Goal: Task Accomplishment & Management: Manage account settings

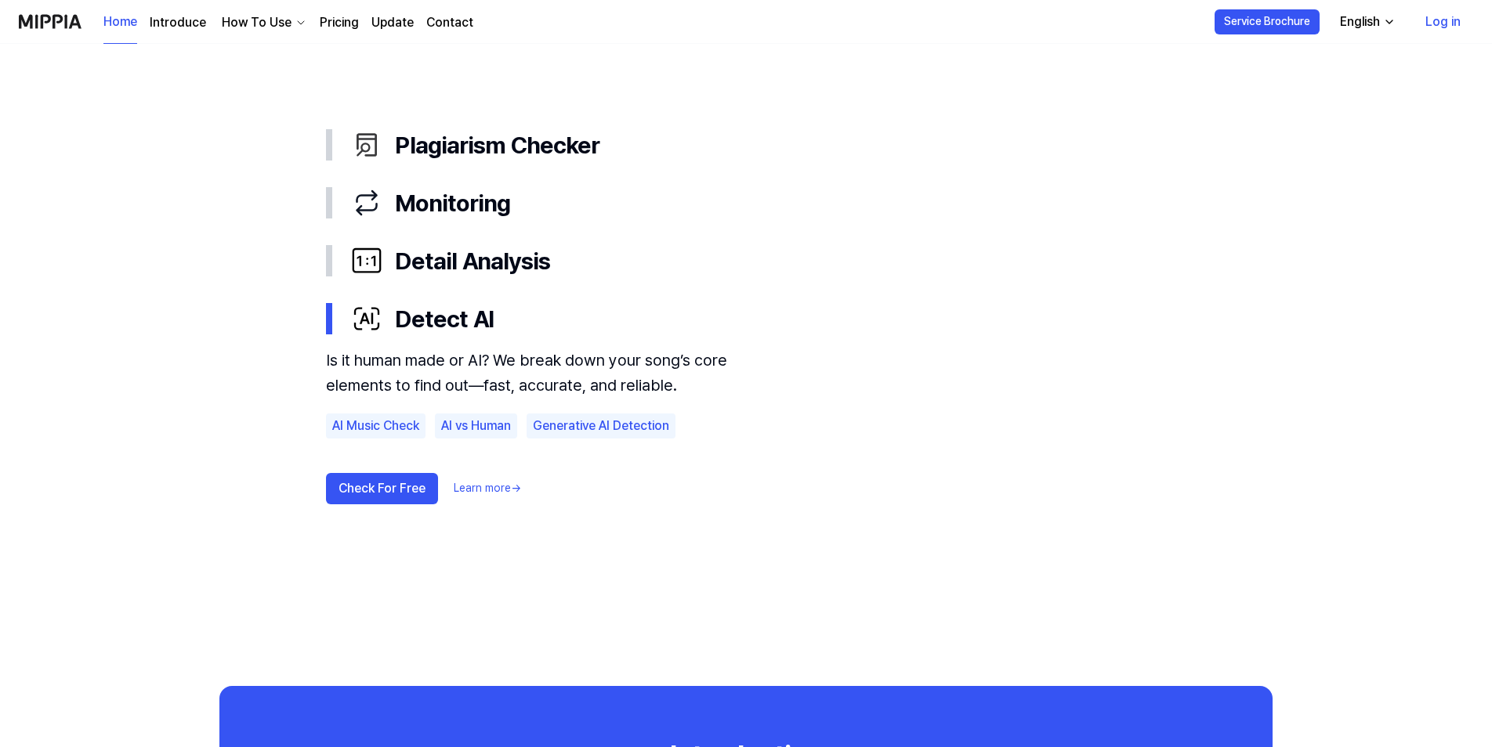
scroll to position [774, 0]
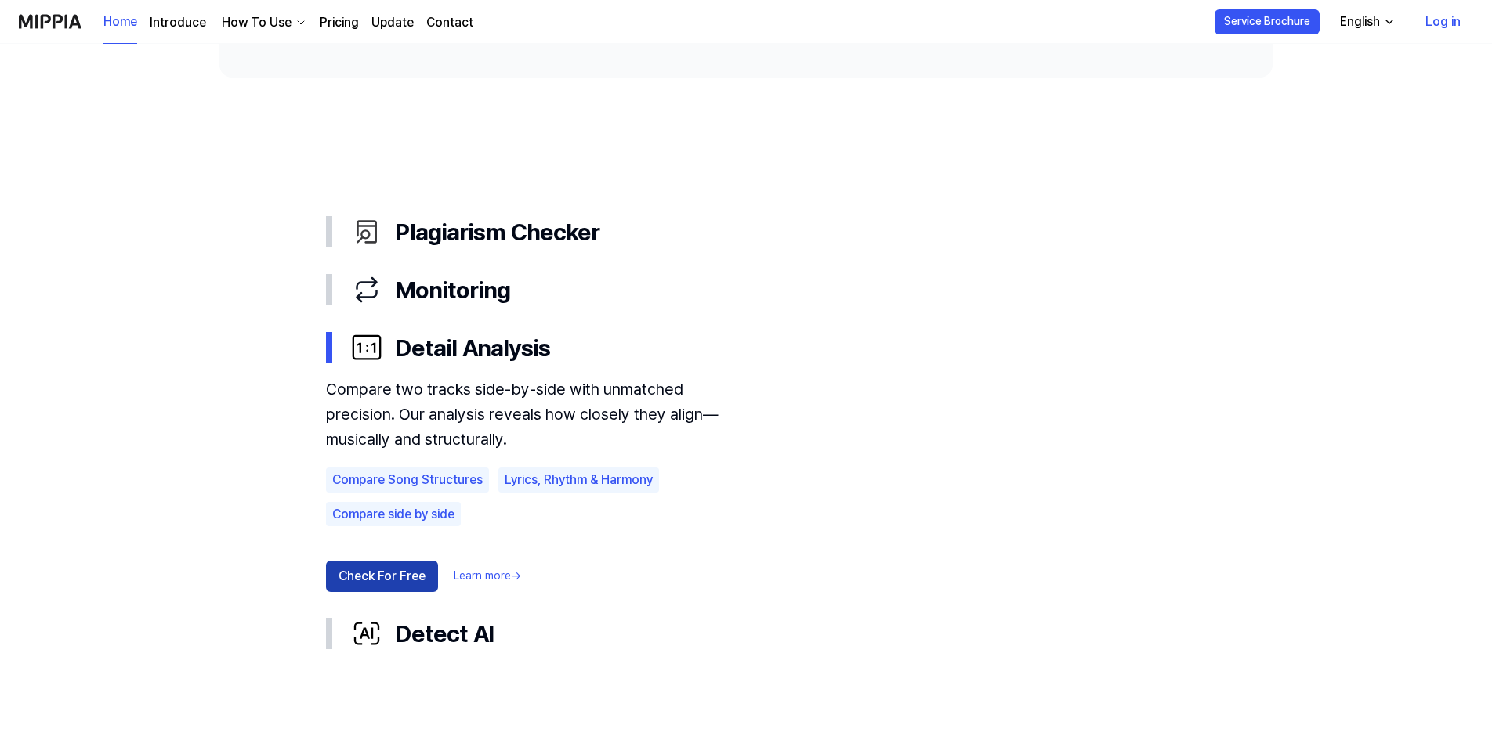
click at [403, 573] on button "Check For Free" at bounding box center [382, 576] width 112 height 31
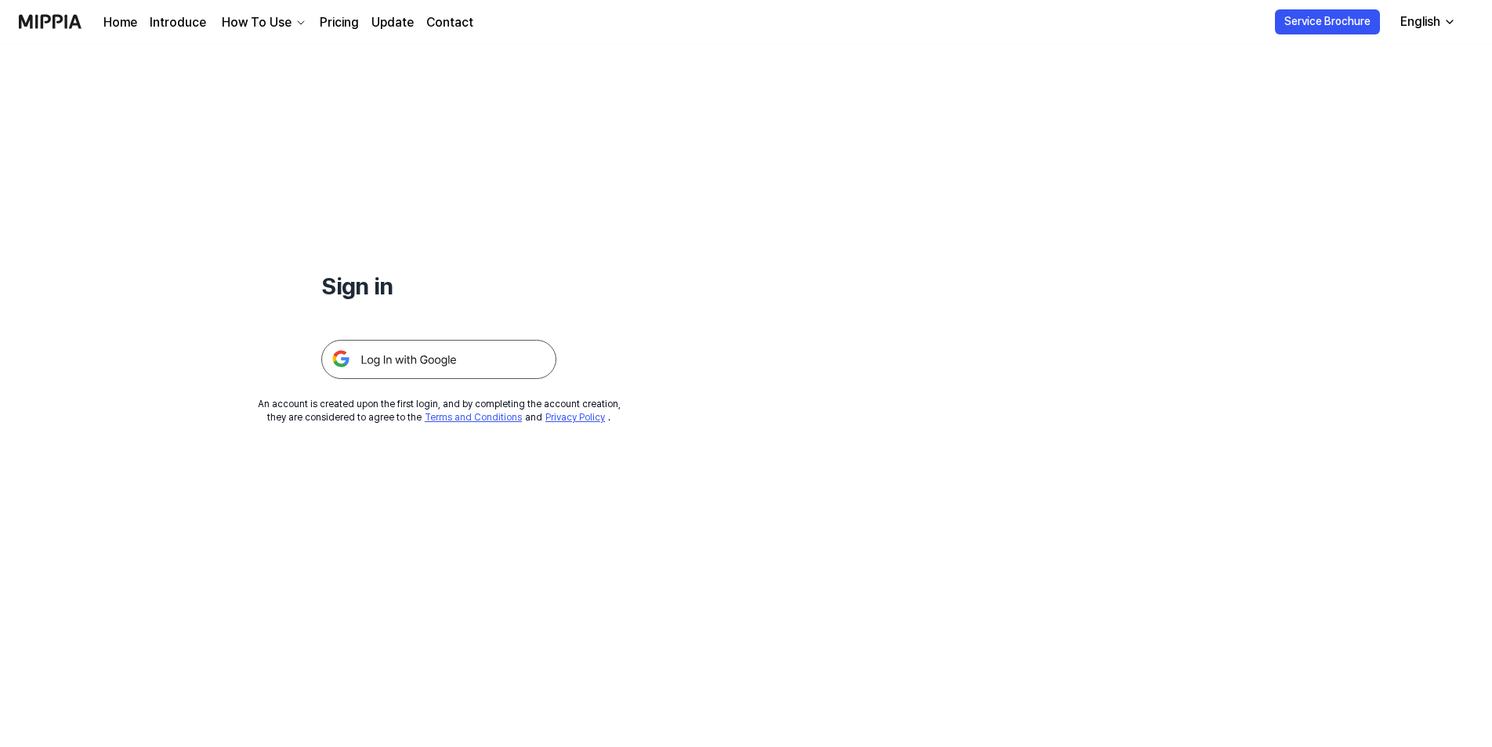
click at [430, 367] on img at bounding box center [438, 359] width 235 height 39
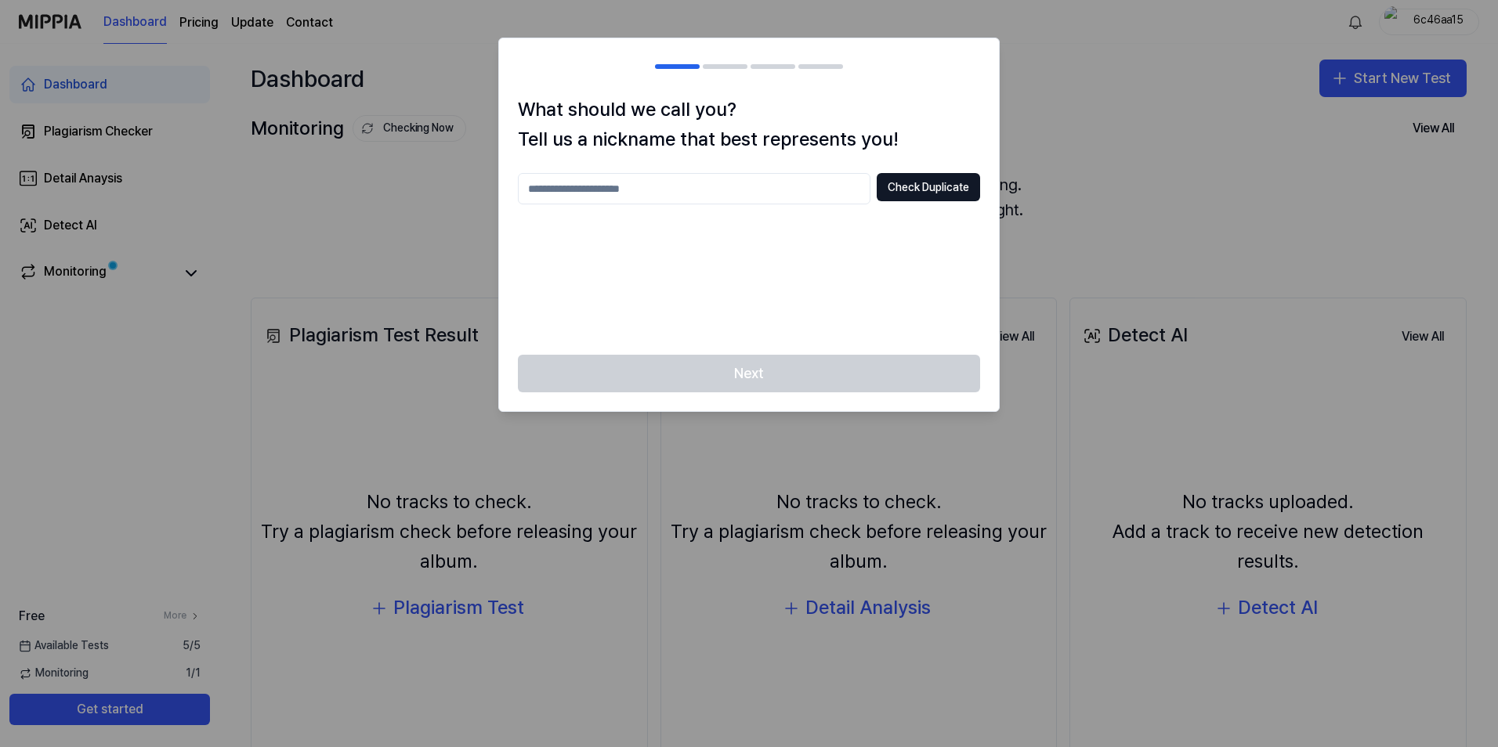
click at [686, 193] on input "text" at bounding box center [694, 188] width 353 height 31
type input "*"
type input "*******"
click at [916, 190] on button "Check Duplicate" at bounding box center [928, 187] width 103 height 28
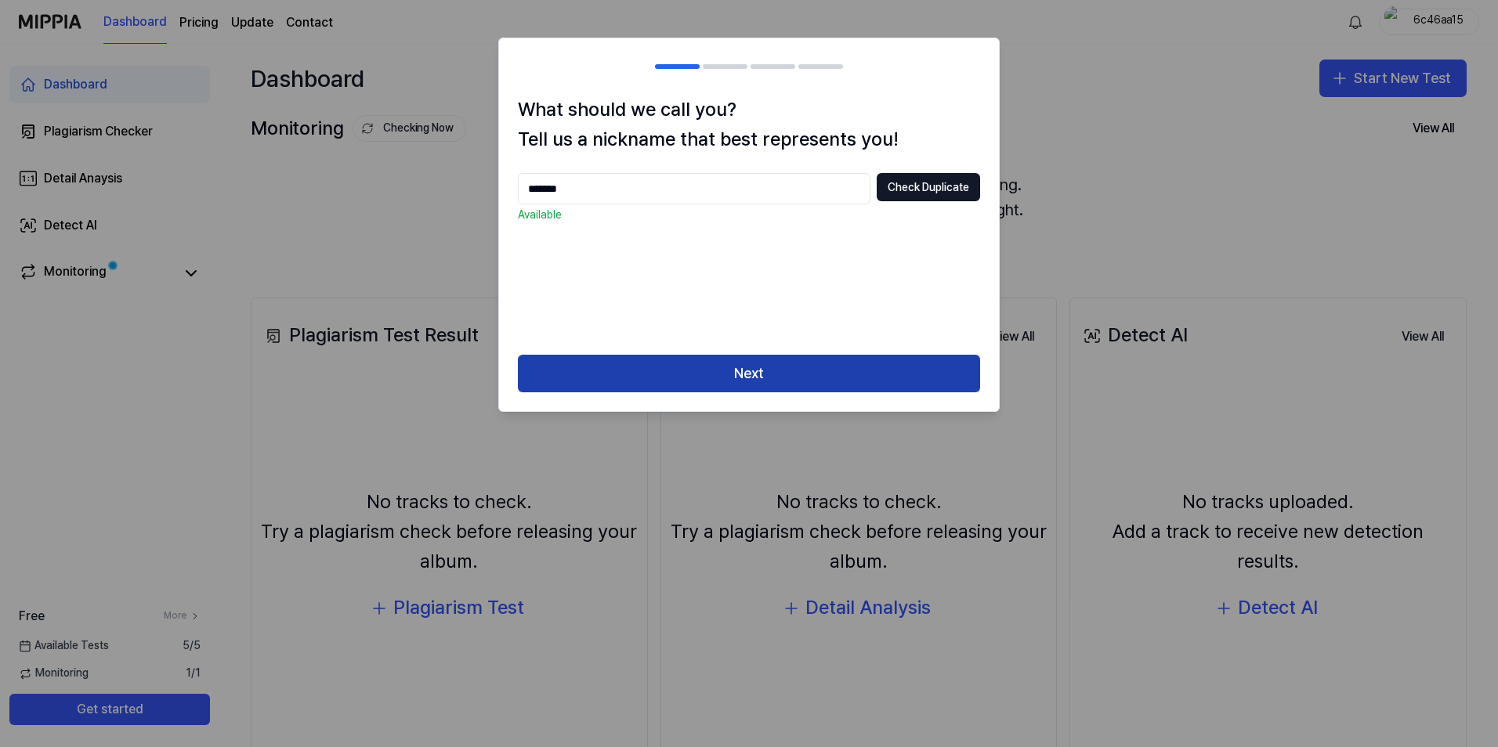
click at [739, 378] on button "Next" at bounding box center [749, 374] width 462 height 38
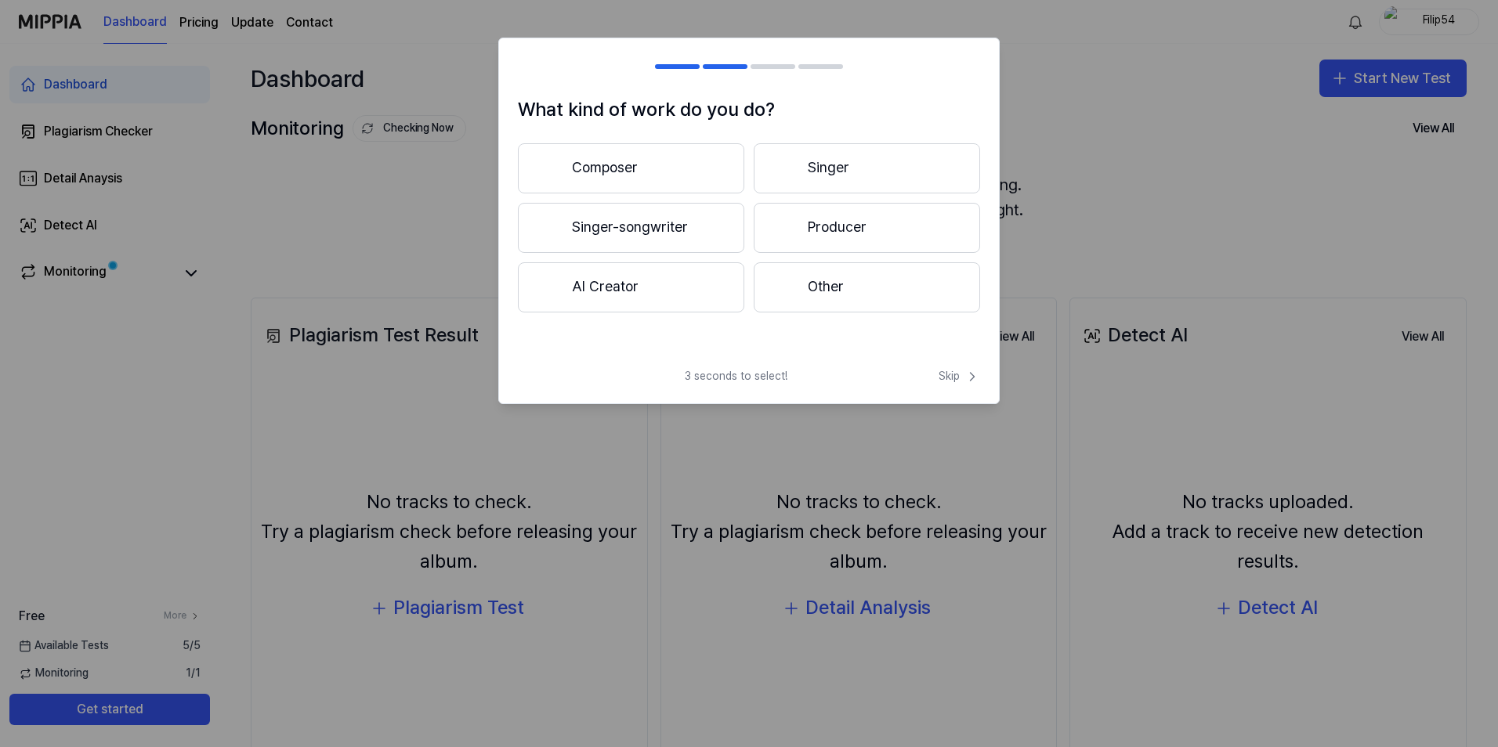
click at [657, 165] on button "Composer" at bounding box center [631, 168] width 226 height 50
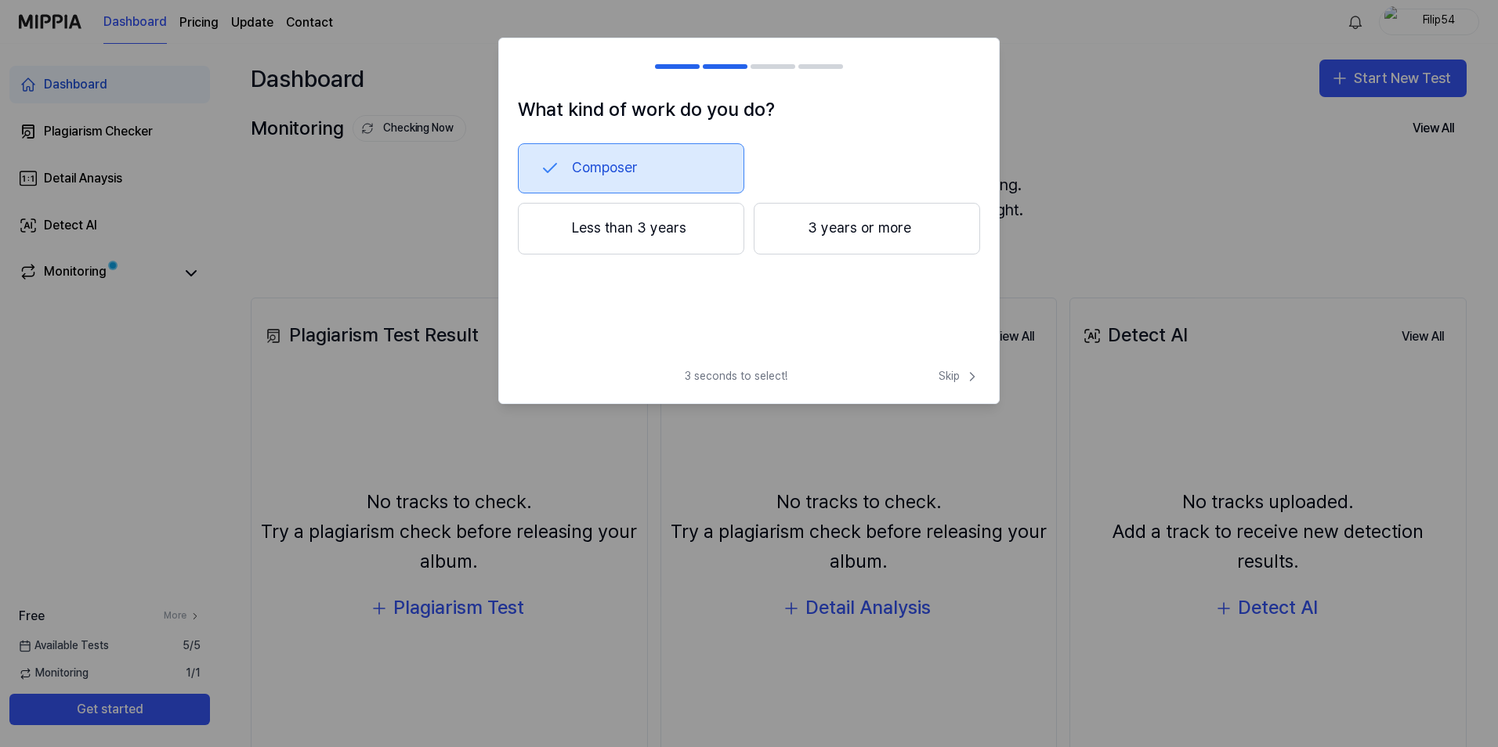
click at [643, 228] on button "Less than 3 years" at bounding box center [631, 229] width 226 height 52
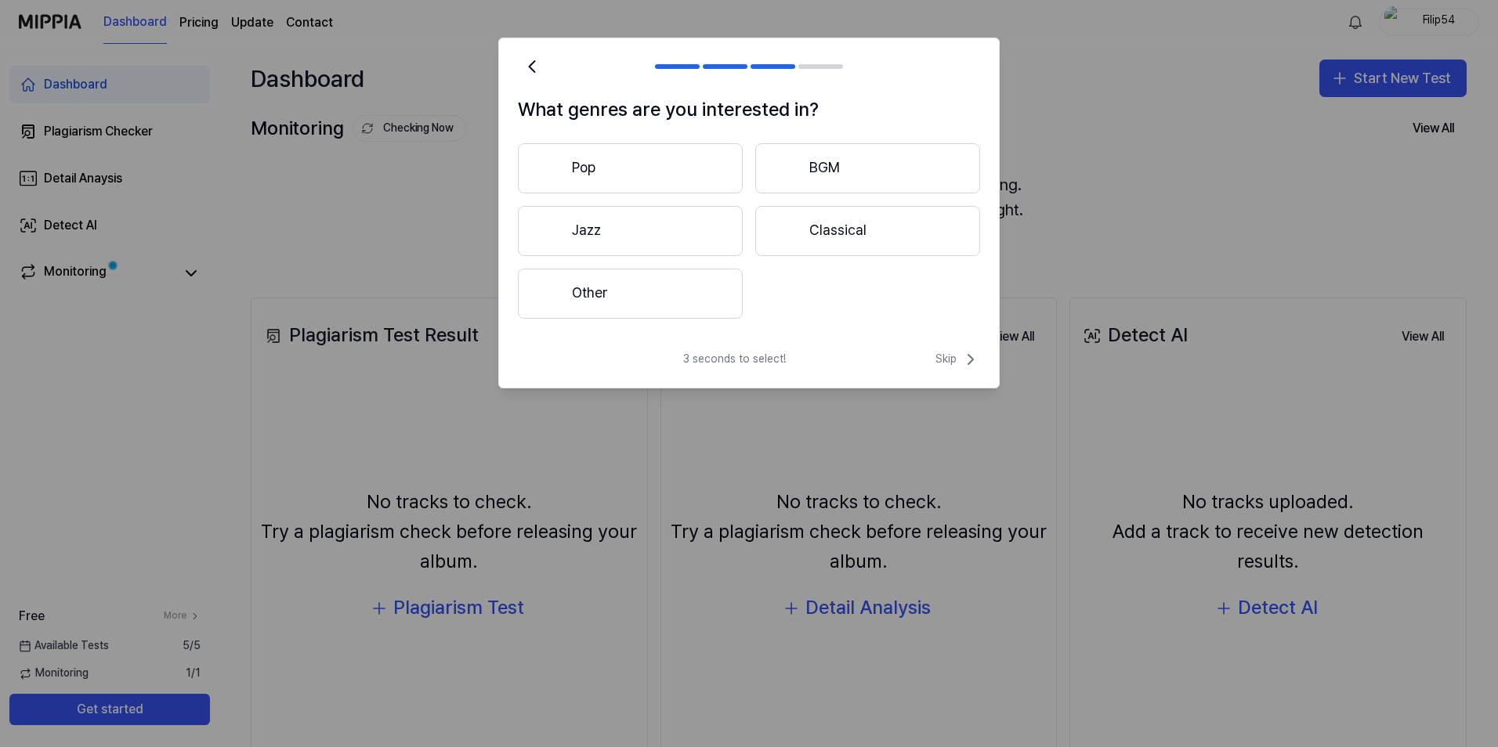
click at [871, 231] on button "Classical" at bounding box center [867, 231] width 225 height 50
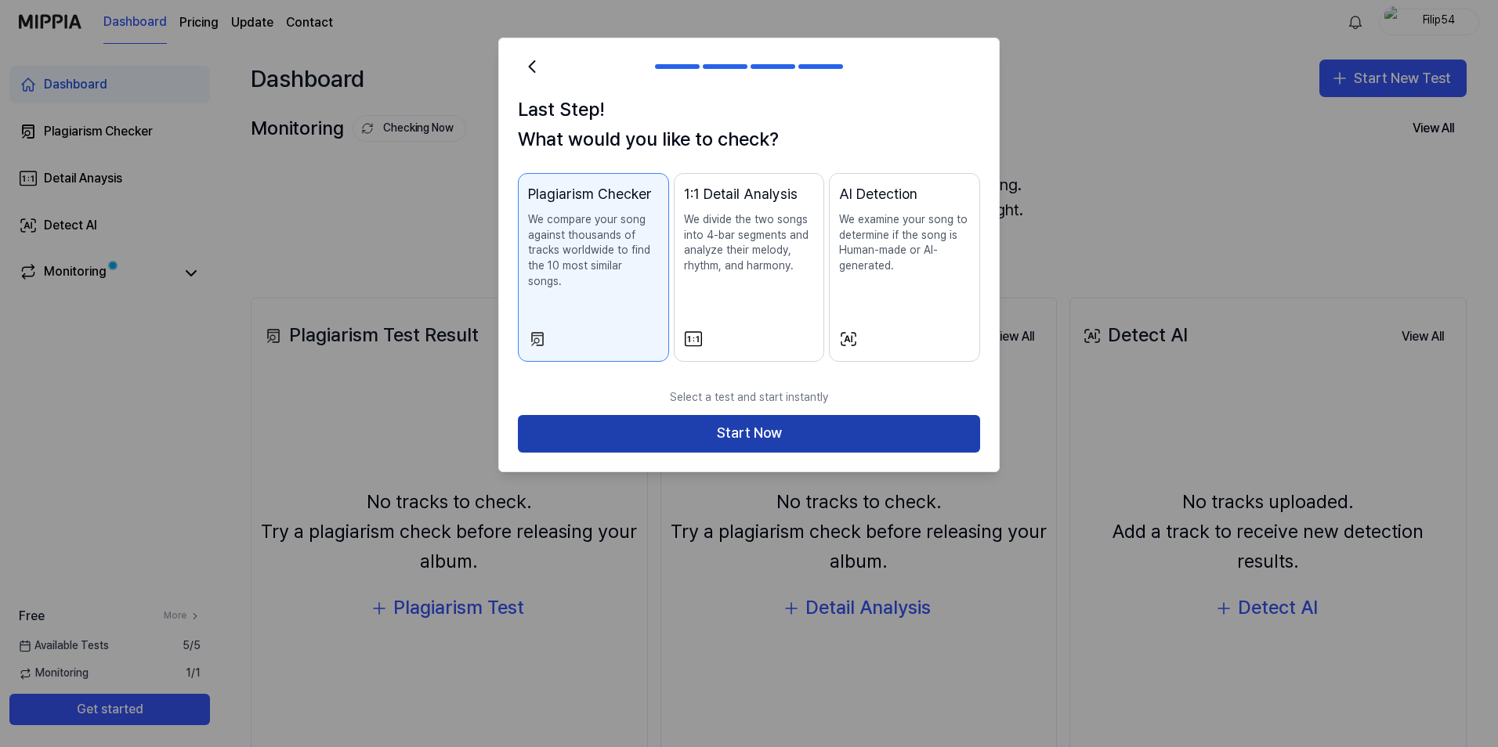
click at [708, 417] on button "Start Now" at bounding box center [749, 434] width 462 height 38
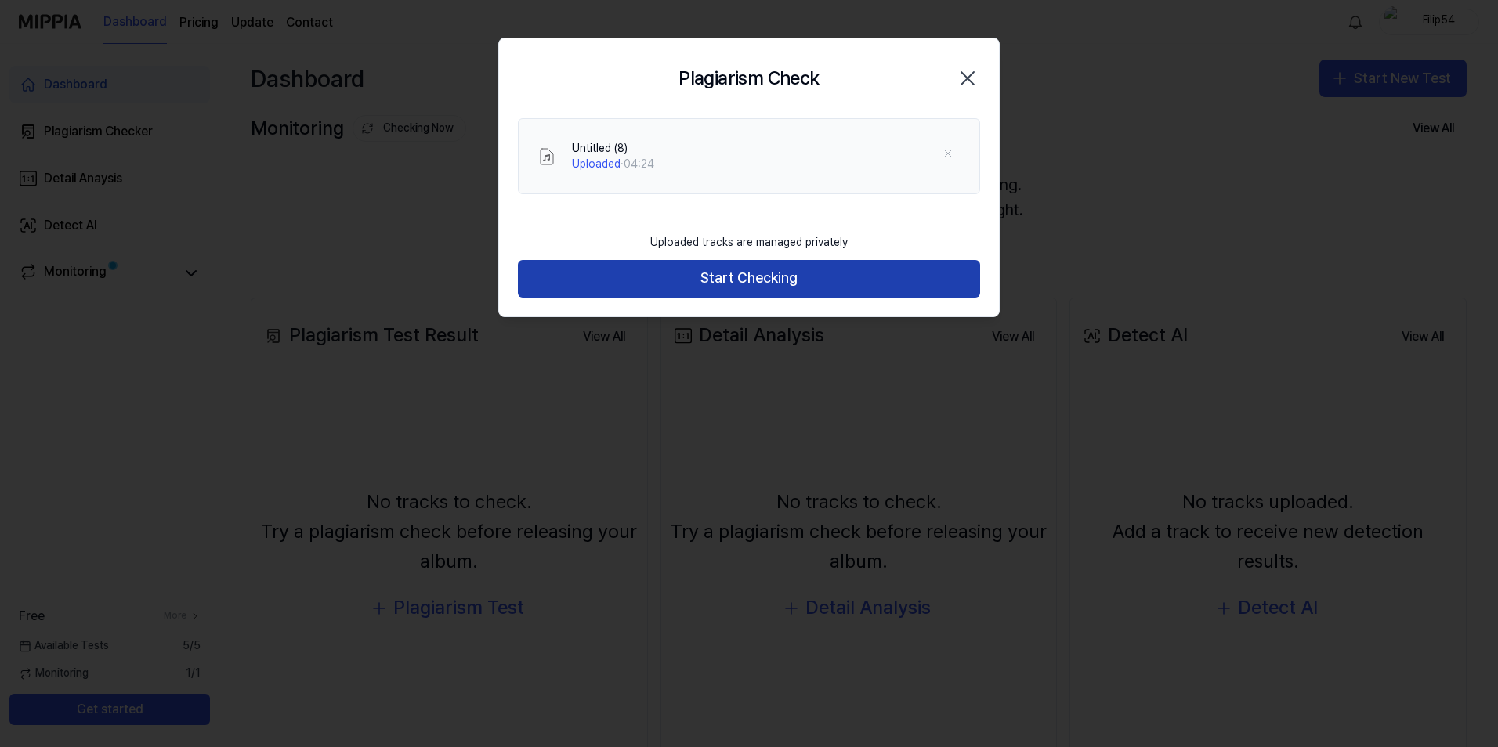
click at [720, 277] on button "Start Checking" at bounding box center [749, 279] width 462 height 38
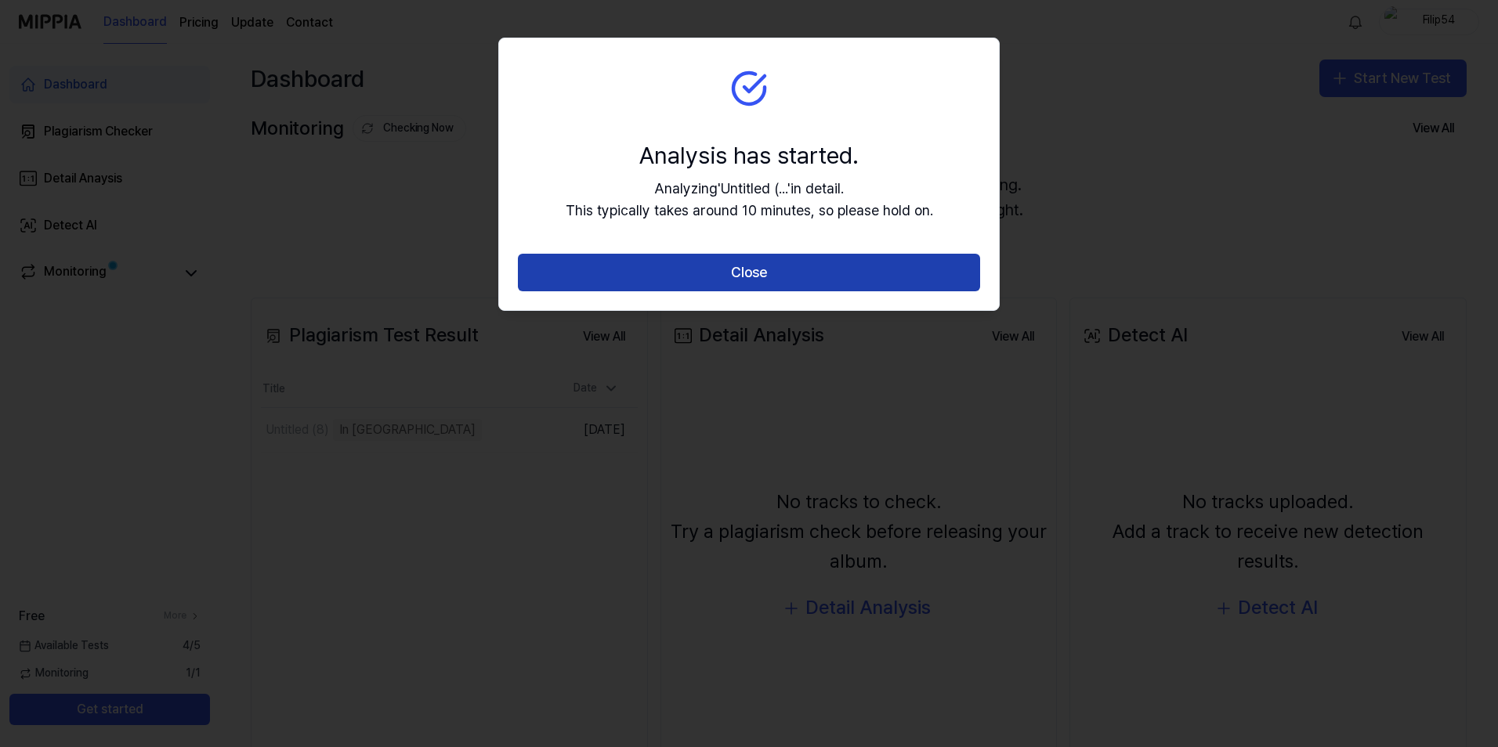
click at [697, 261] on button "Close" at bounding box center [749, 273] width 462 height 38
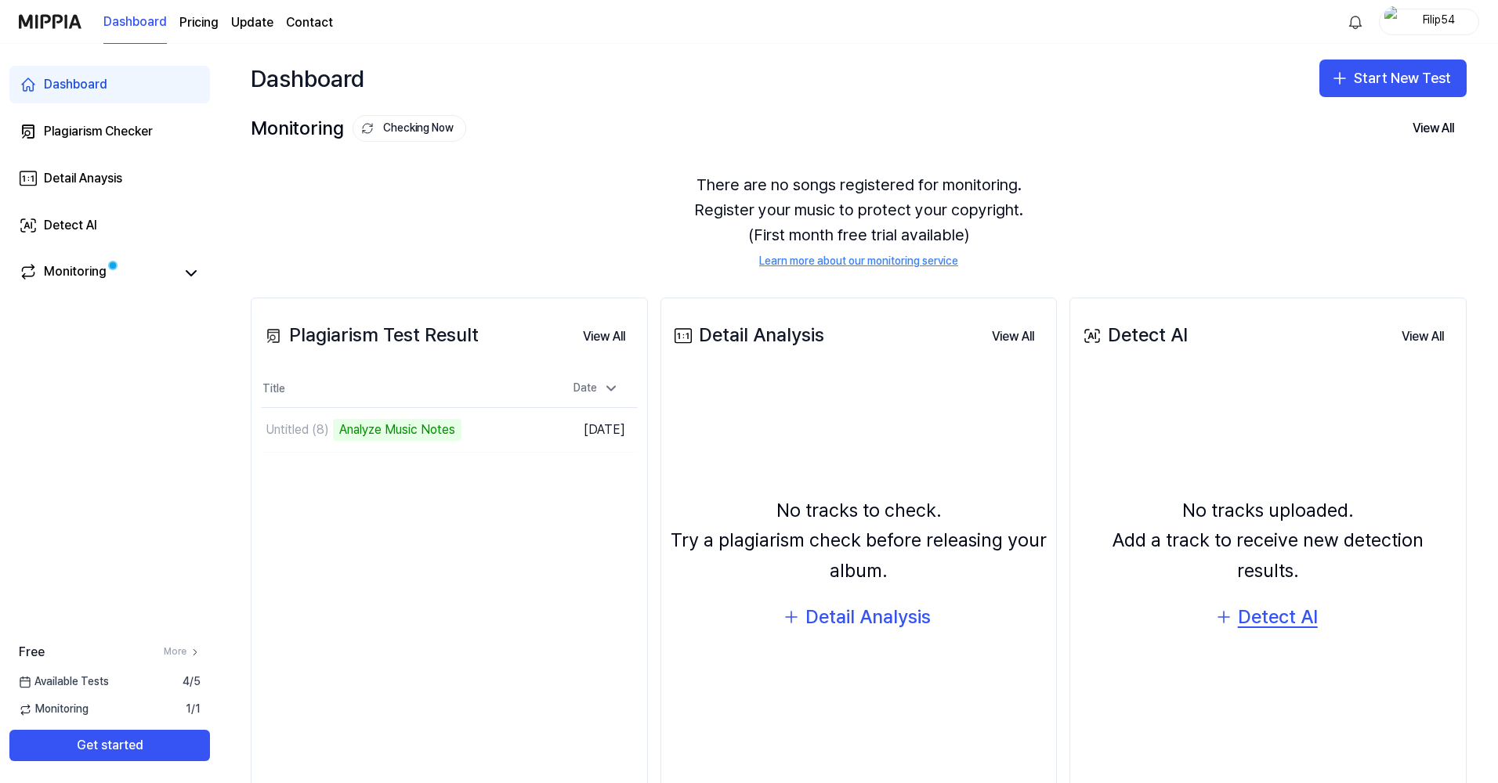
click at [1257, 607] on div "Detect AI" at bounding box center [1278, 617] width 80 height 30
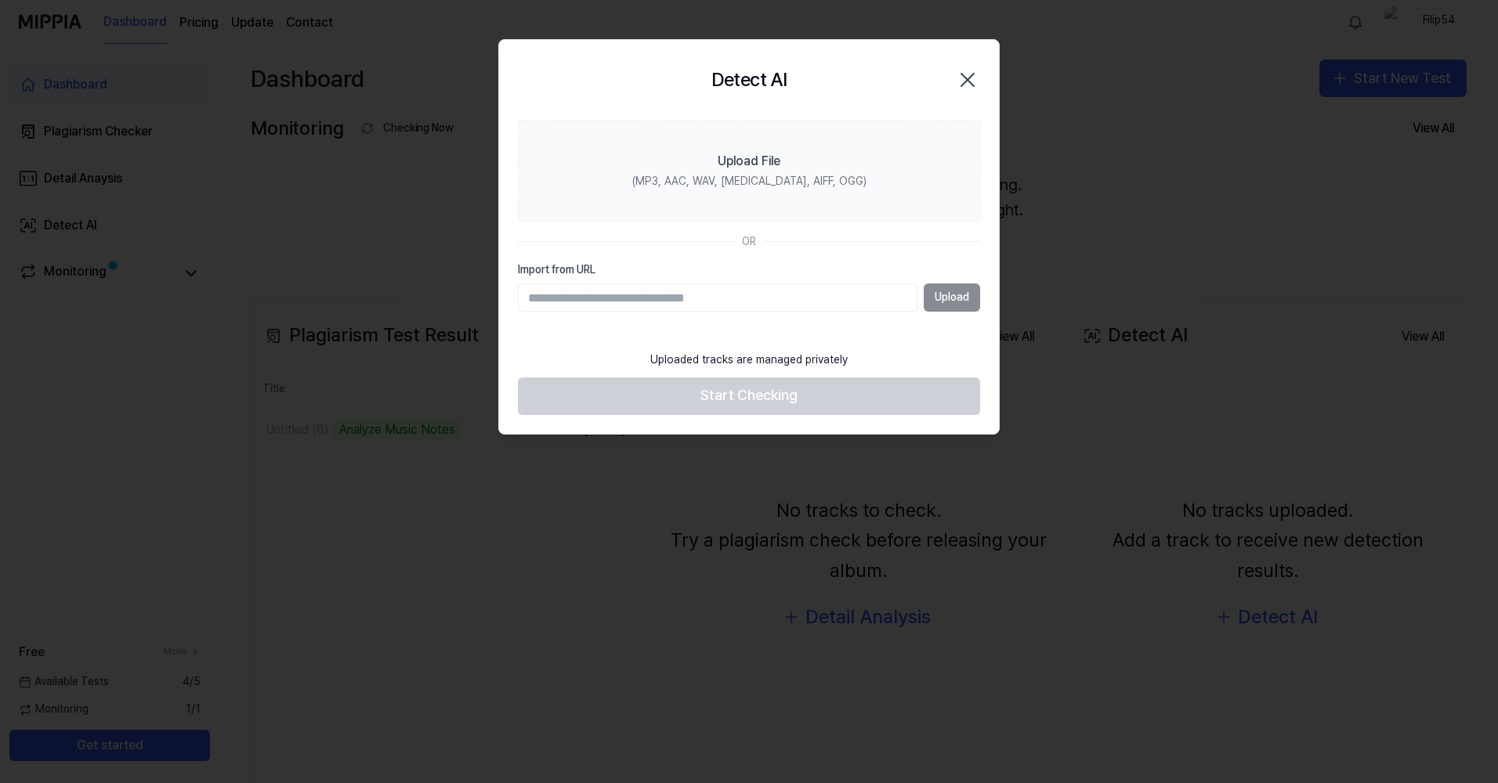
click at [1195, 350] on div at bounding box center [749, 391] width 1498 height 783
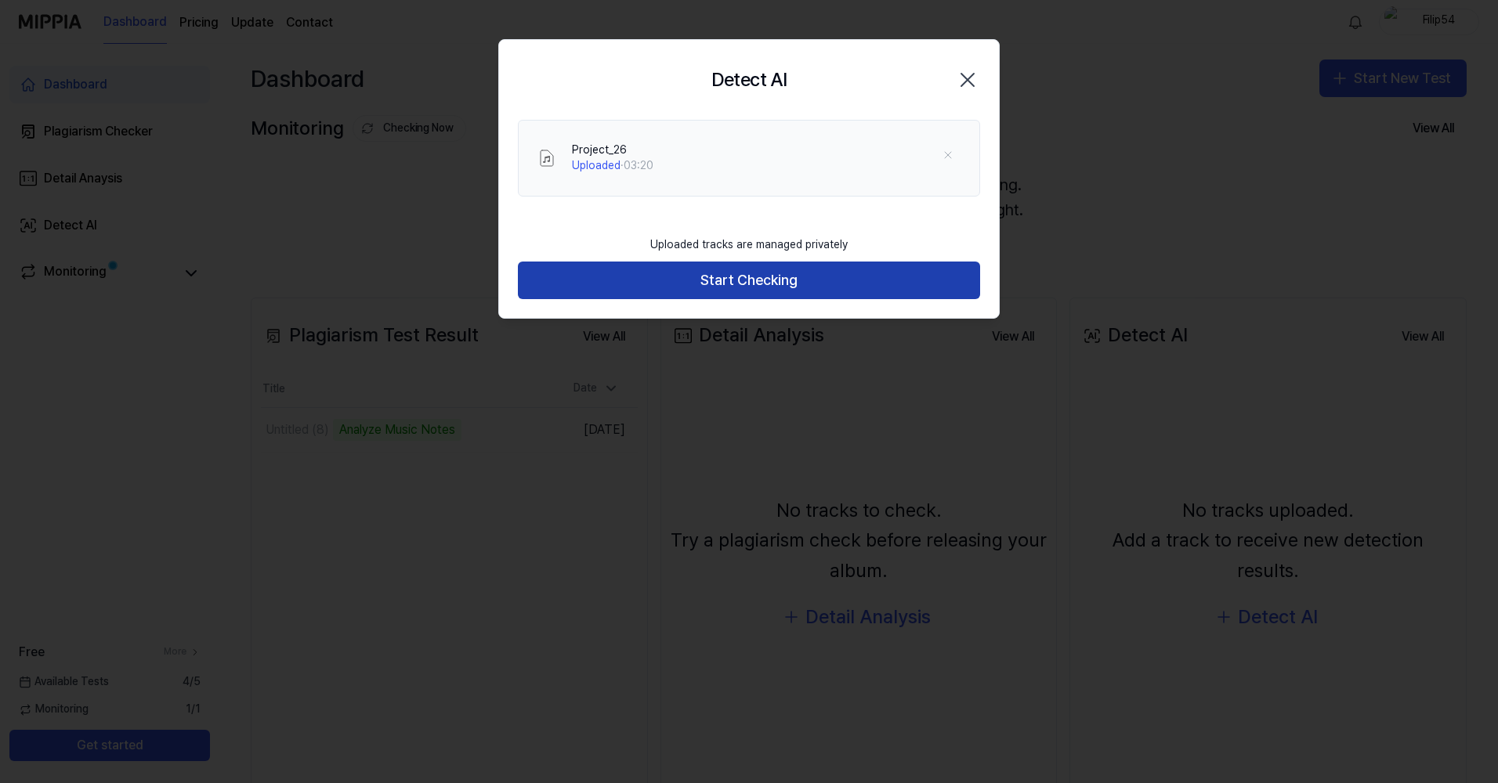
click at [729, 282] on button "Start Checking" at bounding box center [749, 281] width 462 height 38
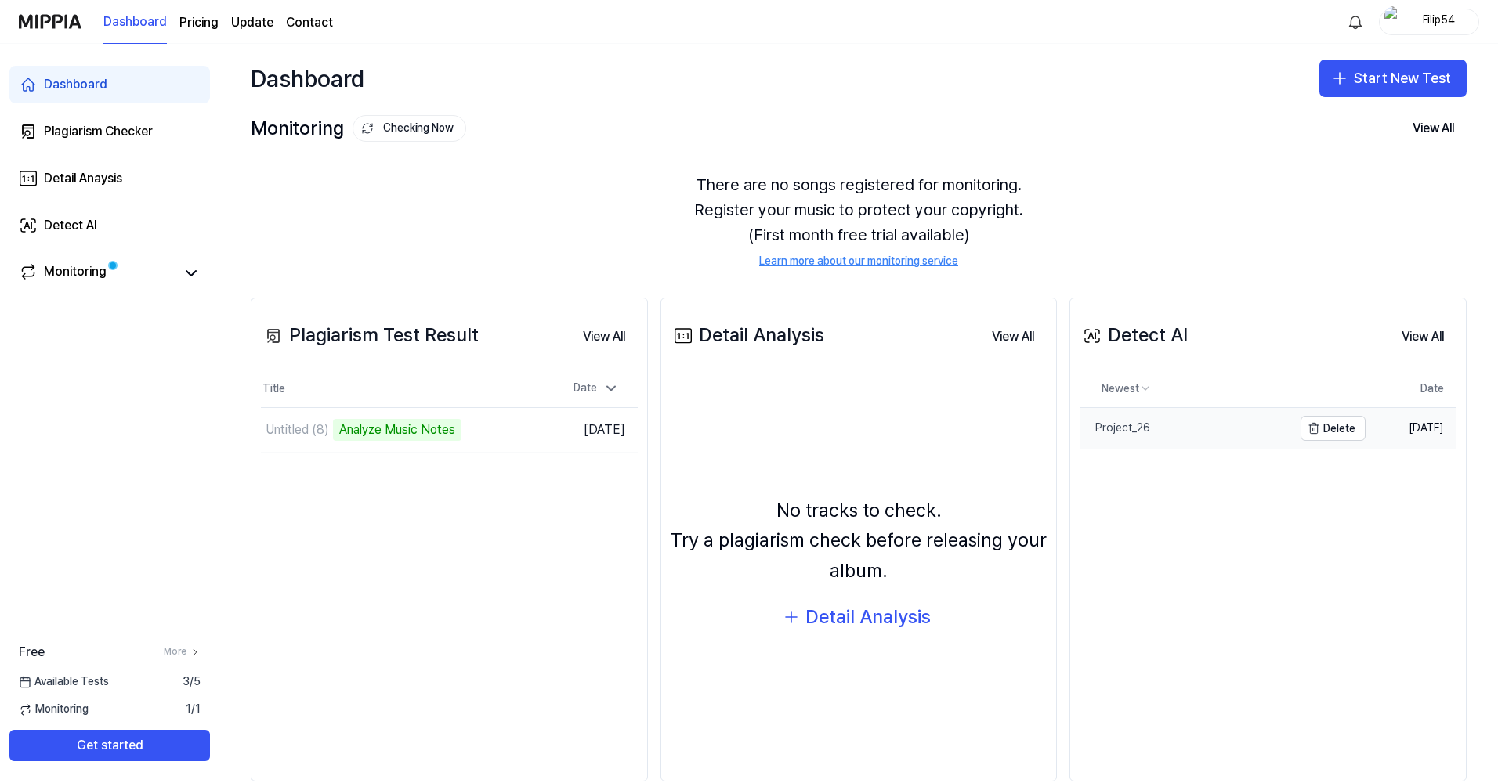
click at [1129, 429] on div "Project_26" at bounding box center [1115, 429] width 71 height 16
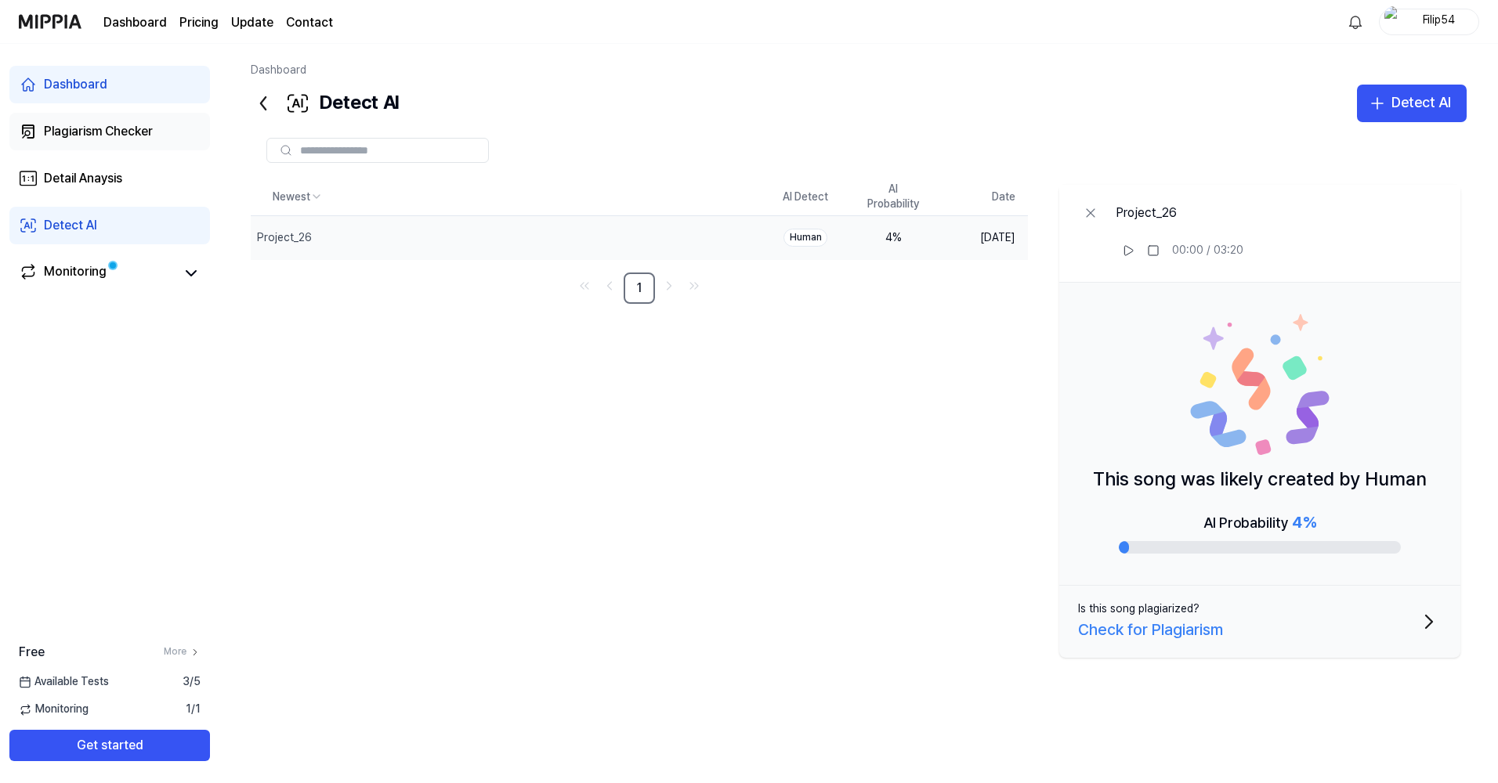
click at [106, 145] on link "Plagiarism Checker" at bounding box center [109, 132] width 201 height 38
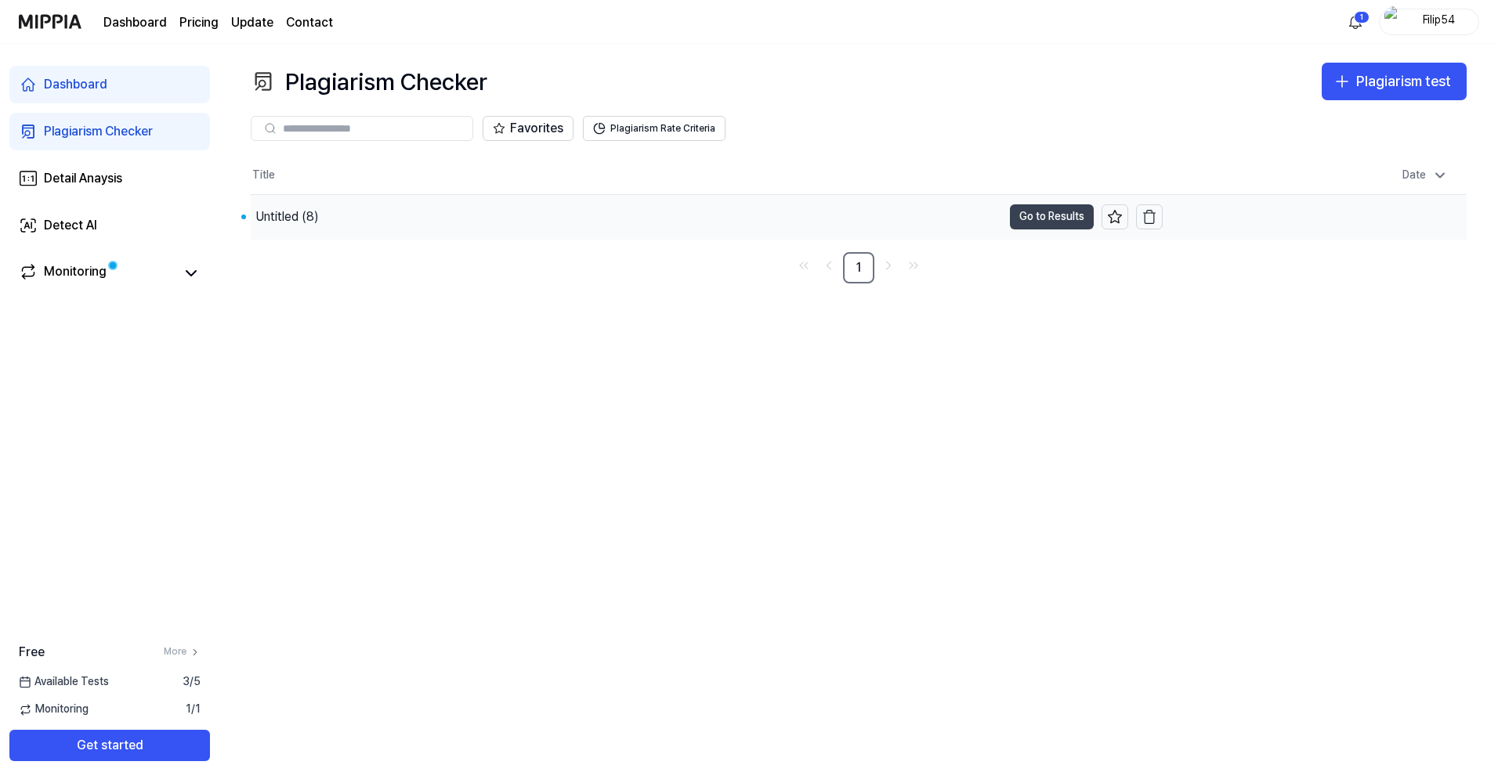
click at [1025, 226] on button "Go to Results" at bounding box center [1052, 216] width 84 height 25
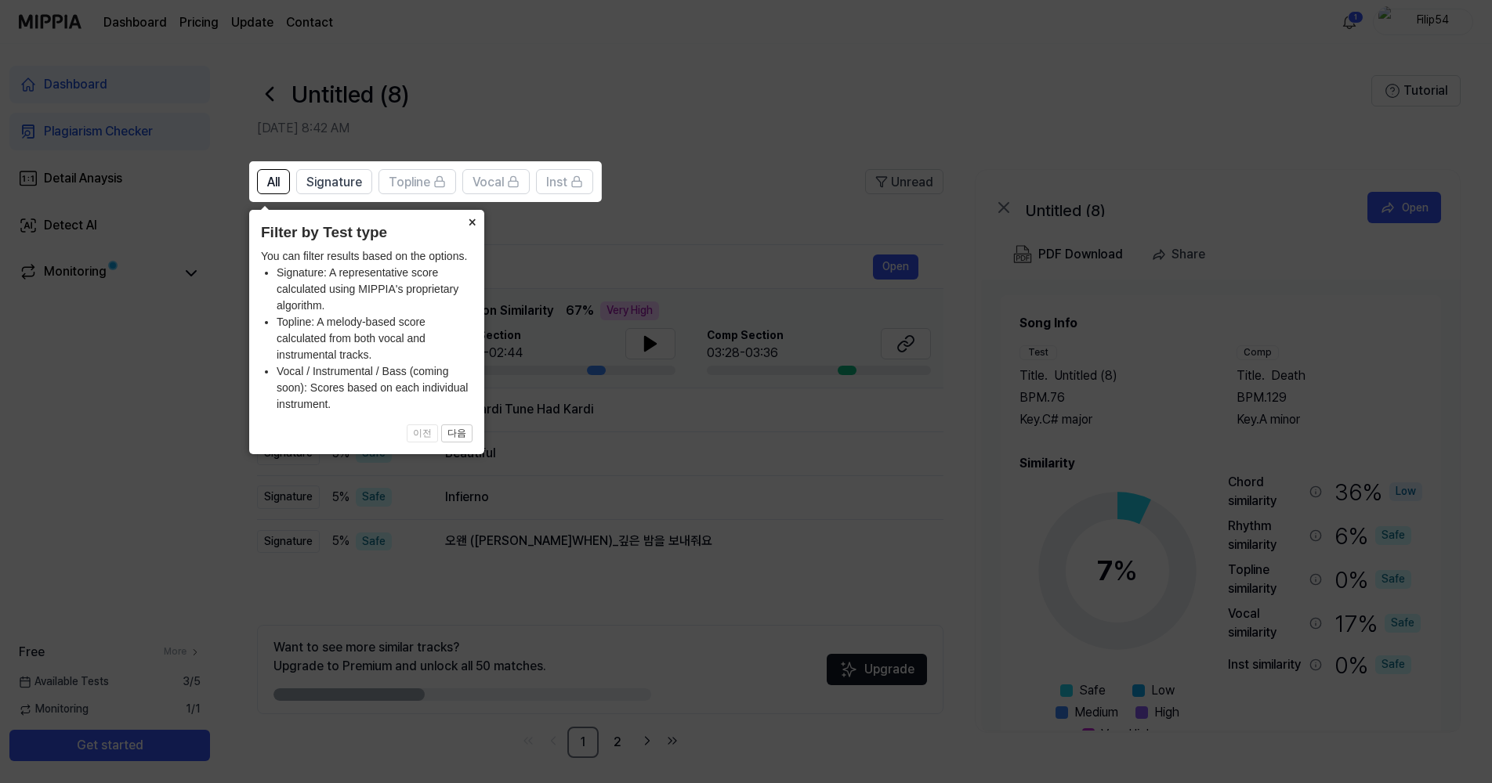
click at [473, 226] on button "×" at bounding box center [471, 221] width 25 height 22
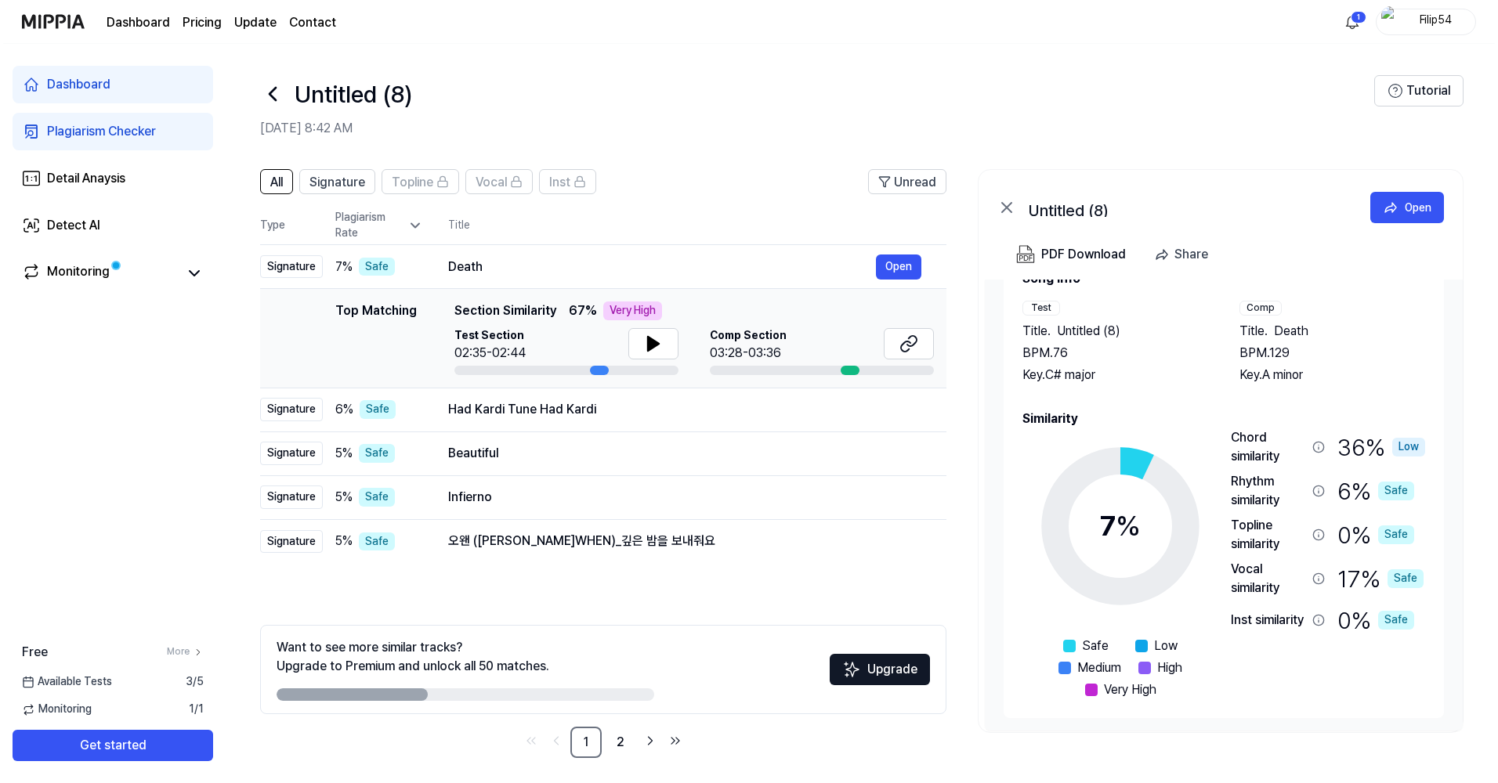
scroll to position [48, 0]
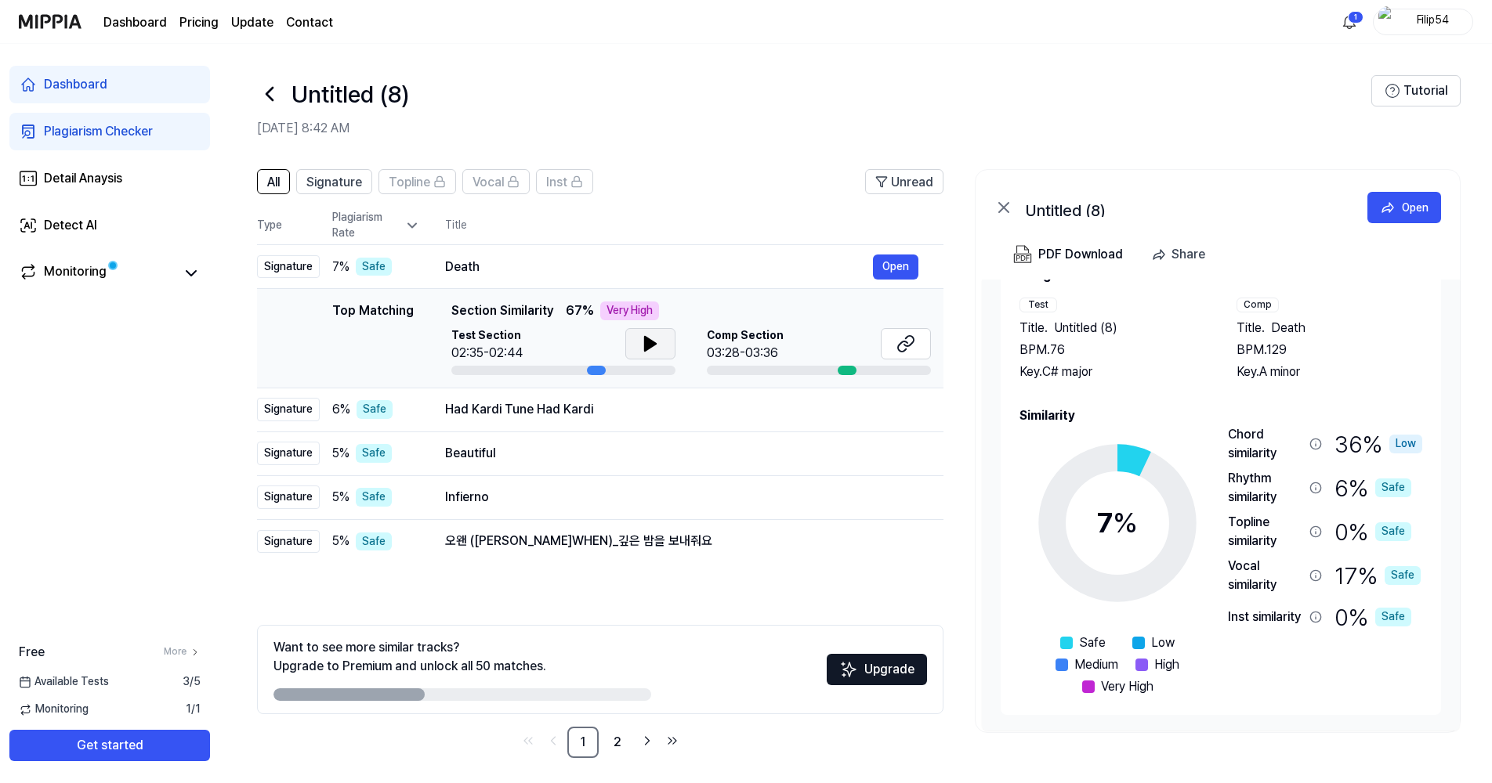
click at [661, 348] on button at bounding box center [650, 343] width 50 height 31
click at [313, 356] on div "Top Matching Top Matching Section Similarity 67 % Very High Test Section 02:35-…" at bounding box center [600, 339] width 661 height 74
click at [456, 270] on div "Death" at bounding box center [659, 267] width 428 height 19
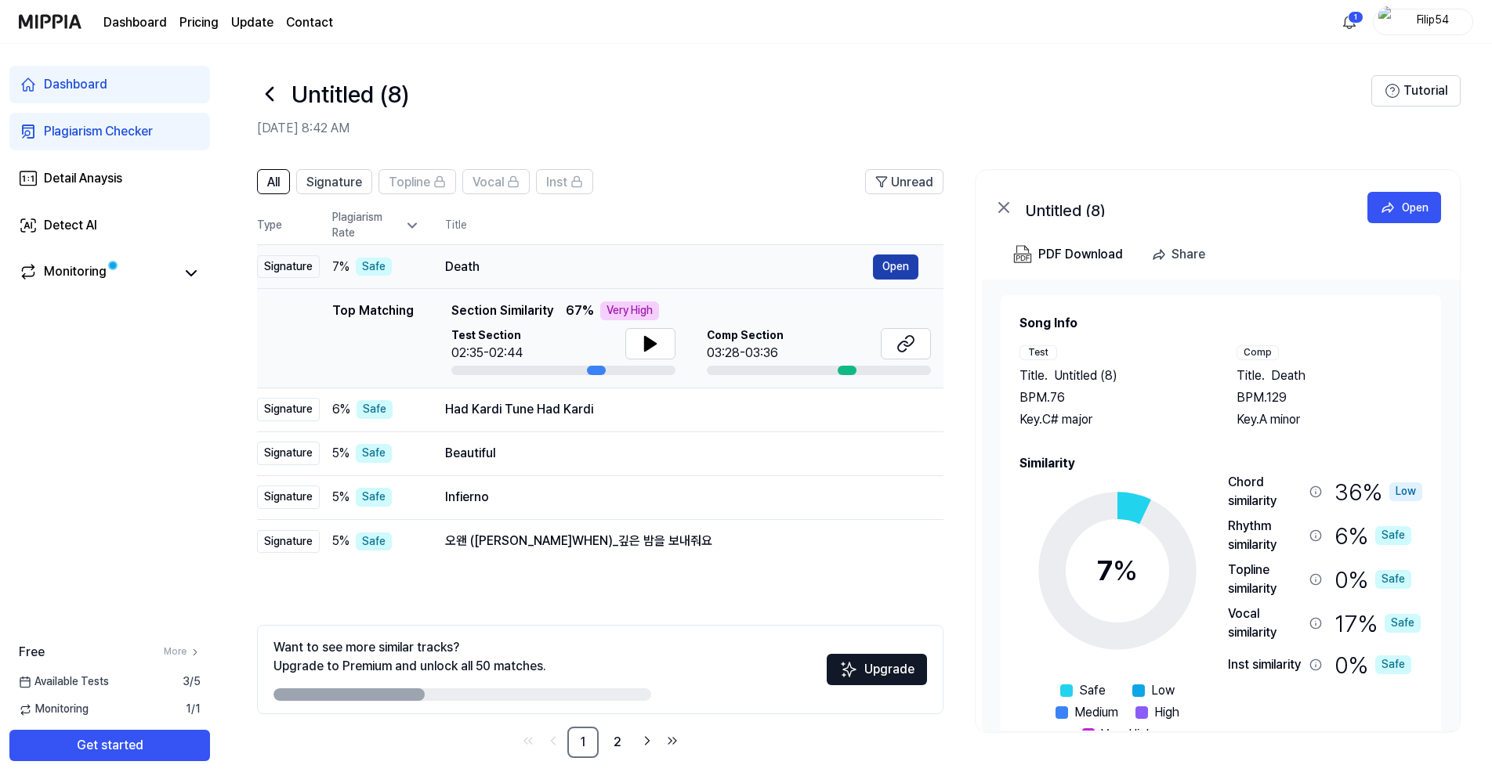
click at [888, 264] on button "Open" at bounding box center [895, 267] width 45 height 25
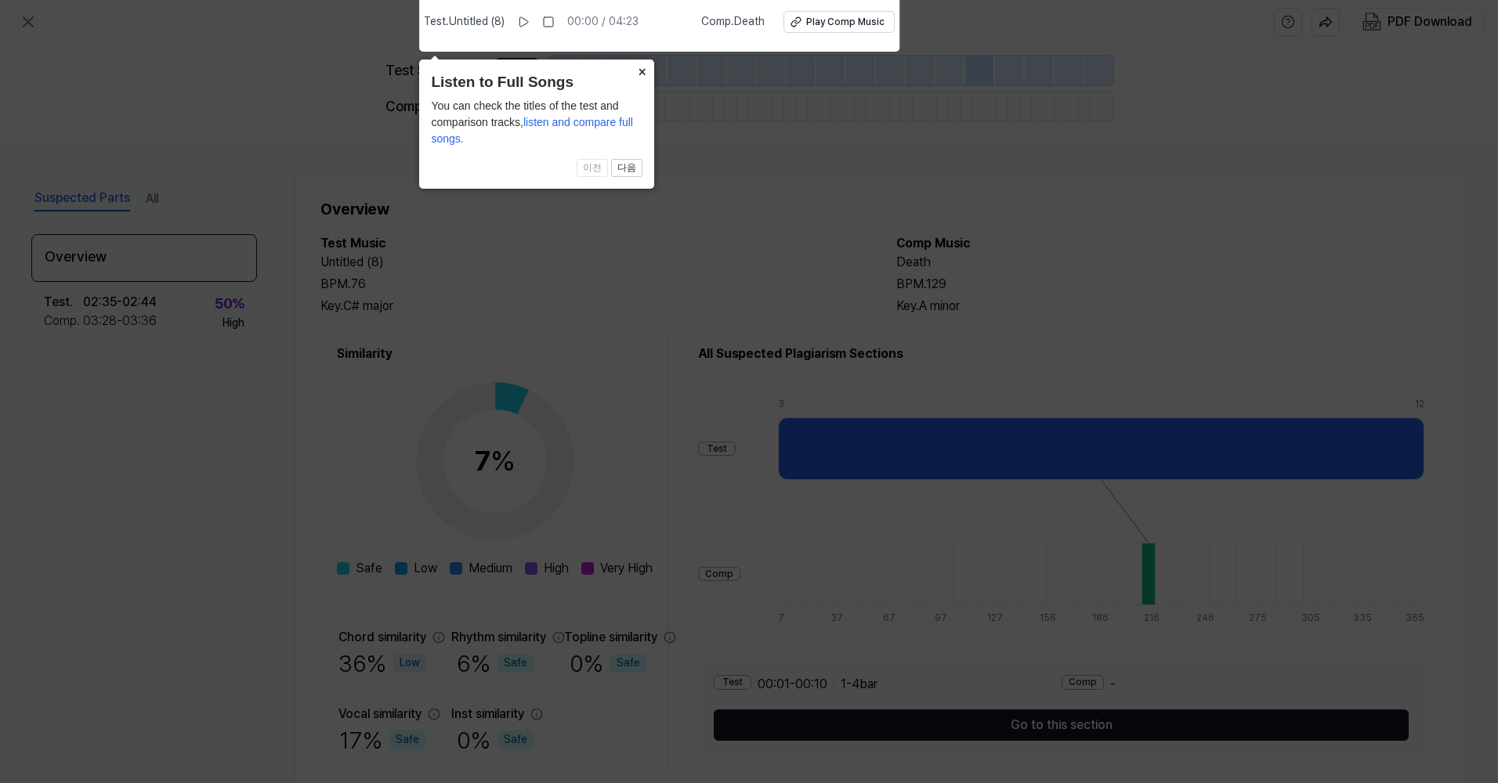
click at [641, 75] on button "×" at bounding box center [641, 71] width 25 height 22
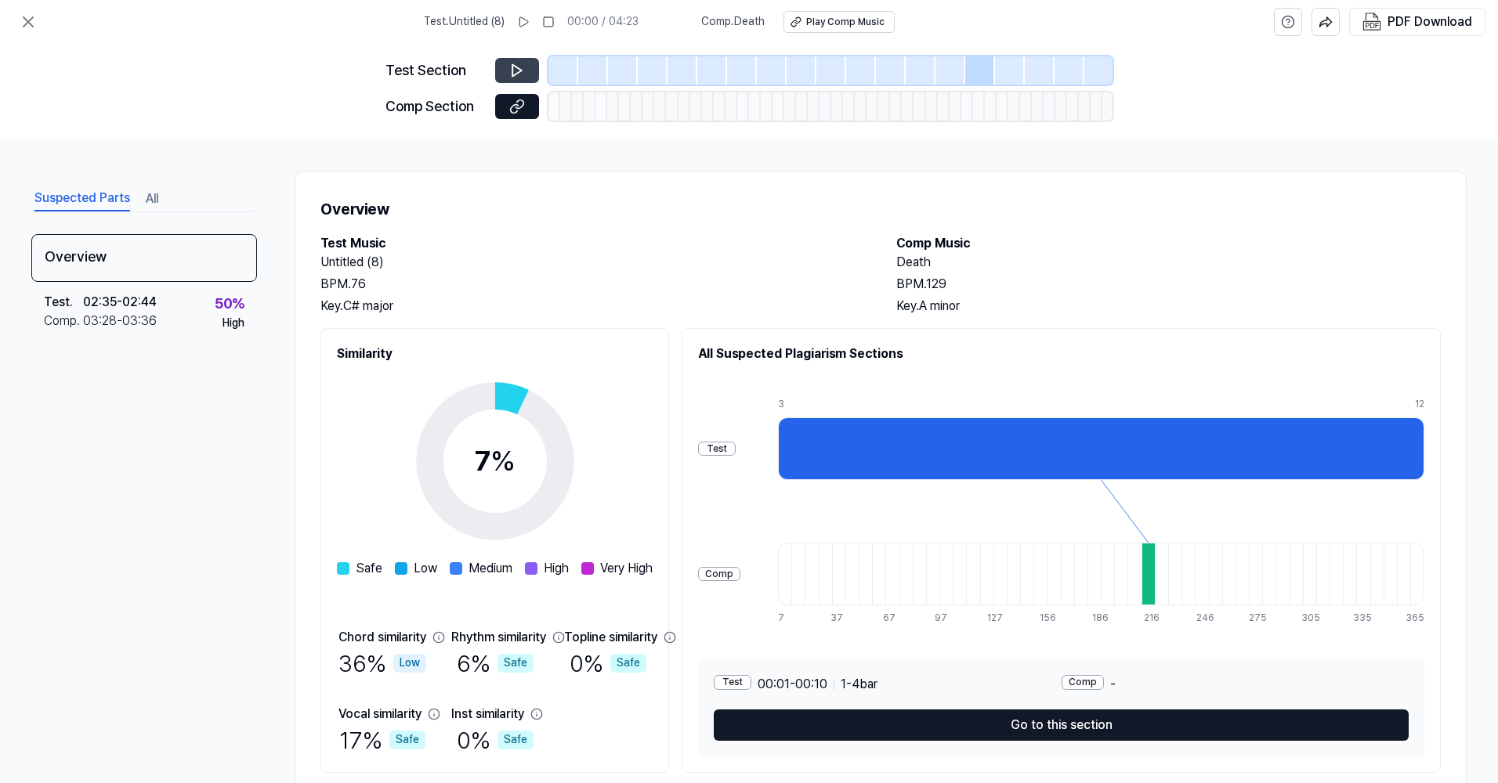
click at [514, 72] on icon at bounding box center [517, 71] width 16 height 16
click at [516, 65] on icon at bounding box center [517, 71] width 16 height 16
click at [518, 69] on icon at bounding box center [516, 71] width 9 height 12
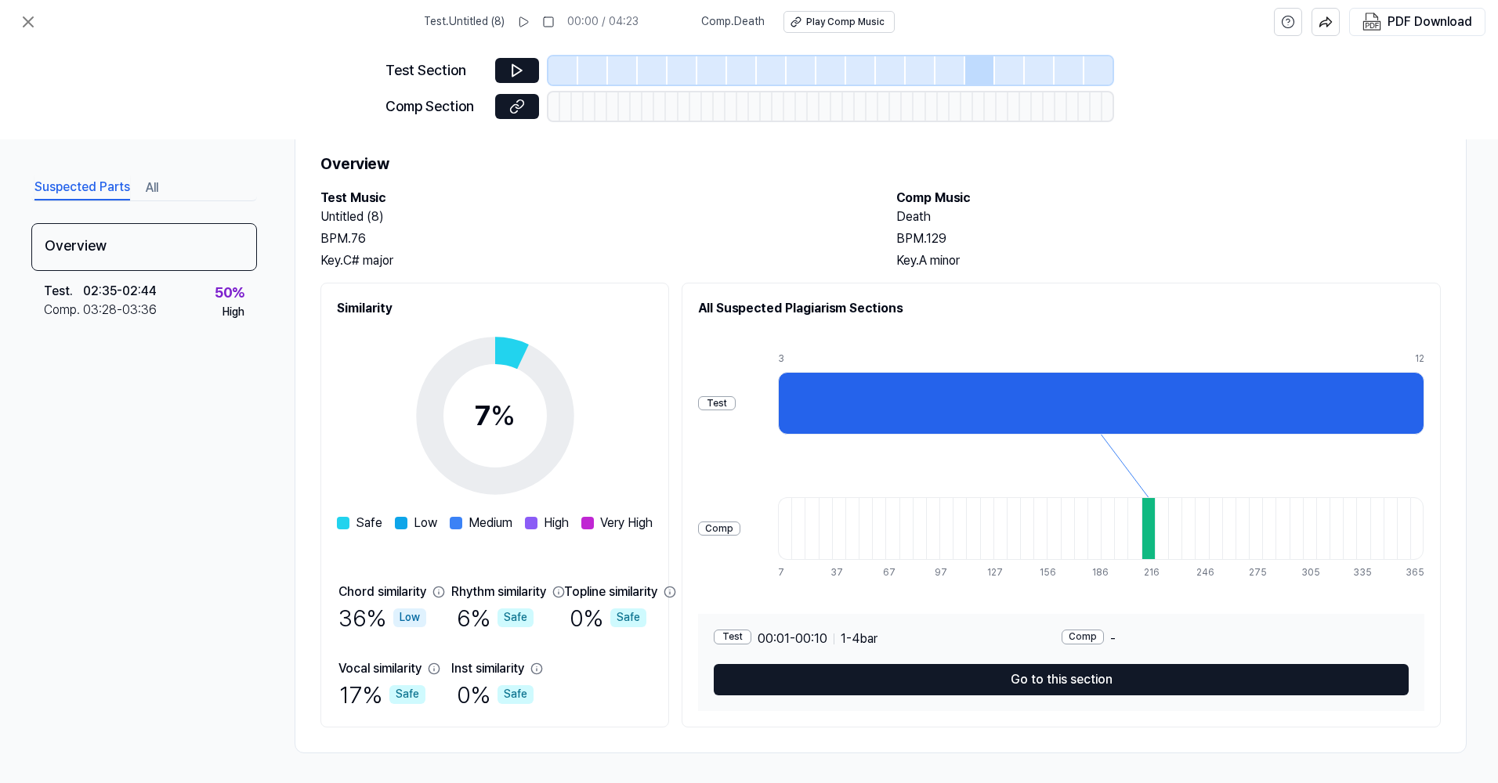
scroll to position [47, 0]
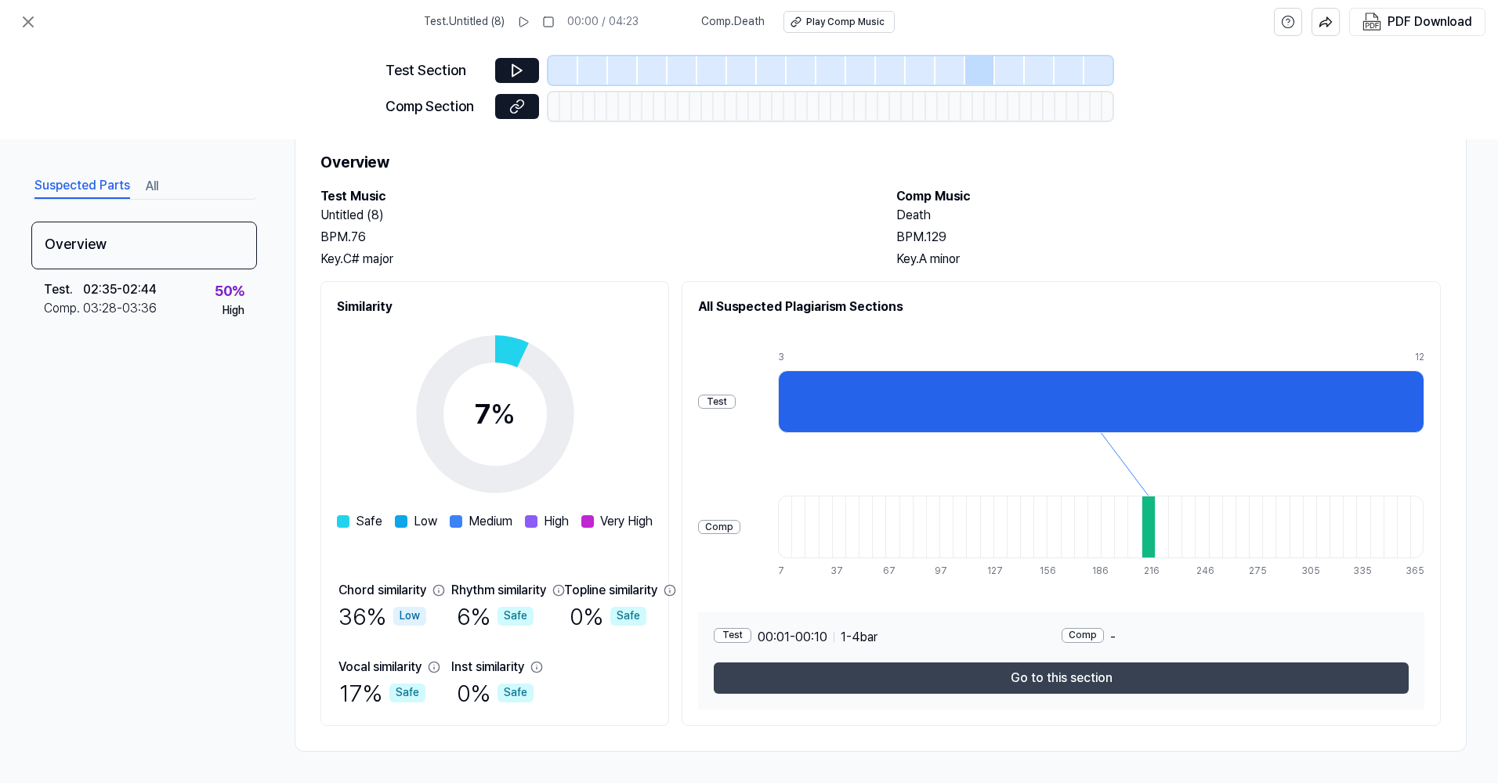
click at [1067, 682] on button "Go to this section" at bounding box center [1061, 678] width 695 height 31
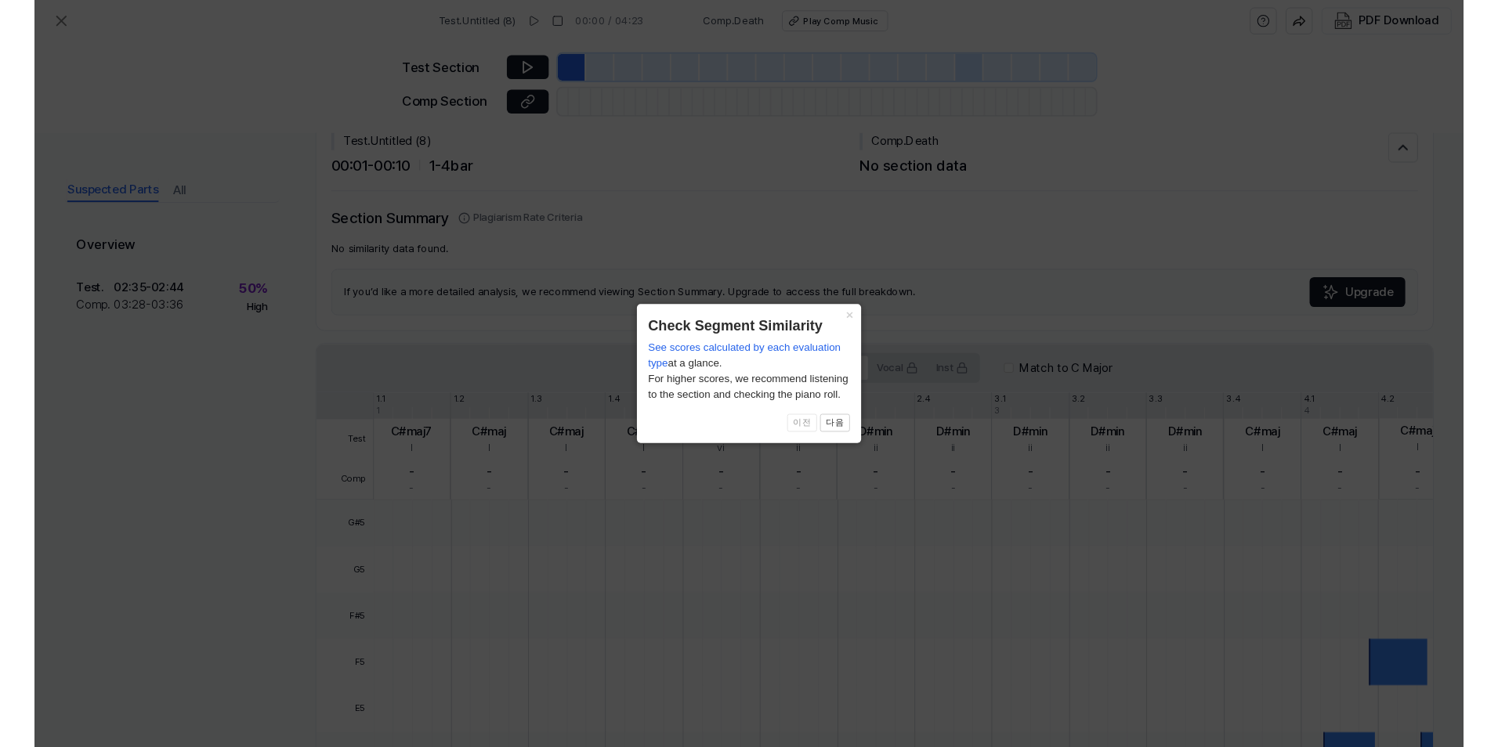
scroll to position [23, 0]
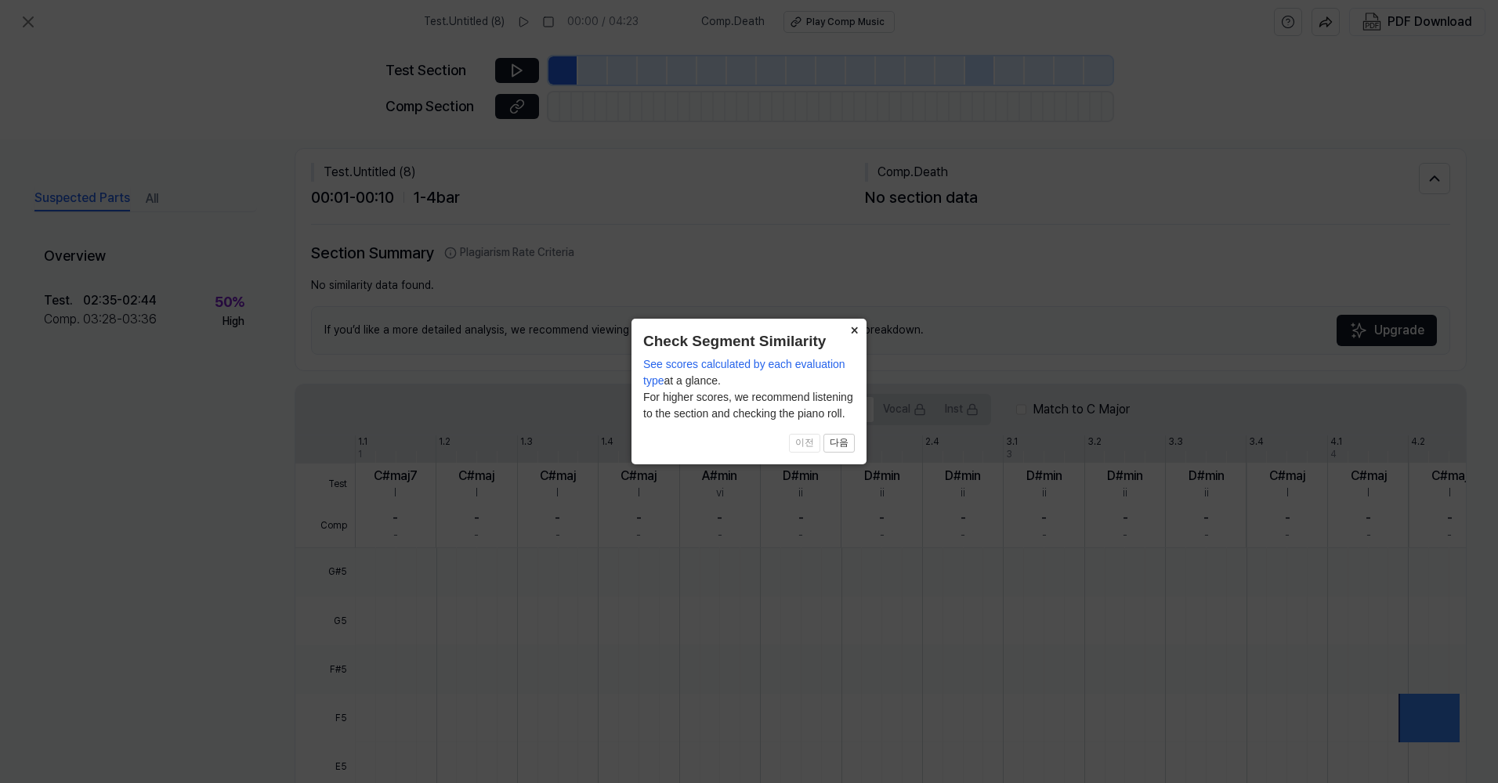
click at [852, 328] on button "×" at bounding box center [853, 330] width 25 height 22
click at [852, 328] on div "If you’d like a more detailed analysis, we recommend viewing Section Summary. U…" at bounding box center [880, 330] width 1139 height 49
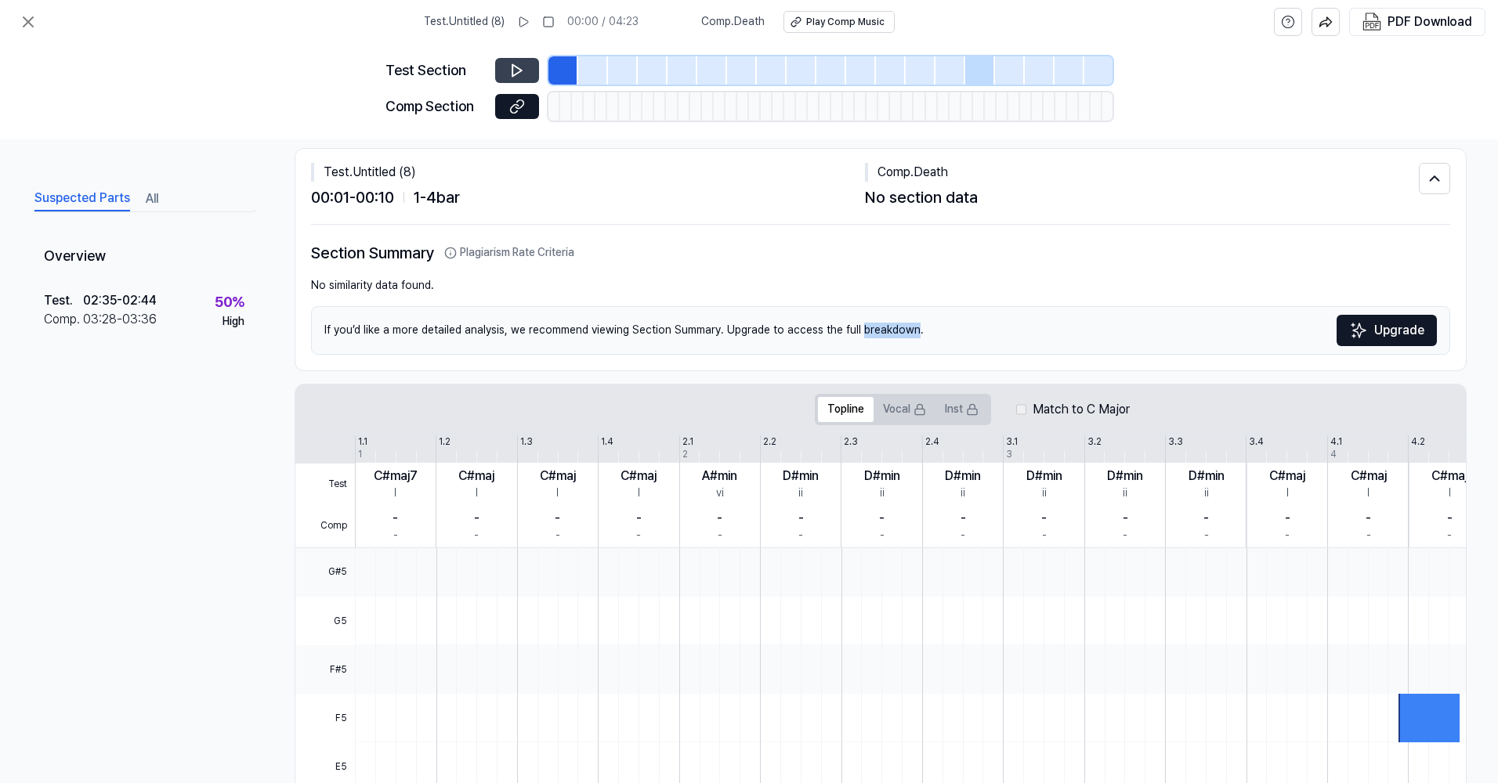
click at [518, 66] on icon at bounding box center [517, 71] width 16 height 16
click at [200, 120] on div "Test Section Comp Section" at bounding box center [749, 92] width 1498 height 96
click at [513, 67] on icon at bounding box center [514, 70] width 2 height 10
click at [28, 13] on icon at bounding box center [28, 22] width 19 height 19
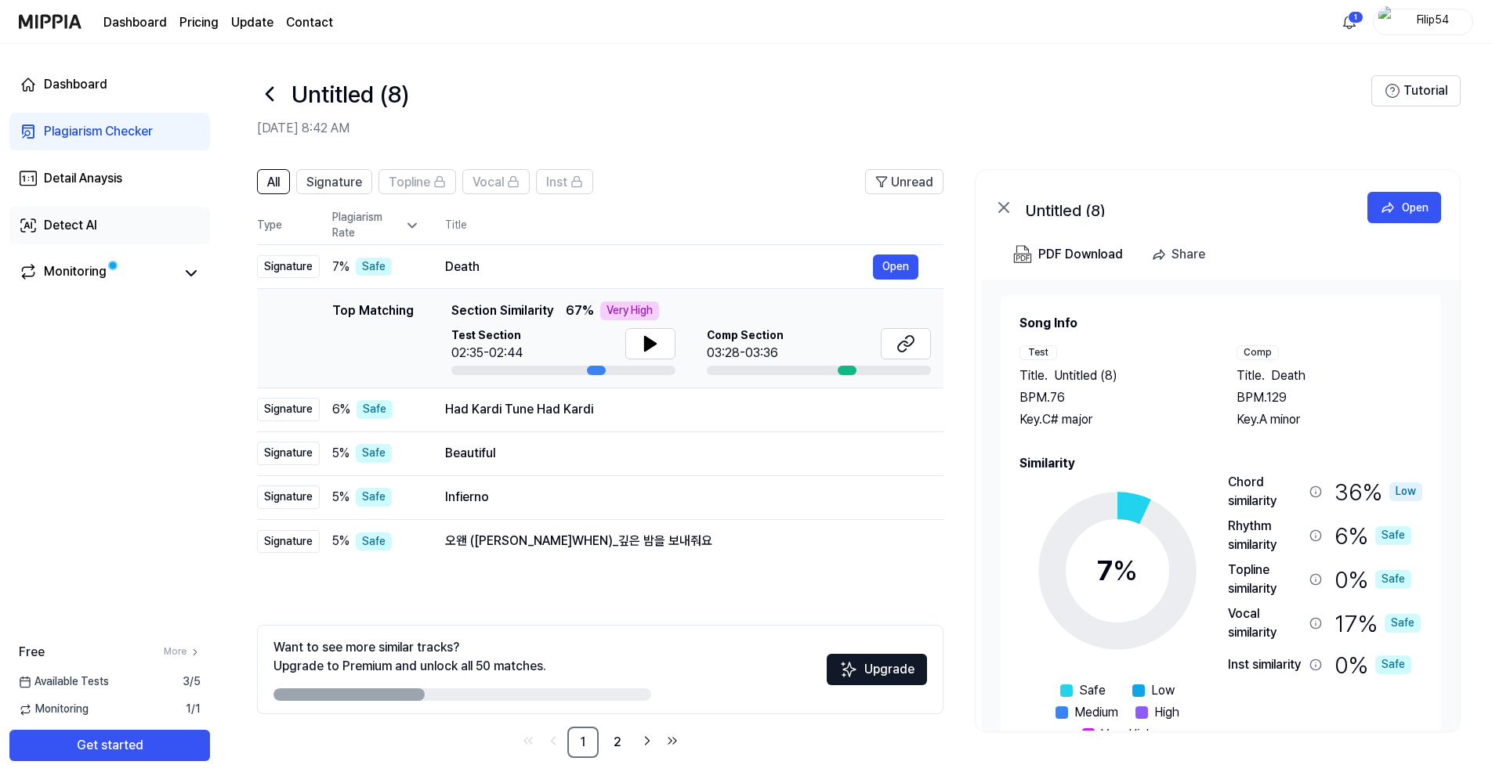
click at [95, 226] on div "Detect AI" at bounding box center [70, 225] width 53 height 19
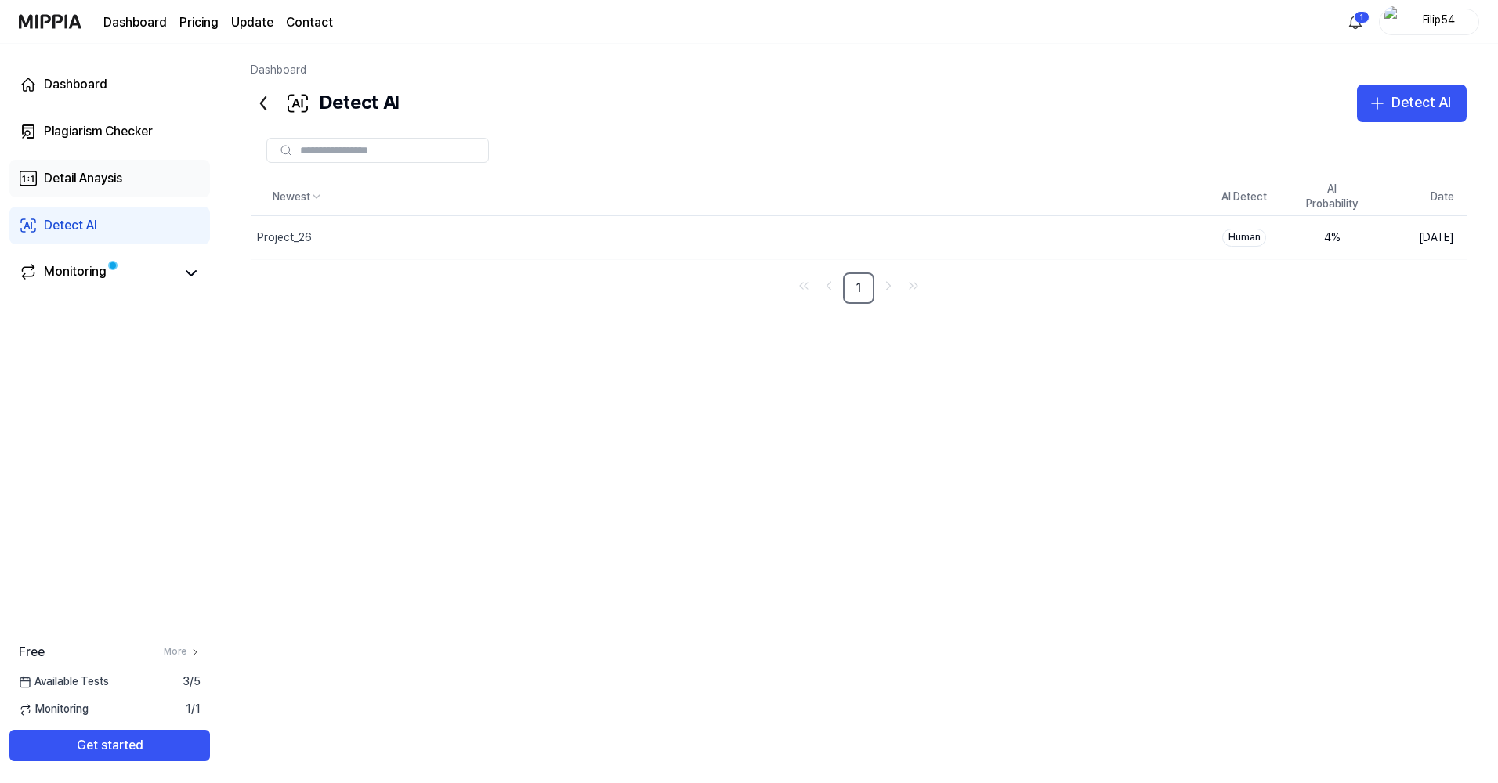
click at [114, 179] on div "Detail Anaysis" at bounding box center [83, 178] width 78 height 19
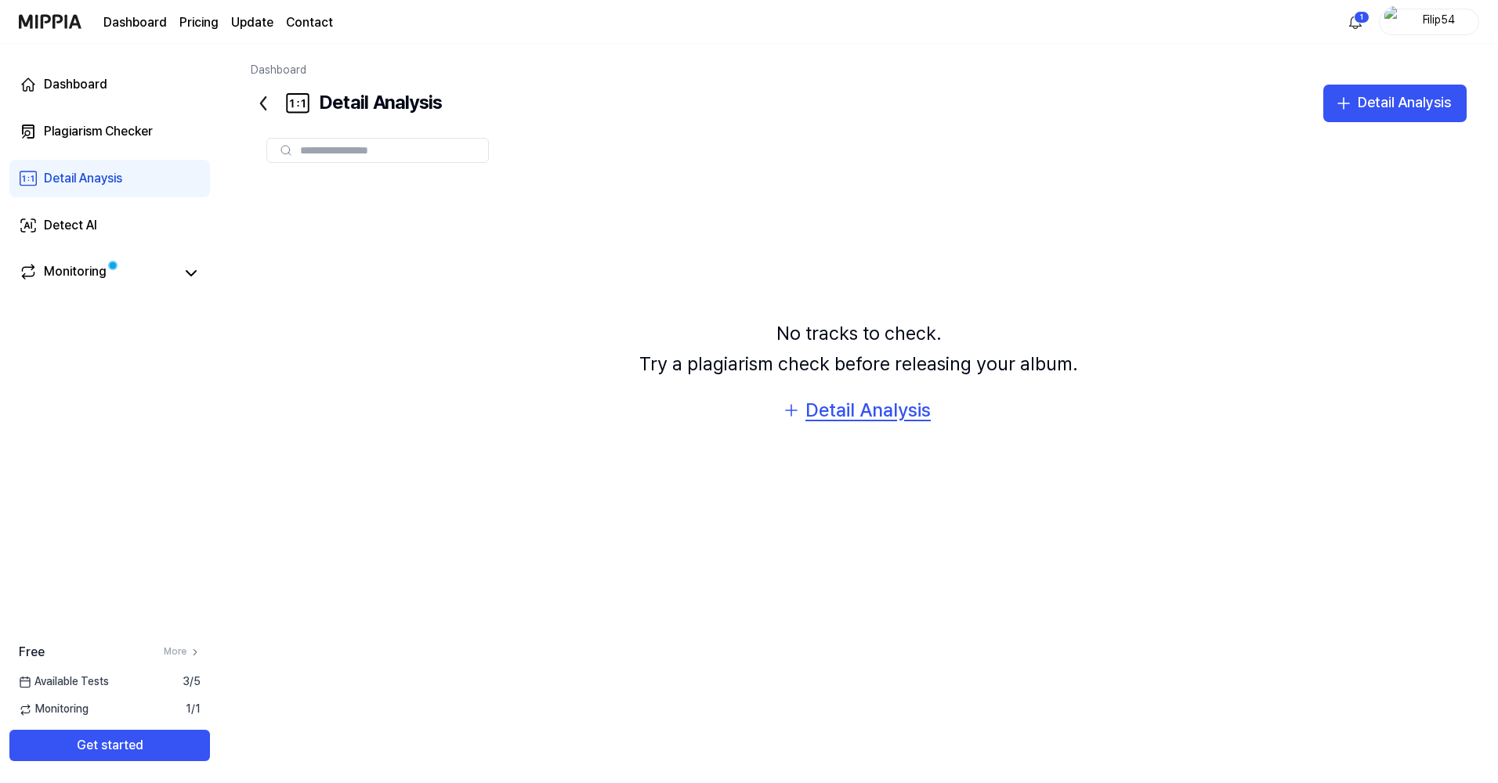
click at [879, 403] on div "Detail Analysis" at bounding box center [867, 411] width 125 height 30
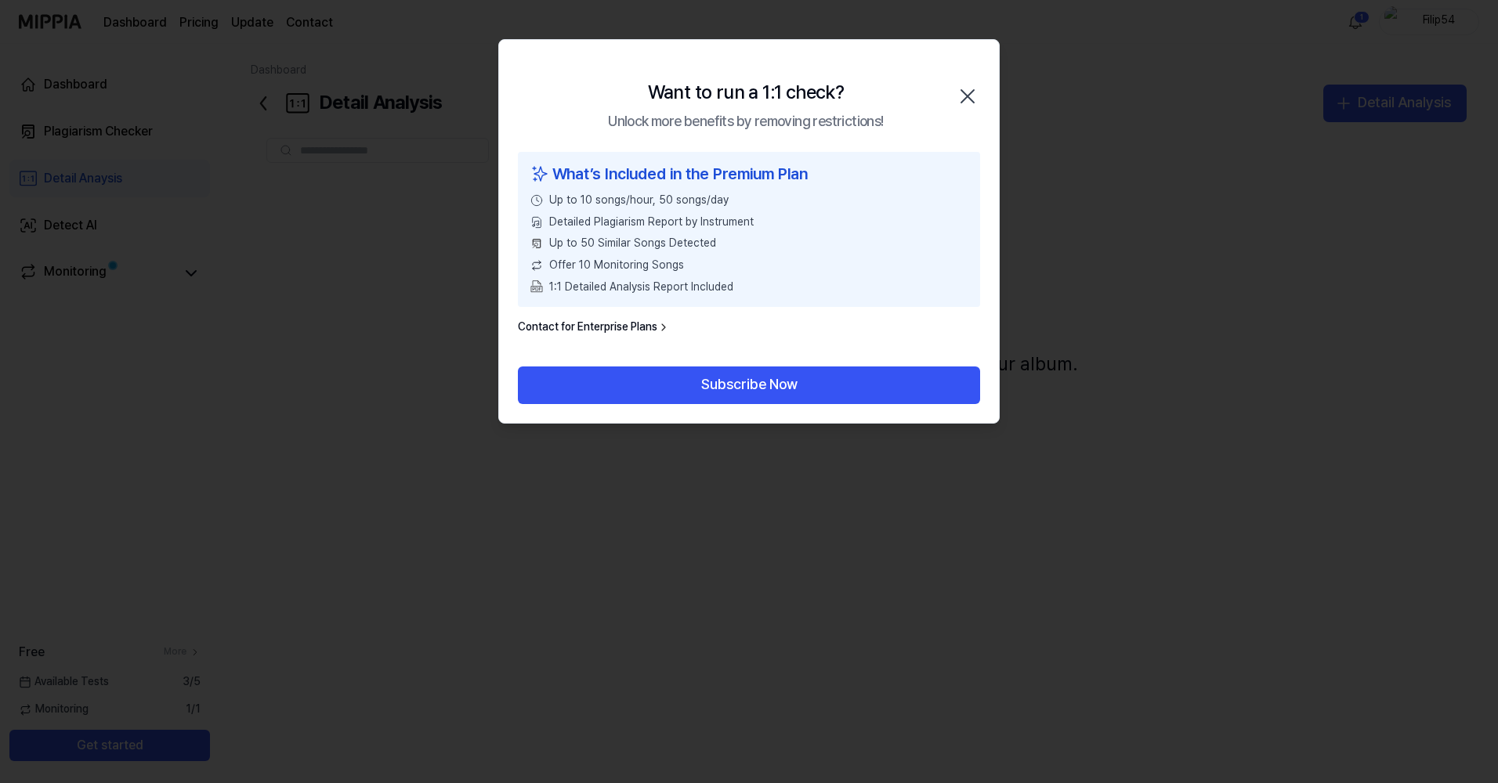
click at [966, 96] on icon "button" at bounding box center [967, 96] width 25 height 25
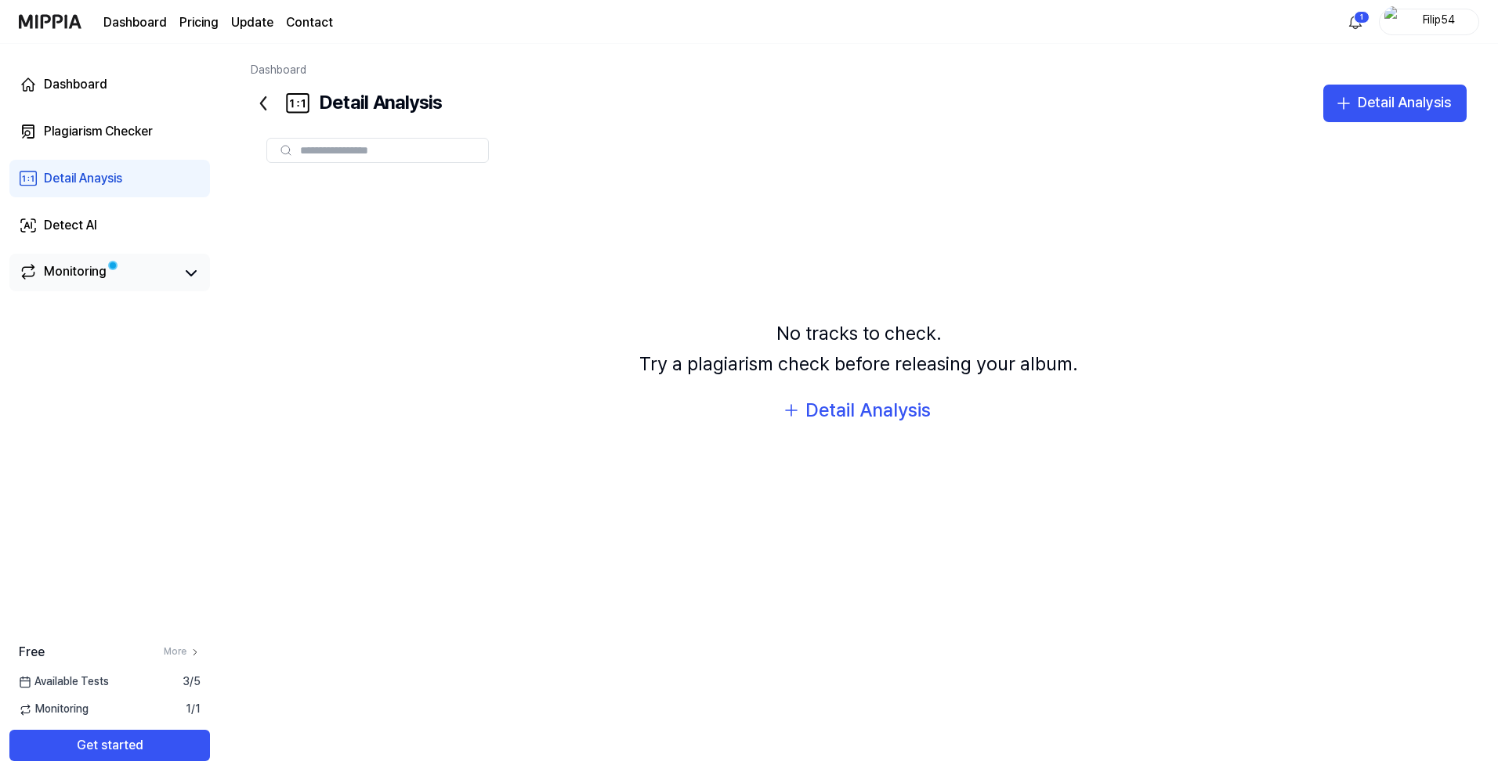
click at [69, 264] on div "Monitoring" at bounding box center [75, 273] width 63 height 22
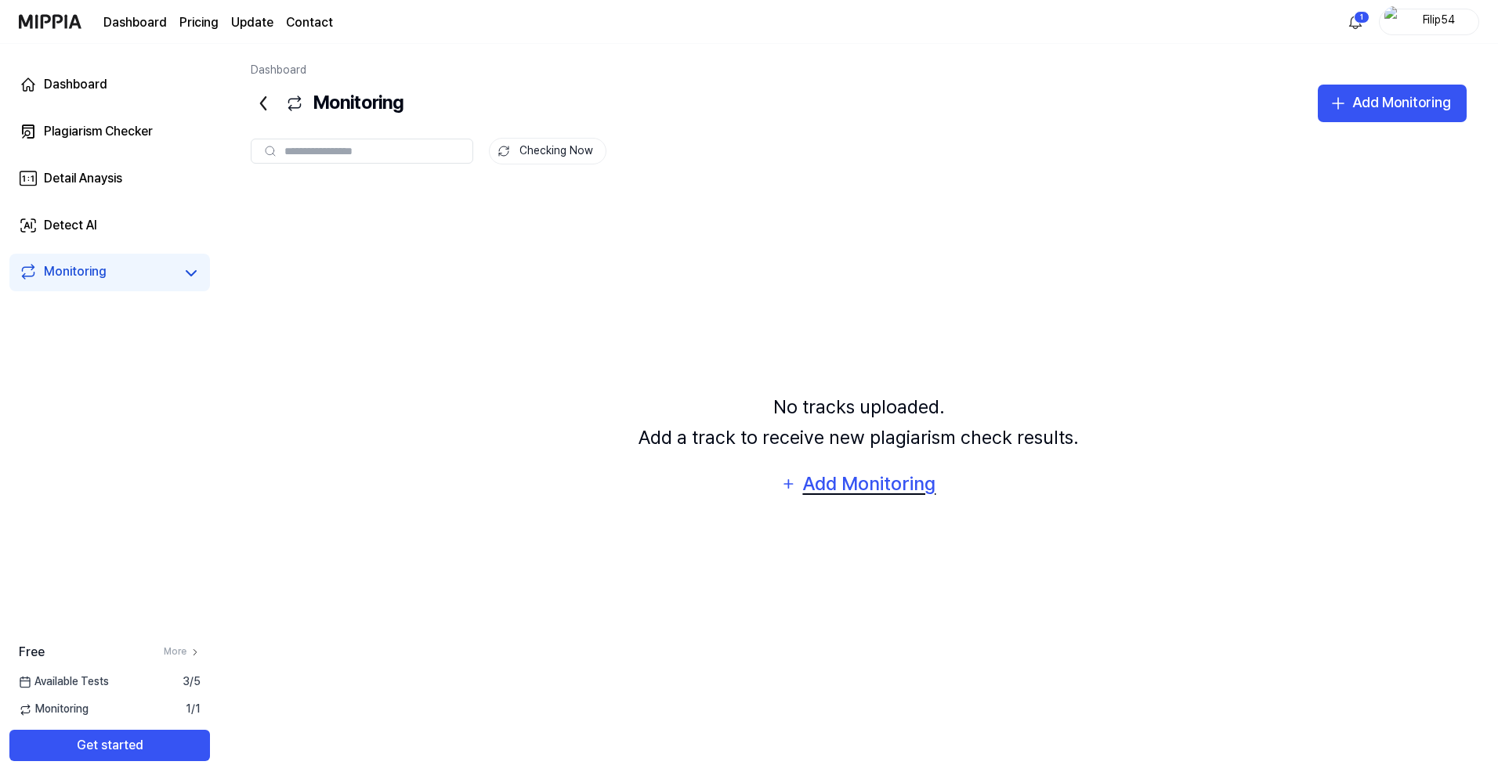
click at [816, 496] on div "Add Monitoring" at bounding box center [869, 484] width 136 height 30
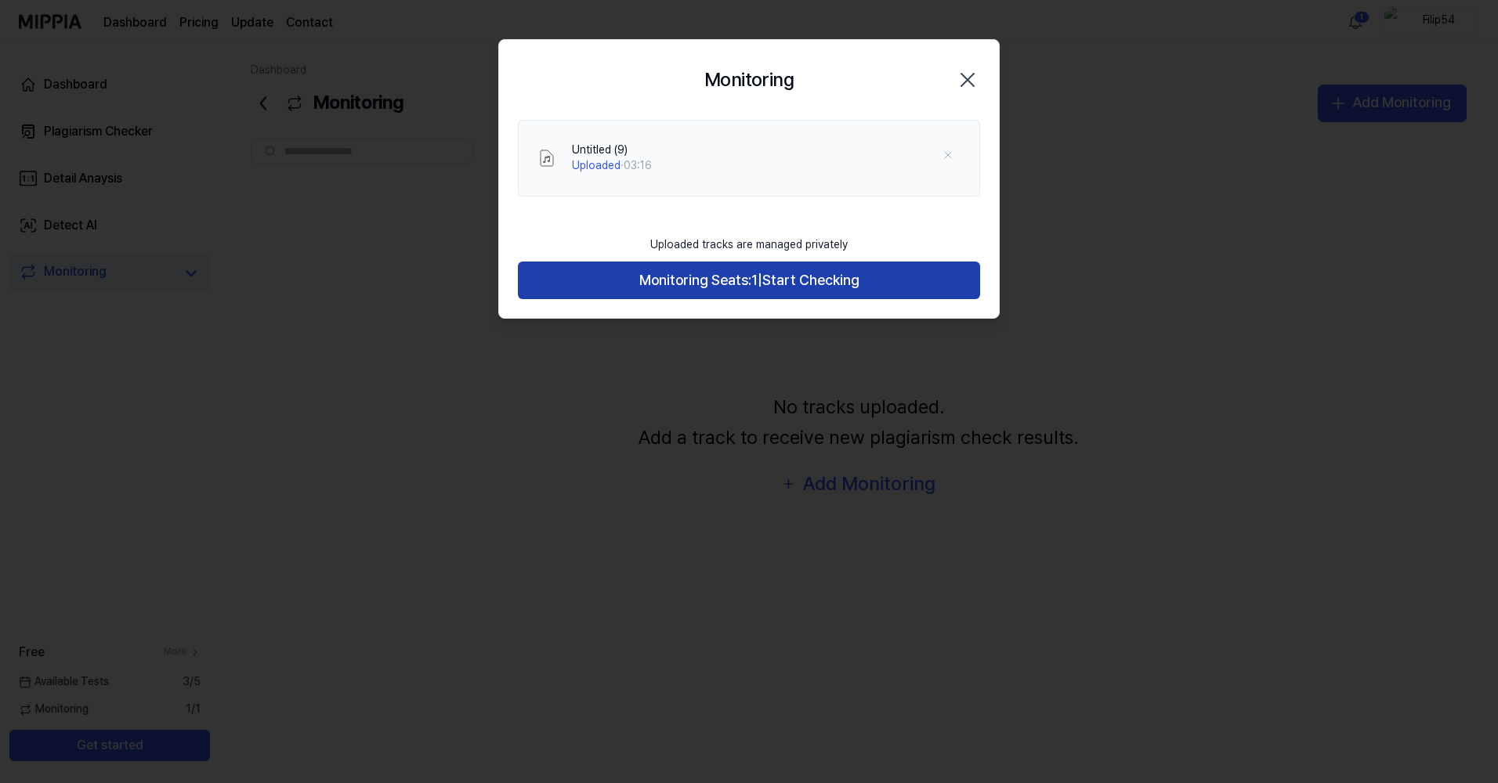
click at [741, 273] on span "Monitoring Seats:" at bounding box center [695, 281] width 112 height 23
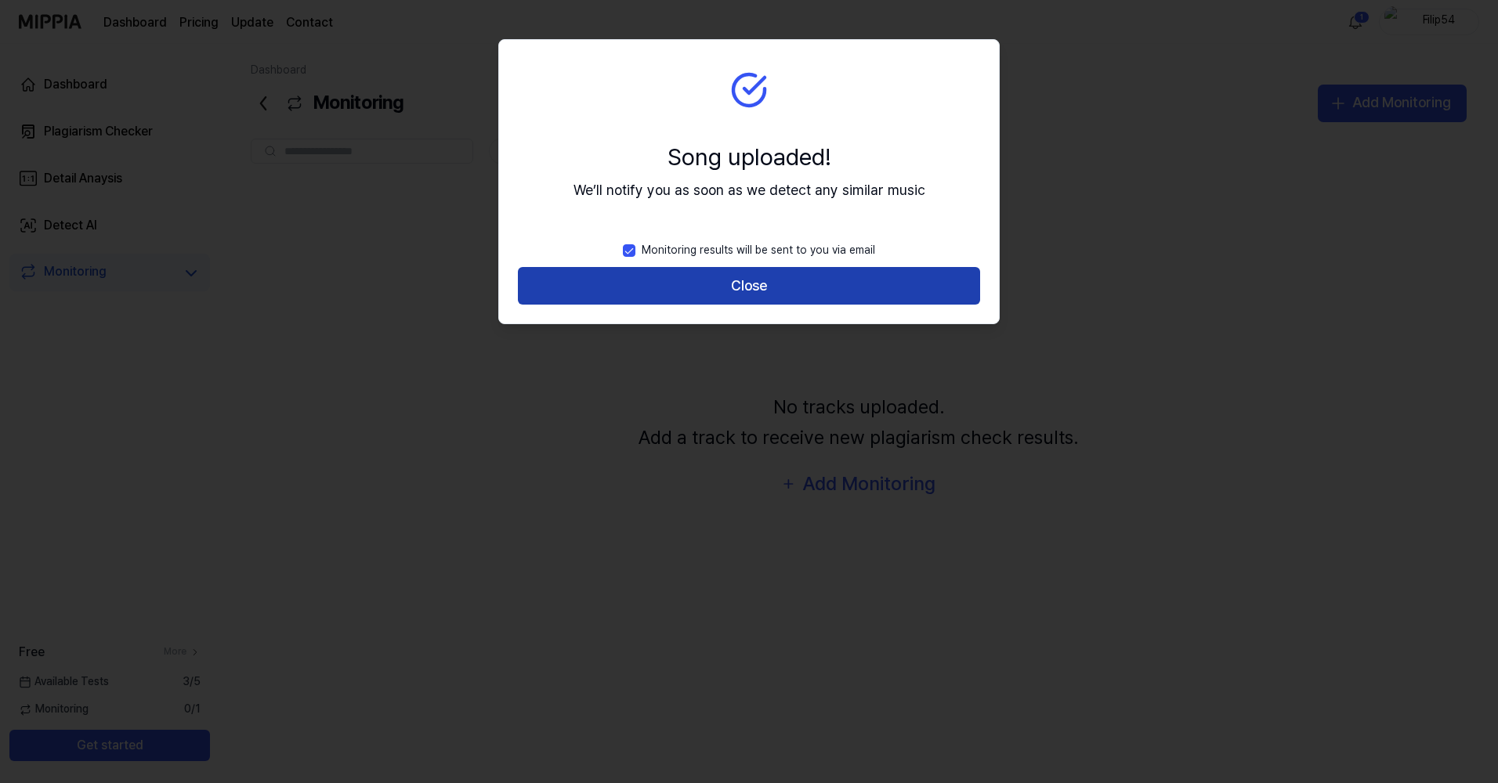
click at [716, 294] on button "Close" at bounding box center [749, 286] width 462 height 38
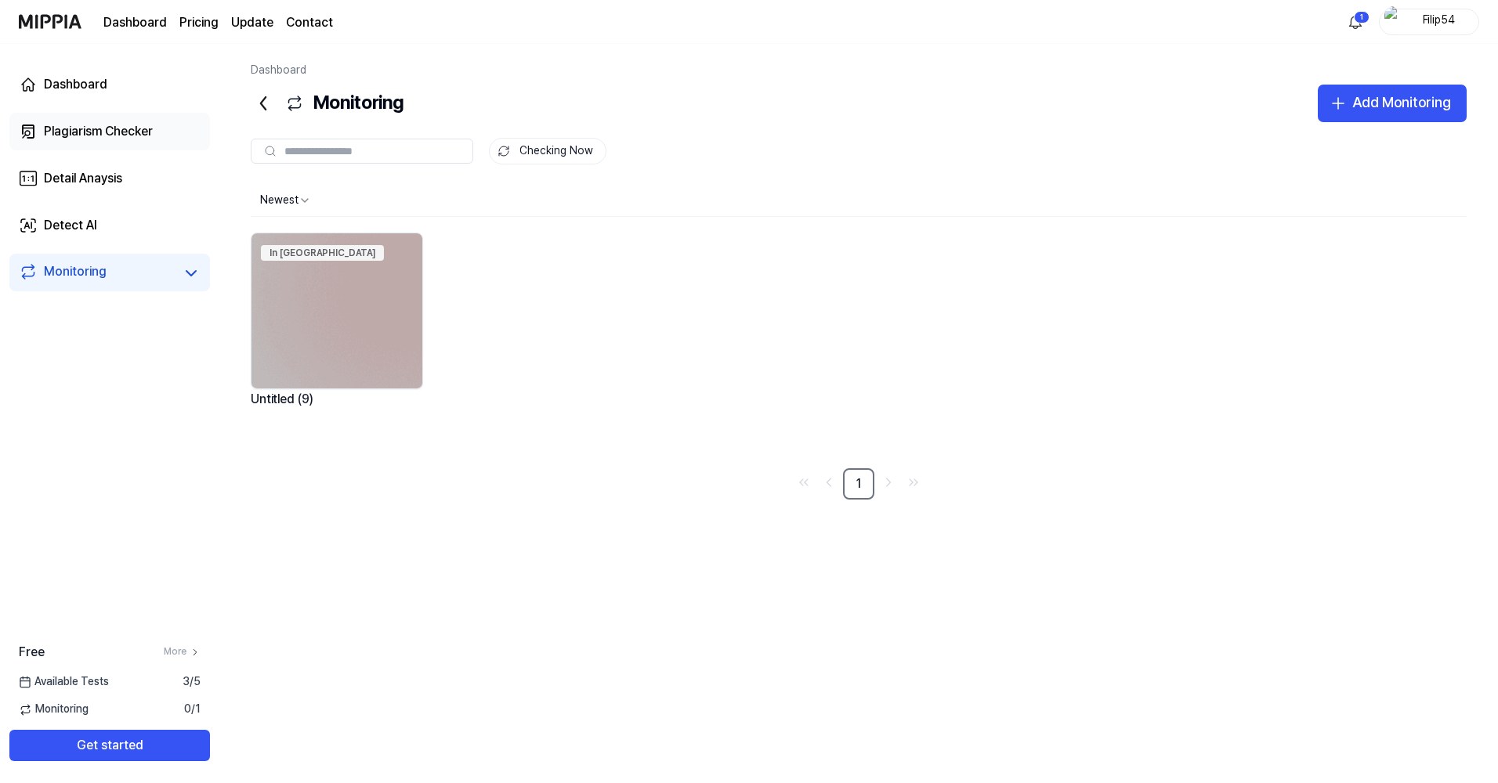
click at [99, 133] on div "Plagiarism Checker" at bounding box center [98, 131] width 109 height 19
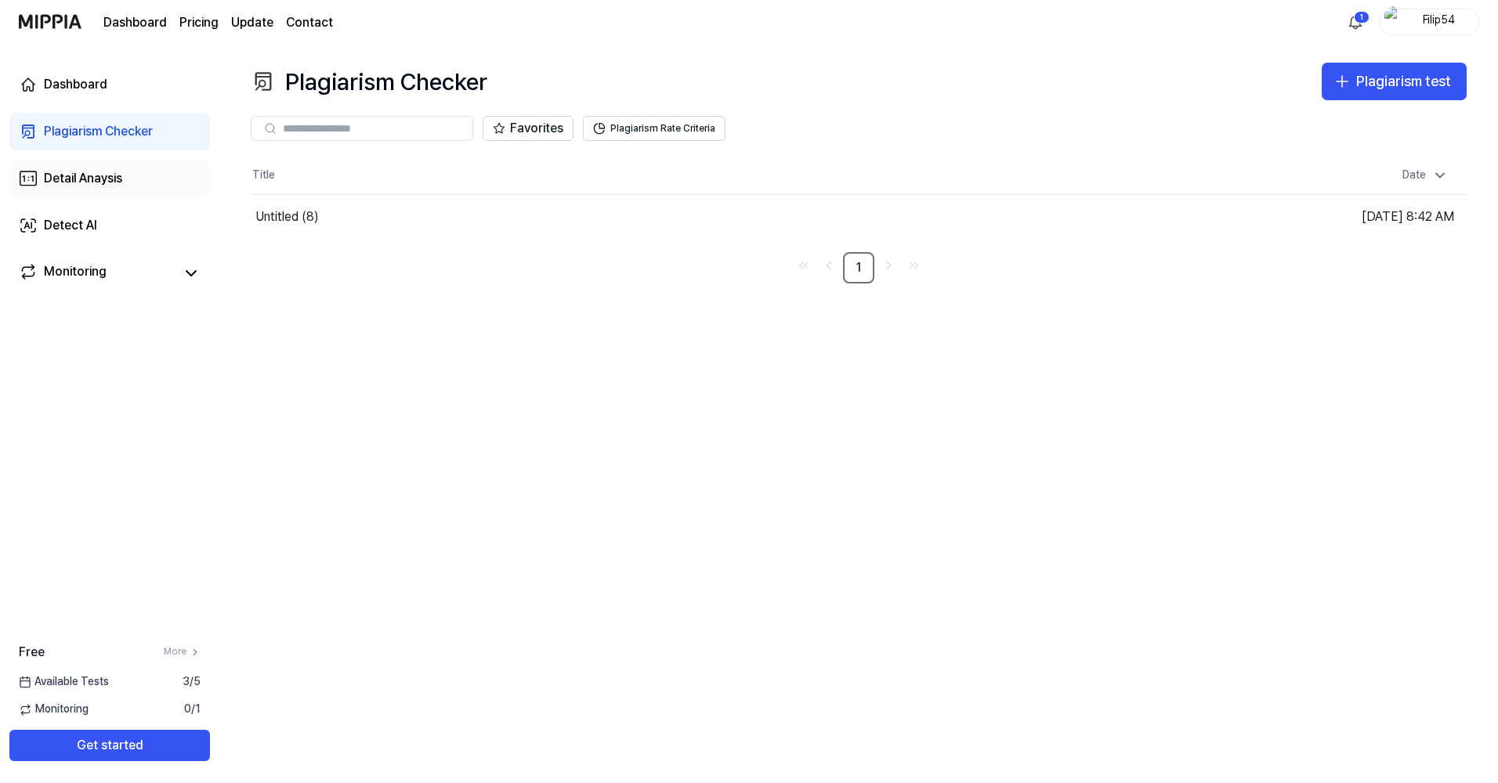
click at [94, 177] on div "Detail Anaysis" at bounding box center [83, 178] width 78 height 19
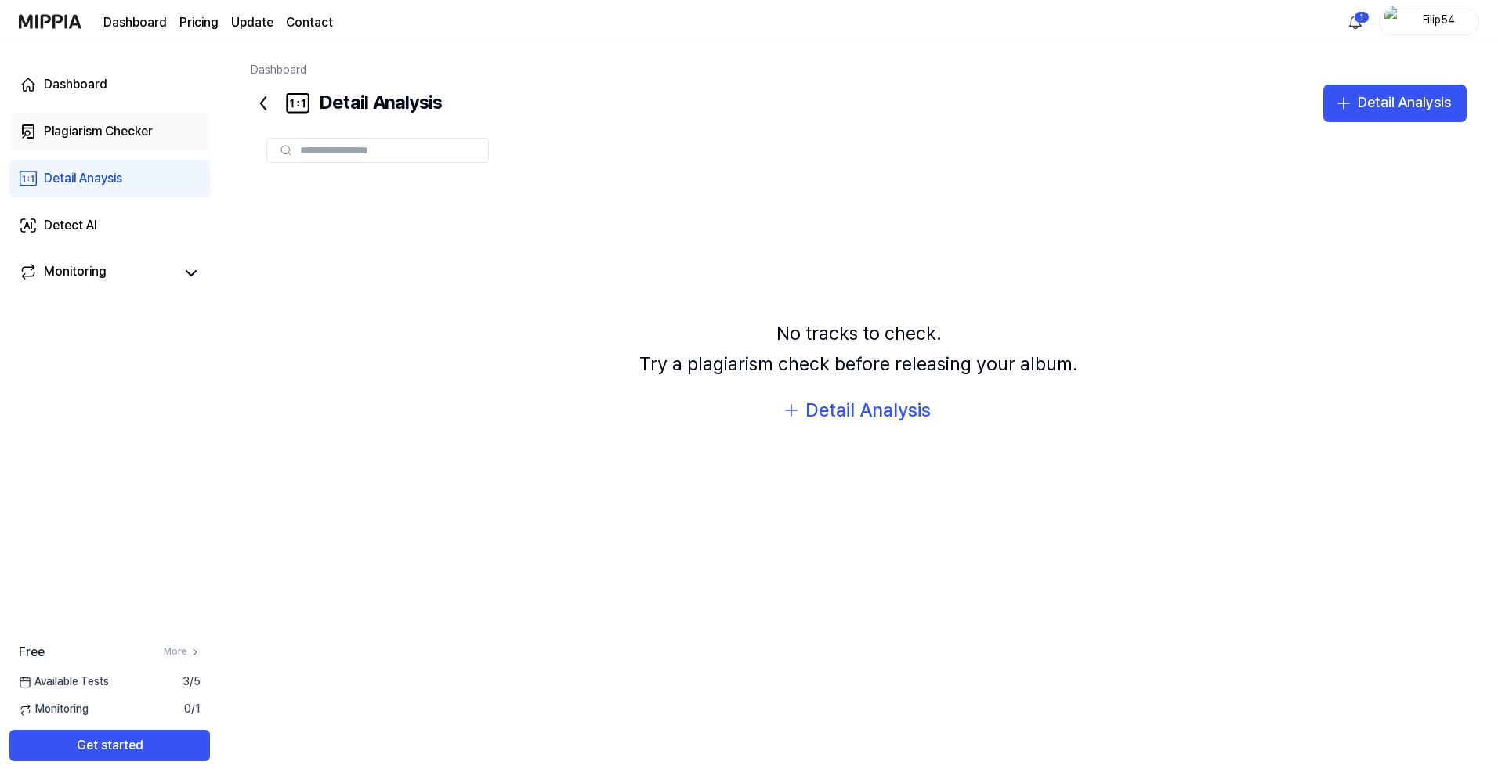
click at [106, 135] on div "Plagiarism Checker" at bounding box center [98, 131] width 109 height 19
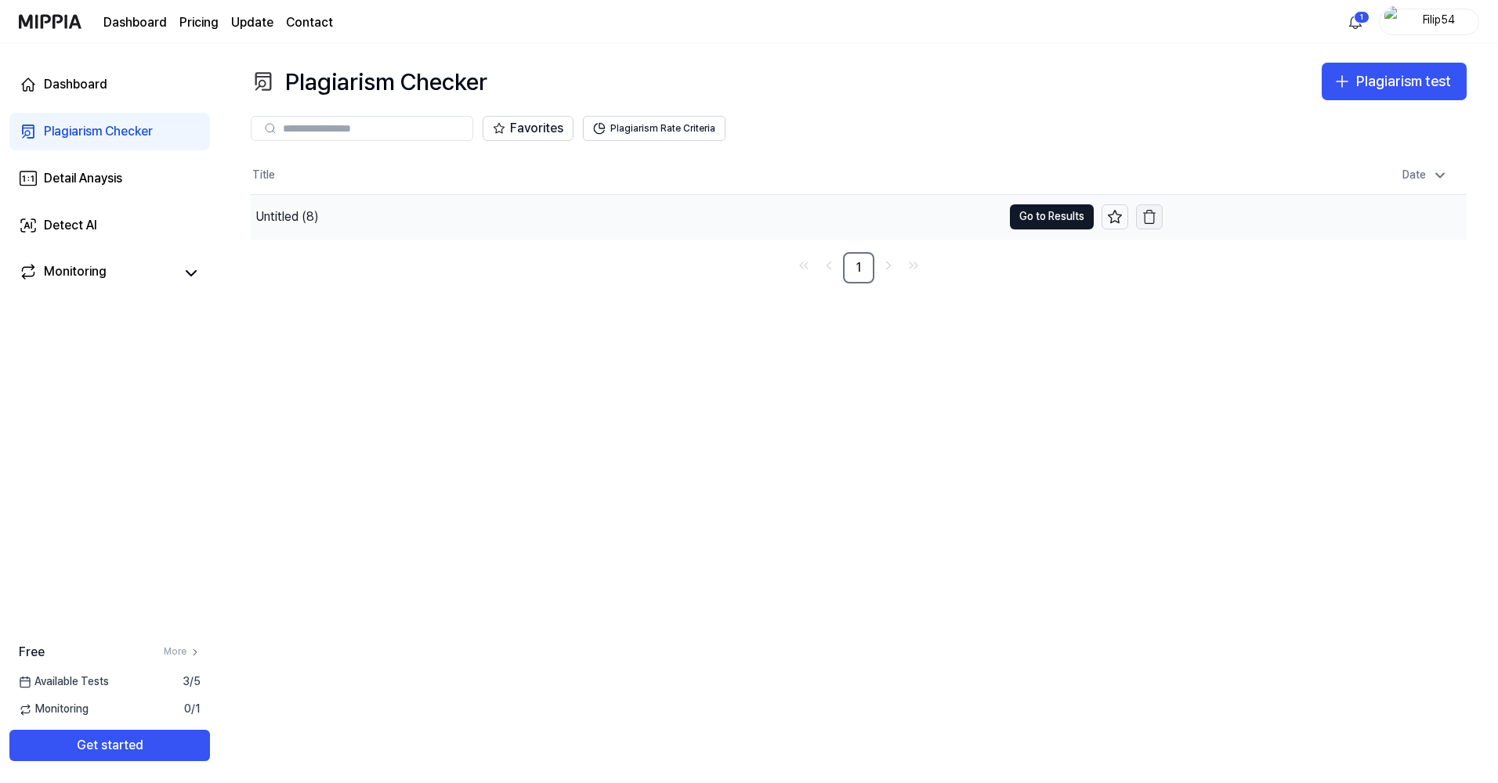
click at [1153, 223] on icon "button" at bounding box center [1149, 218] width 9 height 10
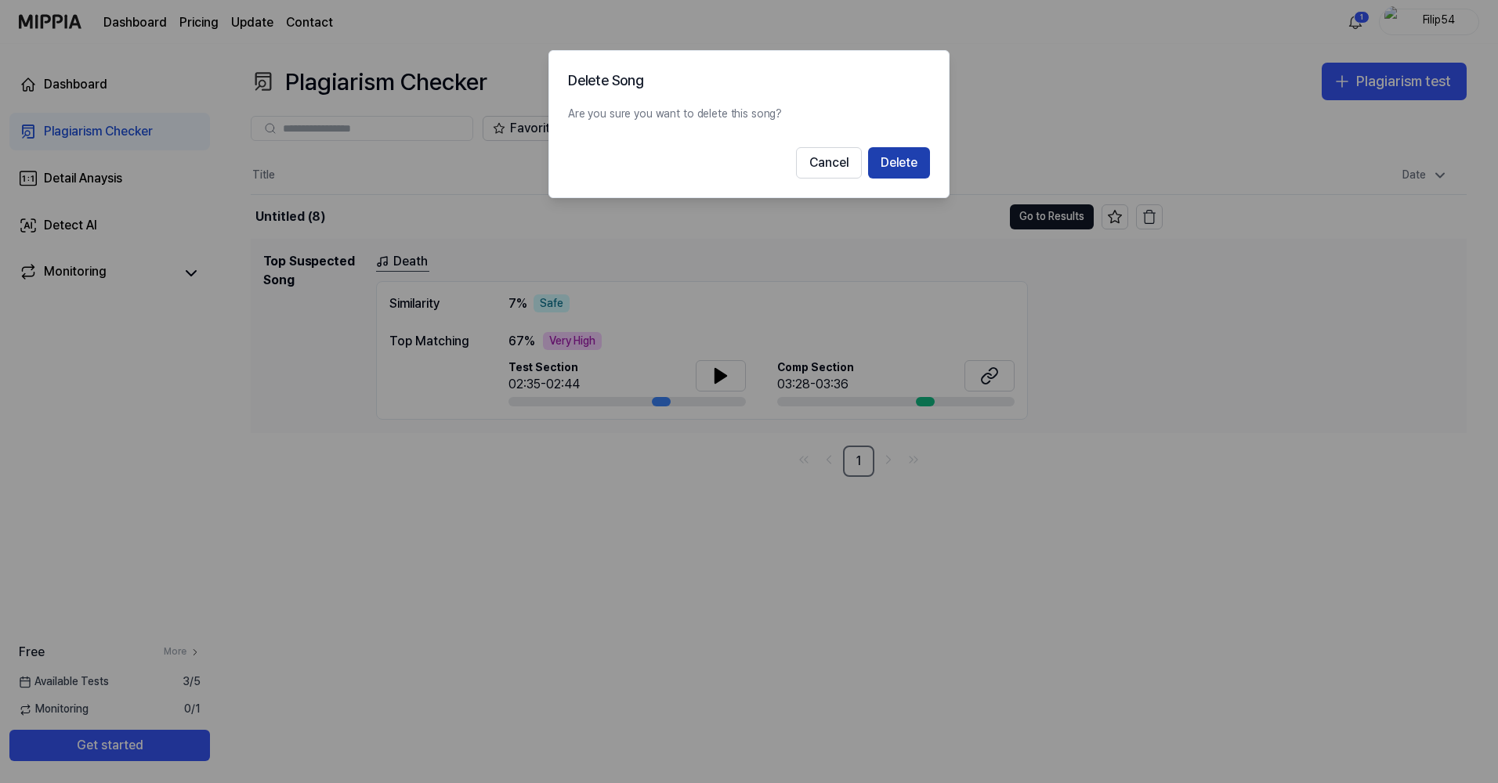
click at [914, 162] on button "Delete" at bounding box center [899, 162] width 62 height 31
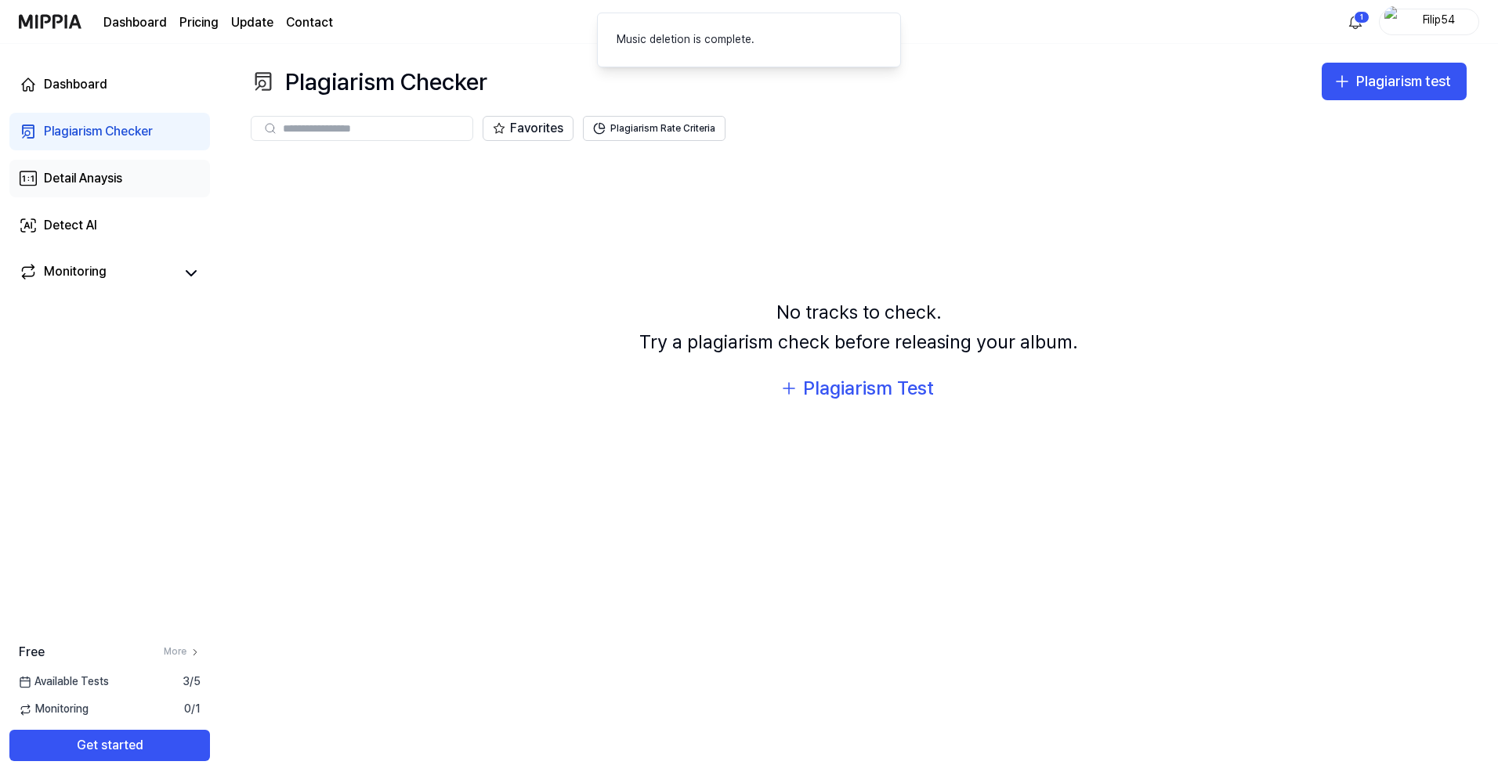
click at [96, 165] on link "Detail Anaysis" at bounding box center [109, 179] width 201 height 38
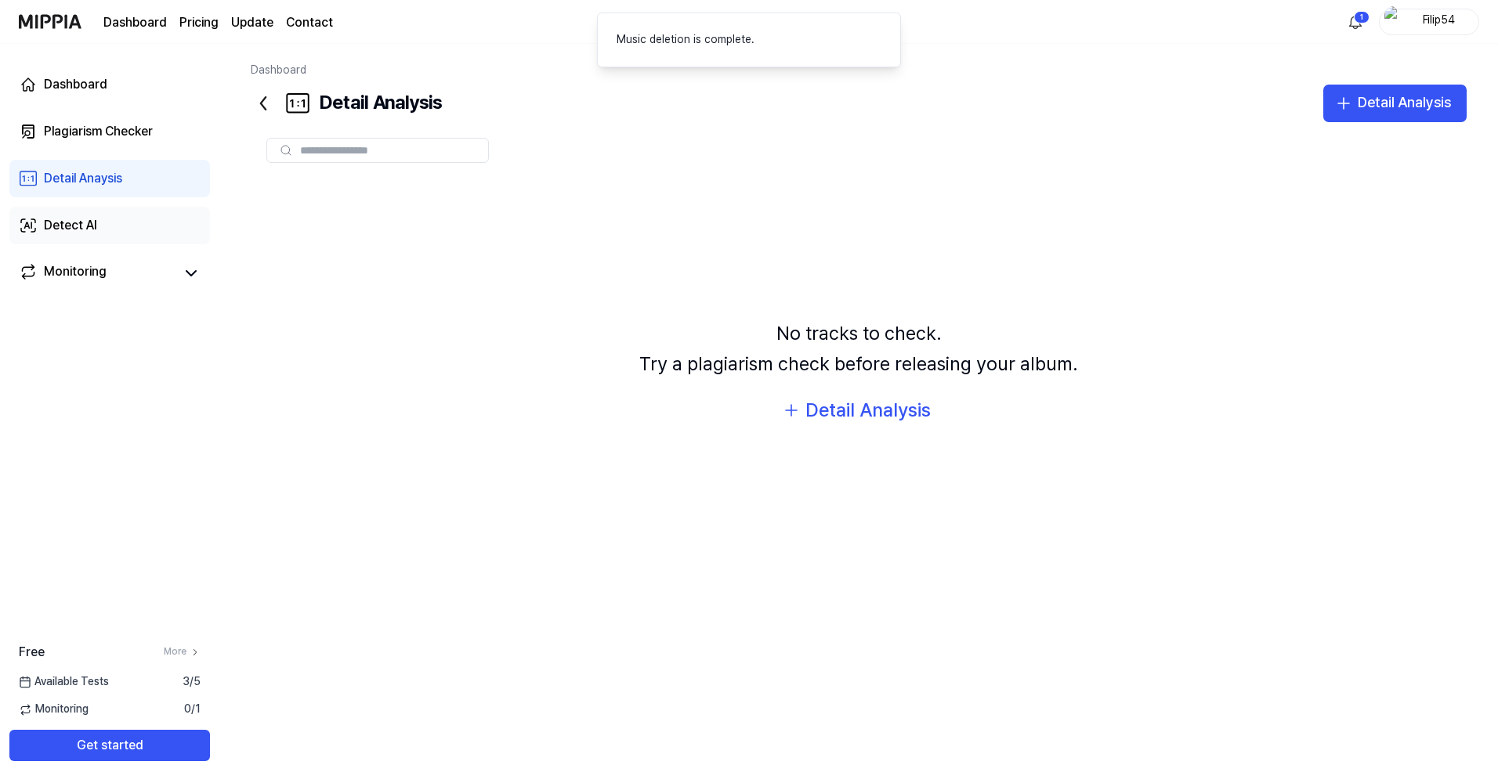
click at [79, 215] on link "Detect AI" at bounding box center [109, 226] width 201 height 38
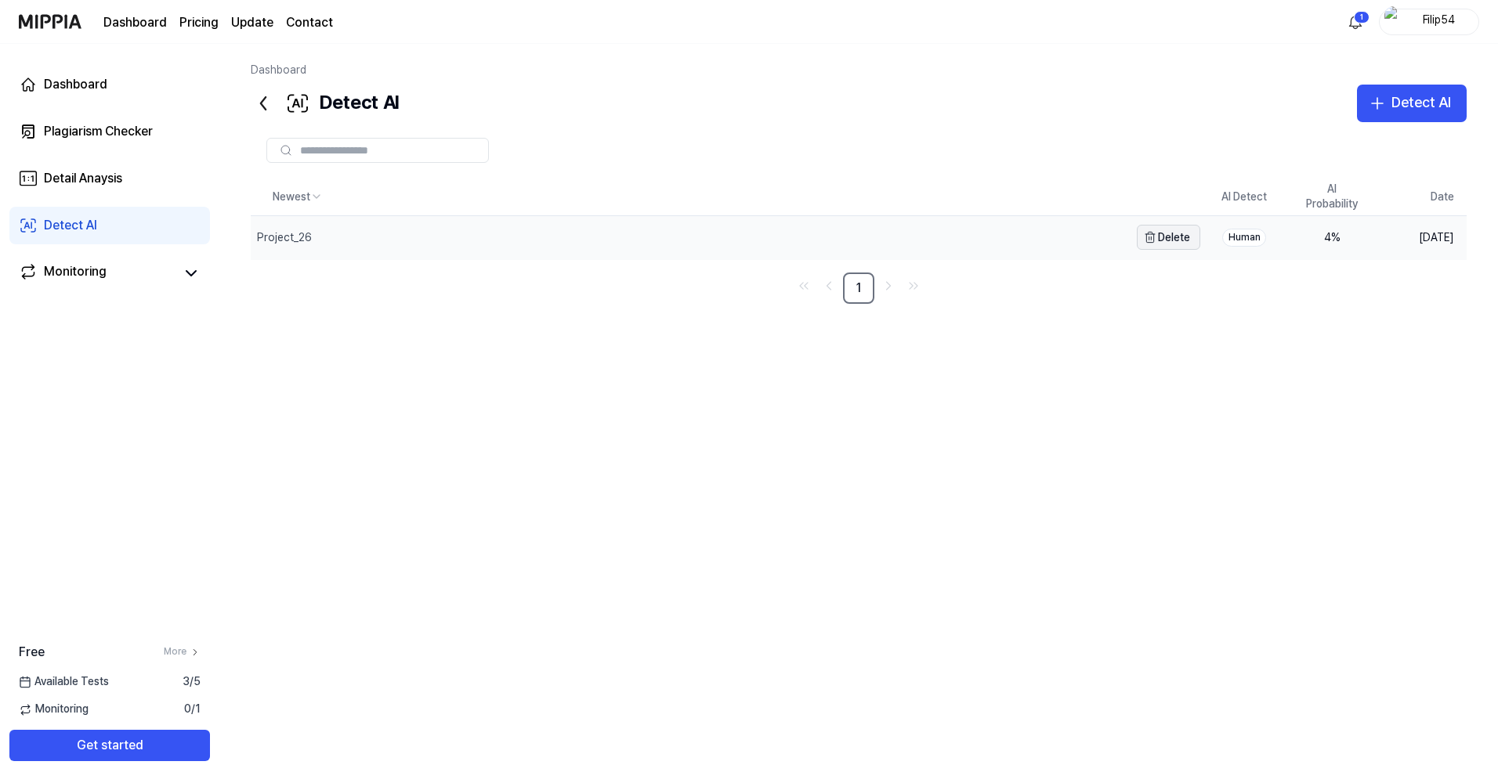
click at [1179, 241] on button "Delete" at bounding box center [1168, 237] width 63 height 25
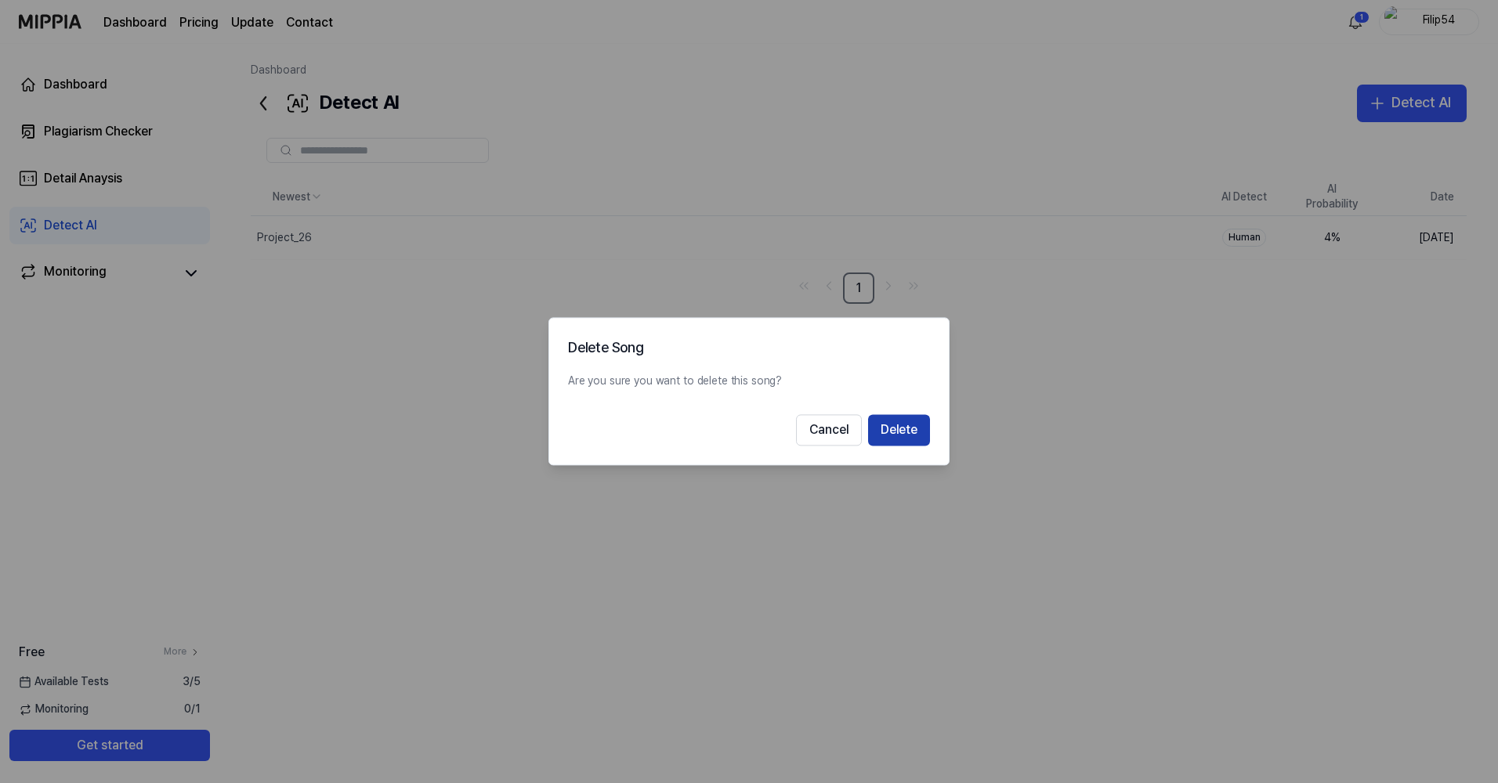
click at [903, 433] on button "Delete" at bounding box center [899, 430] width 62 height 31
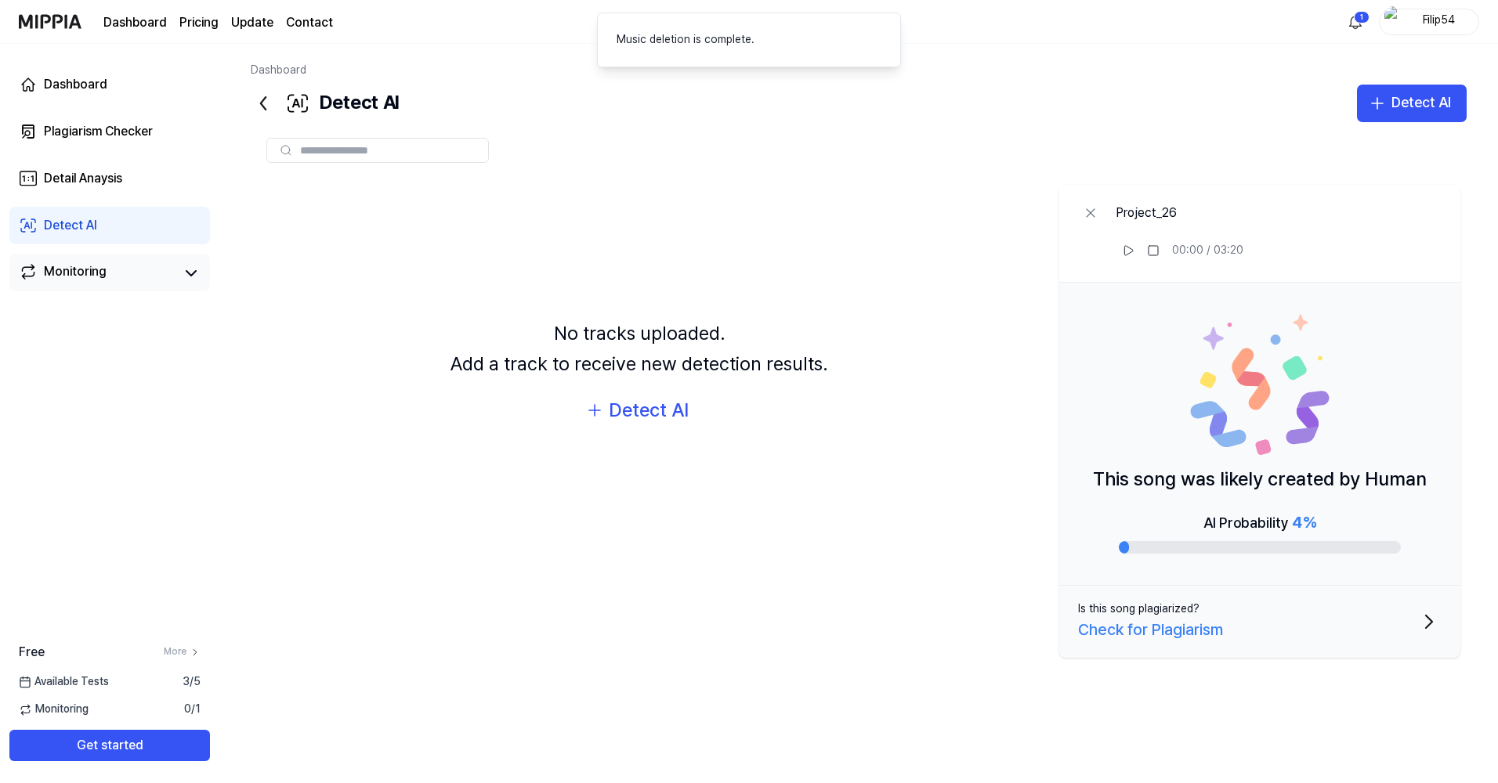
click at [92, 264] on div "Monitoring" at bounding box center [75, 273] width 63 height 22
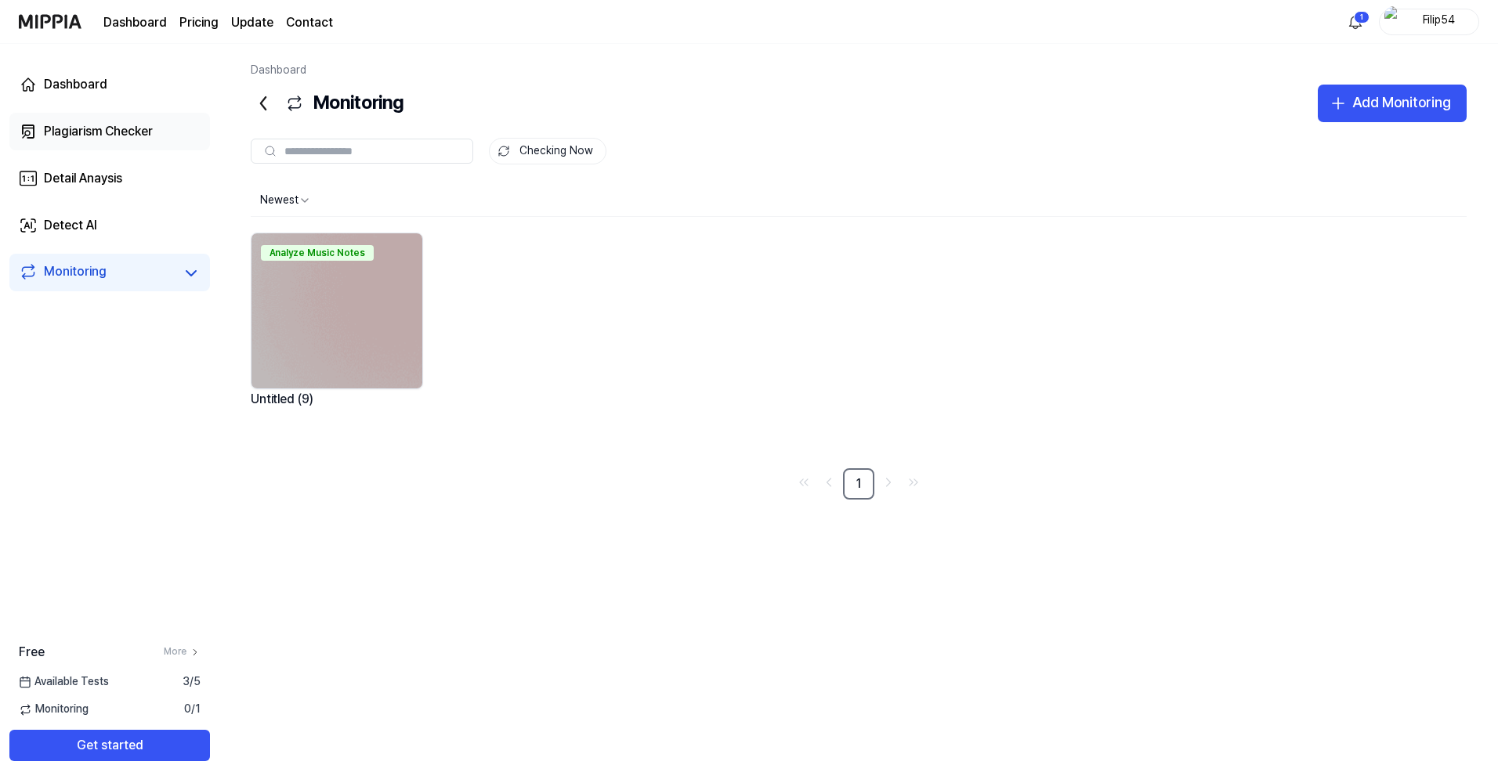
click at [85, 134] on div "Plagiarism Checker" at bounding box center [98, 131] width 109 height 19
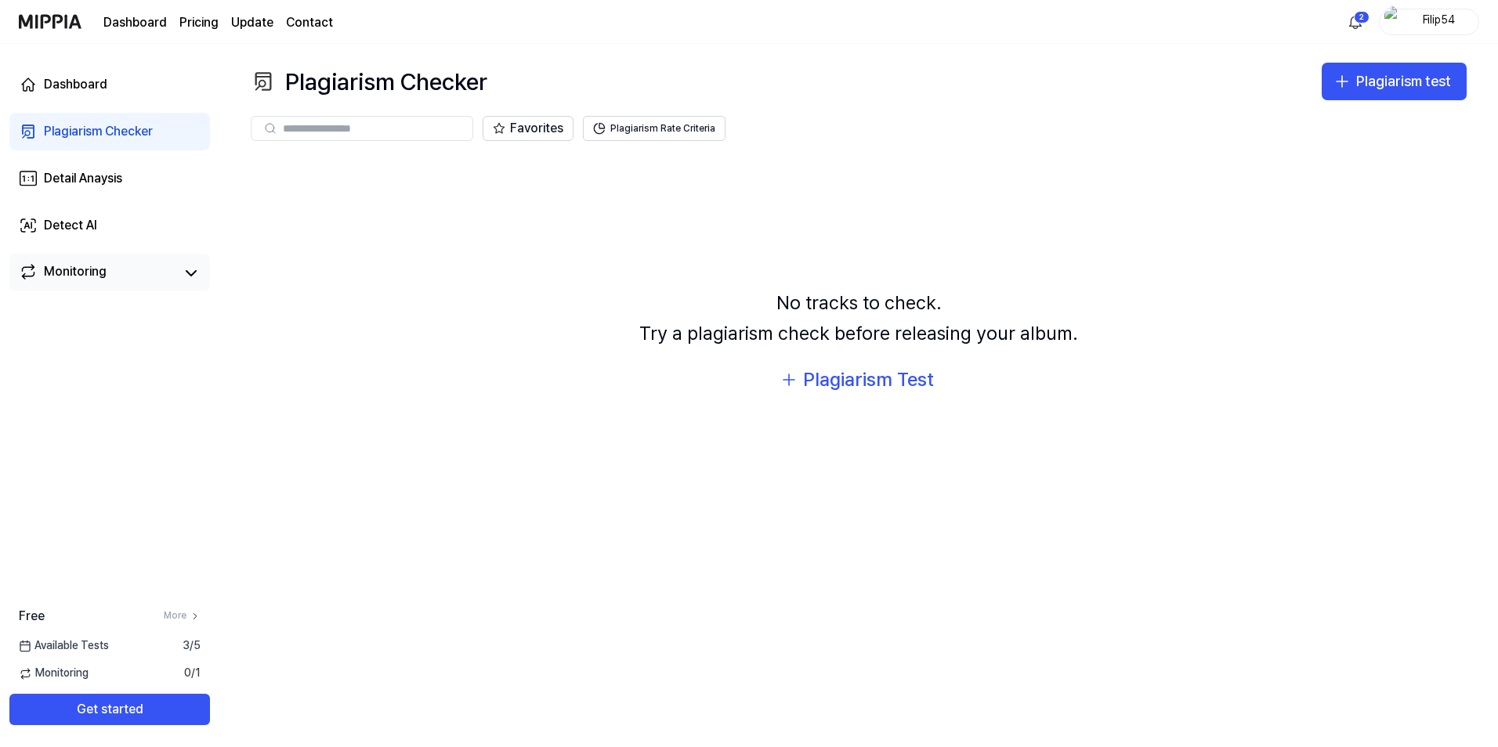
click at [67, 269] on div "Monitoring" at bounding box center [75, 273] width 63 height 22
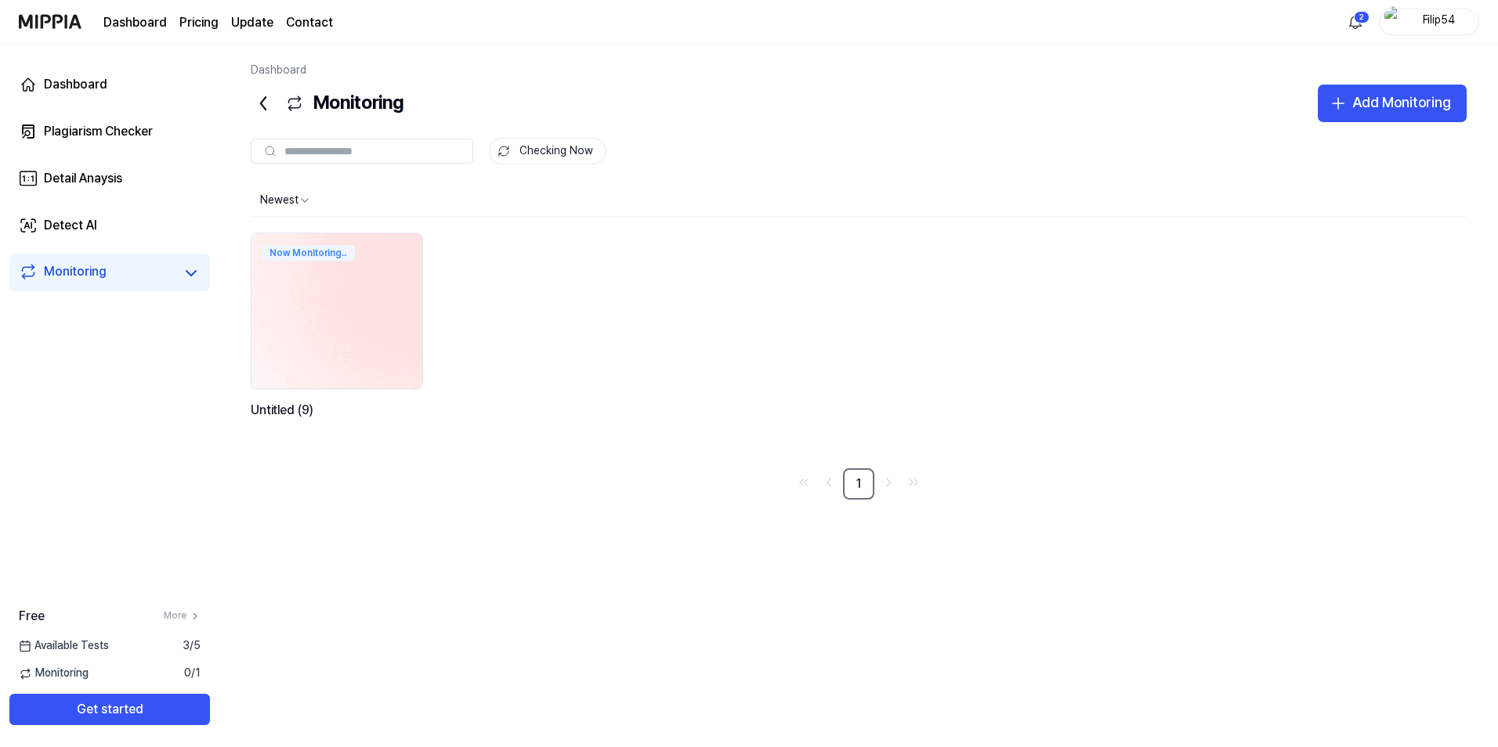
click at [348, 318] on img at bounding box center [337, 311] width 188 height 171
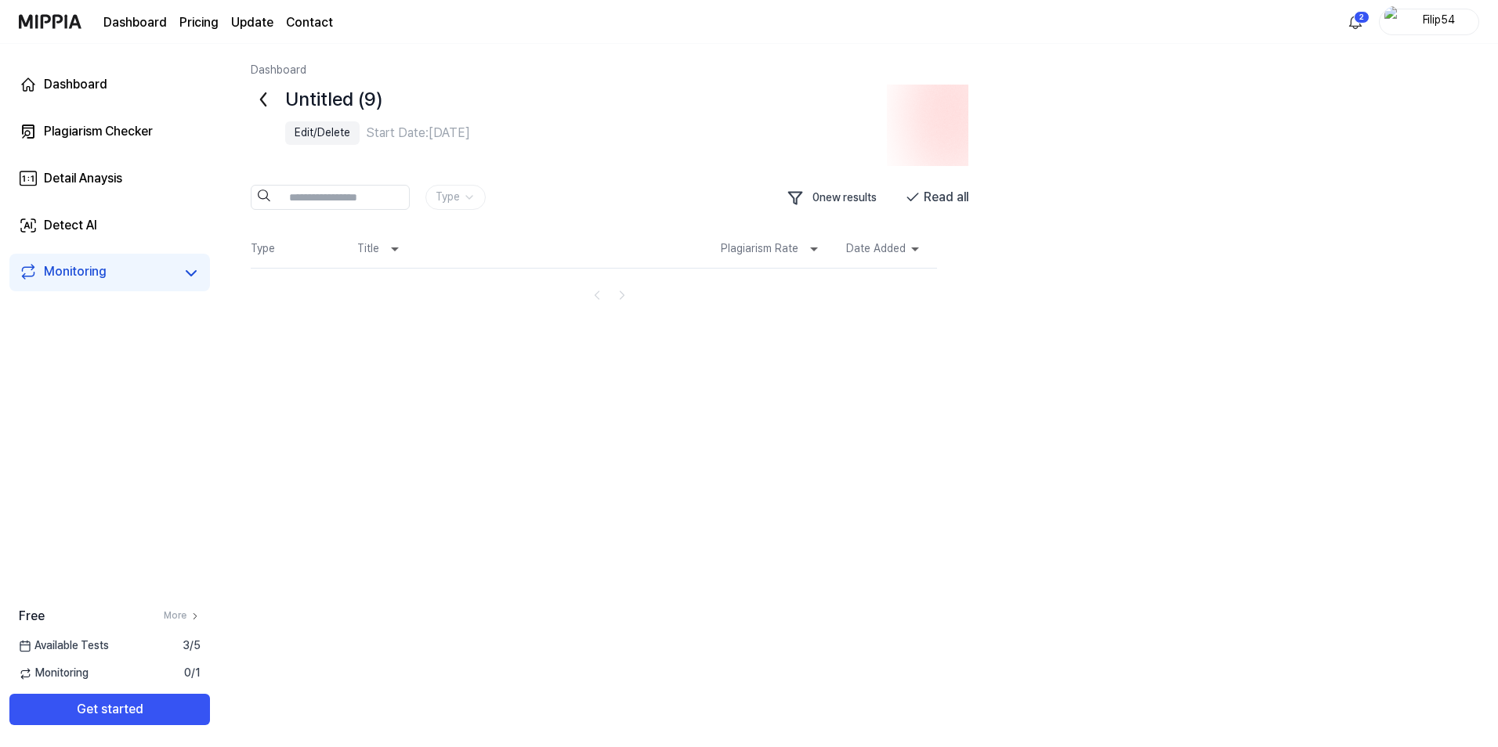
click at [328, 134] on div "Edit/Delete" at bounding box center [323, 133] width 56 height 16
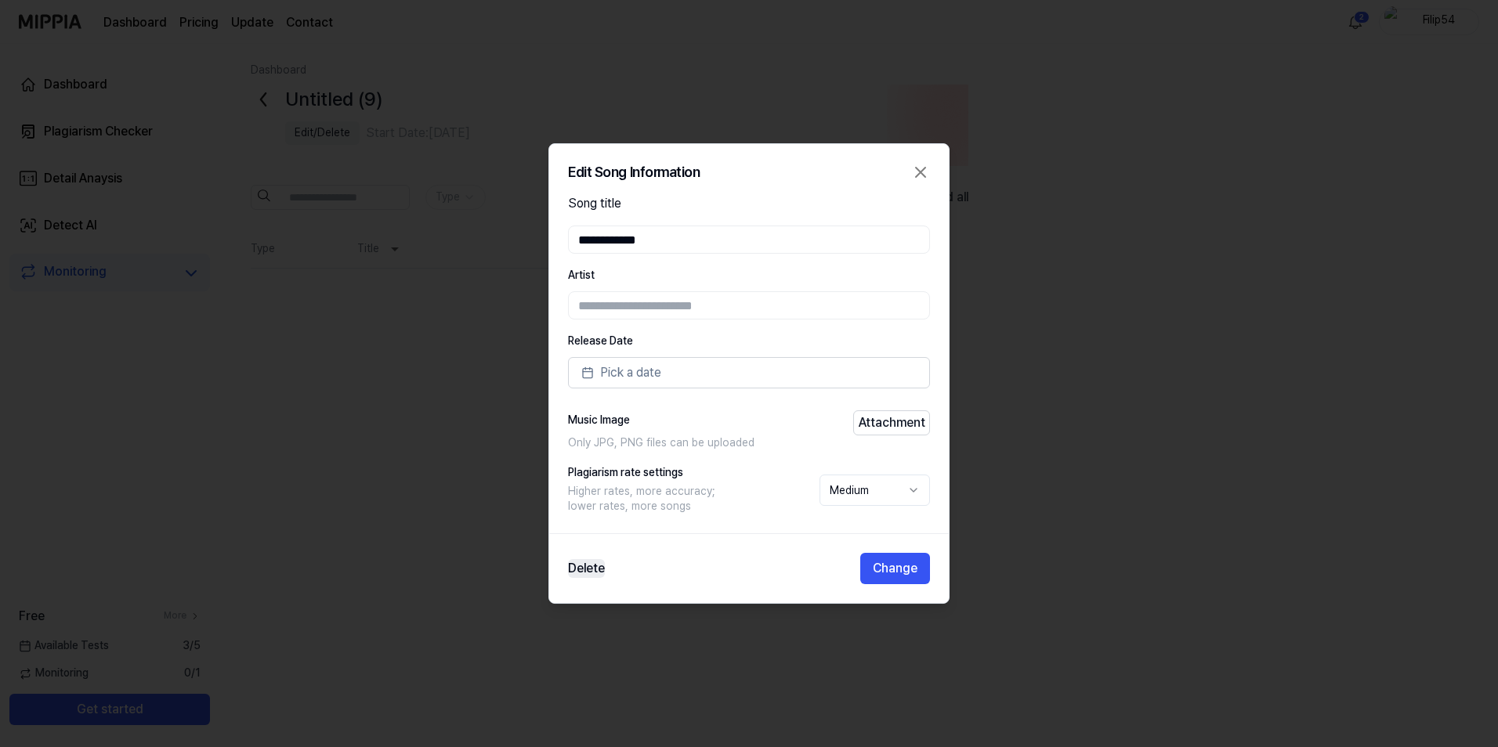
click at [574, 566] on button "Delete" at bounding box center [586, 568] width 37 height 19
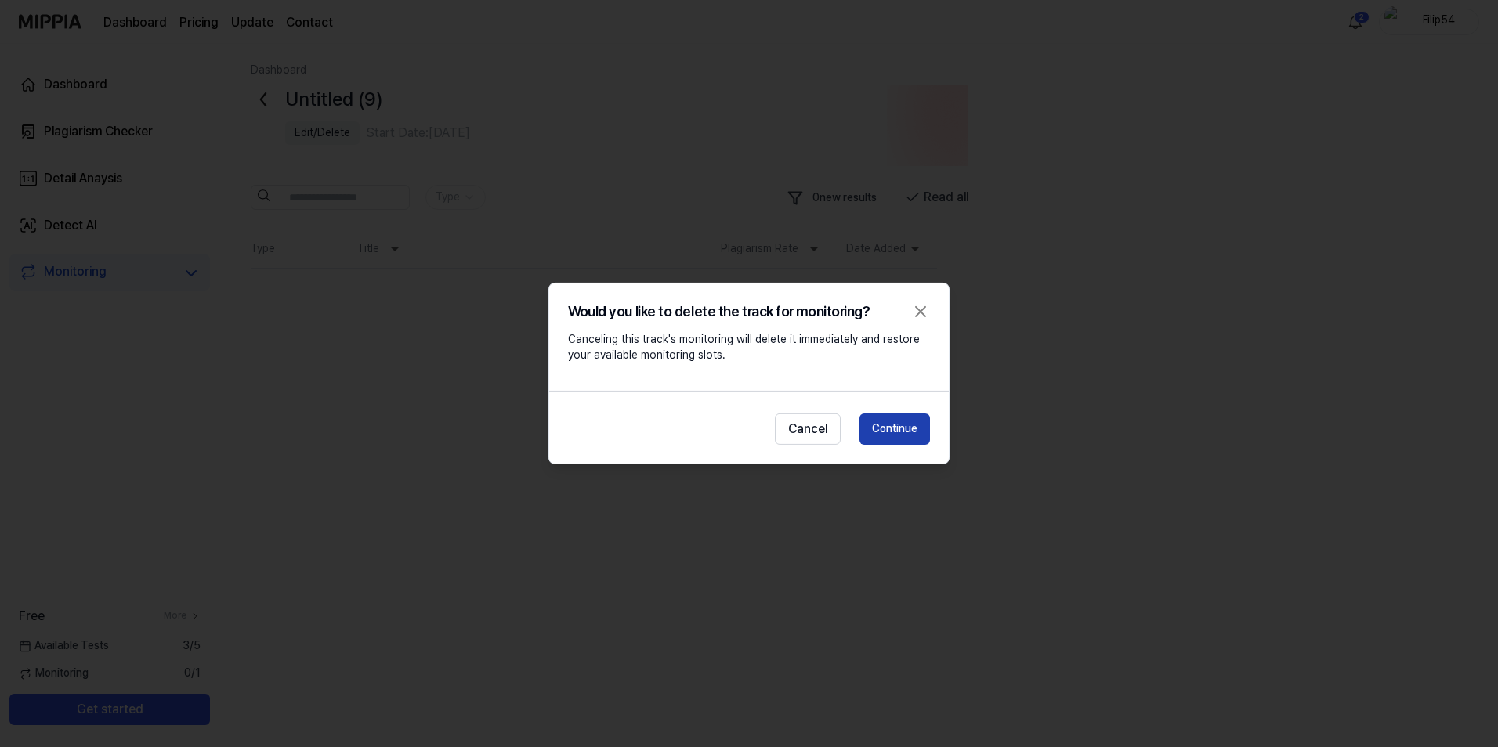
click at [891, 426] on button "Continue" at bounding box center [894, 429] width 71 height 31
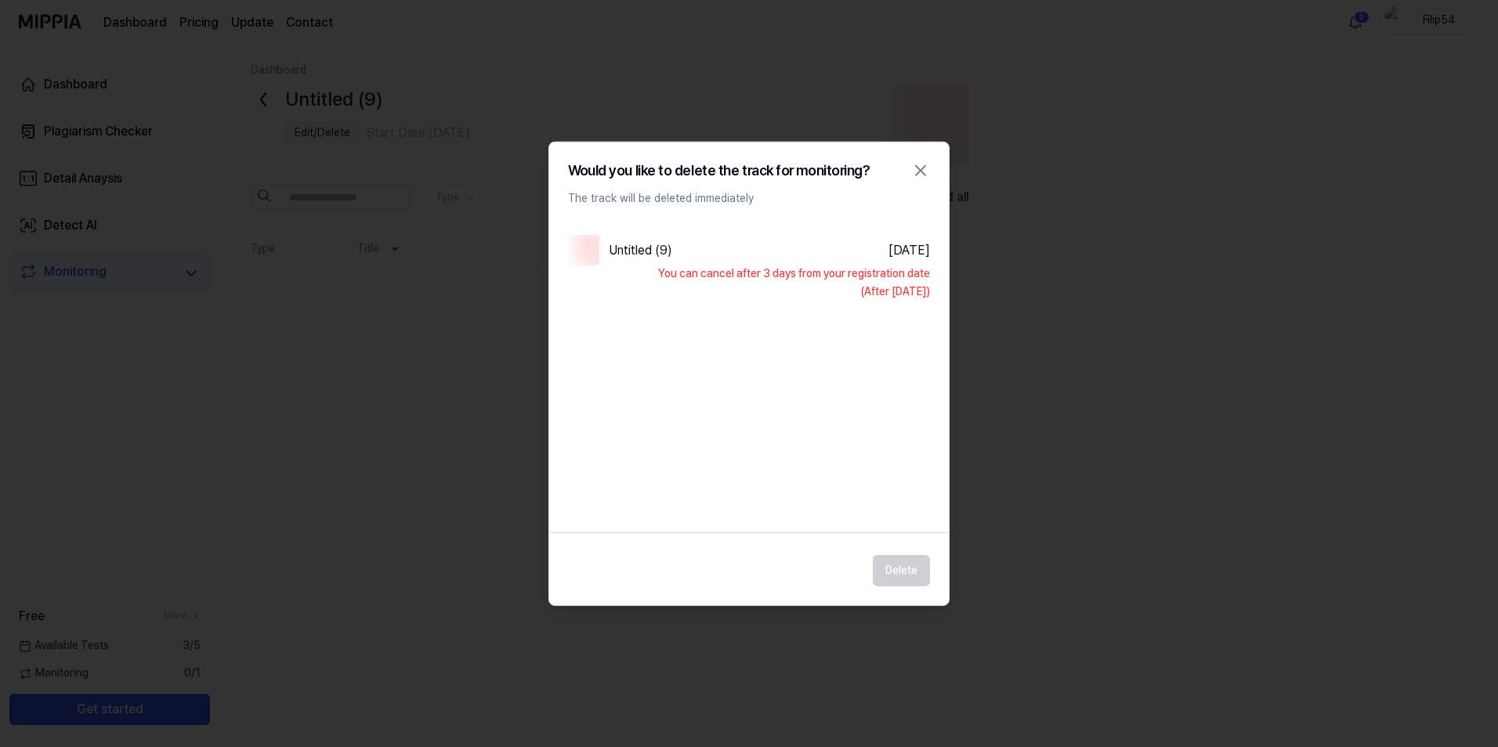
click at [817, 277] on div "You can cancel after 3 days from your registration date (After [DATE])" at bounding box center [749, 283] width 362 height 34
click at [905, 567] on div "Delete" at bounding box center [749, 565] width 400 height 41
click at [930, 166] on div "Would you like to delete the track for monitoring? The track will be deleted im…" at bounding box center [749, 183] width 400 height 45
click at [924, 168] on icon "button" at bounding box center [920, 170] width 19 height 19
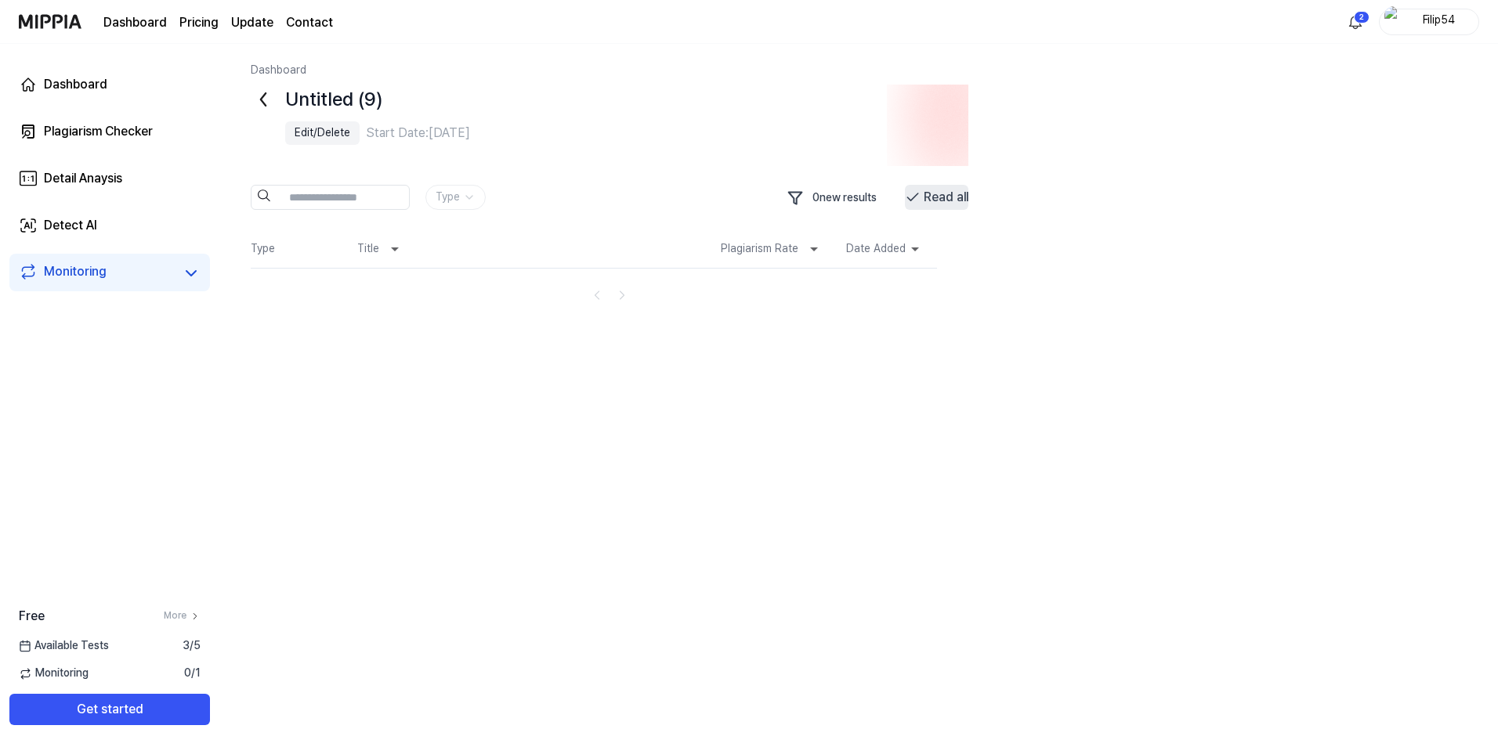
click at [941, 201] on button "Read all" at bounding box center [936, 197] width 63 height 25
click at [309, 132] on div "Edit/Delete" at bounding box center [323, 133] width 56 height 16
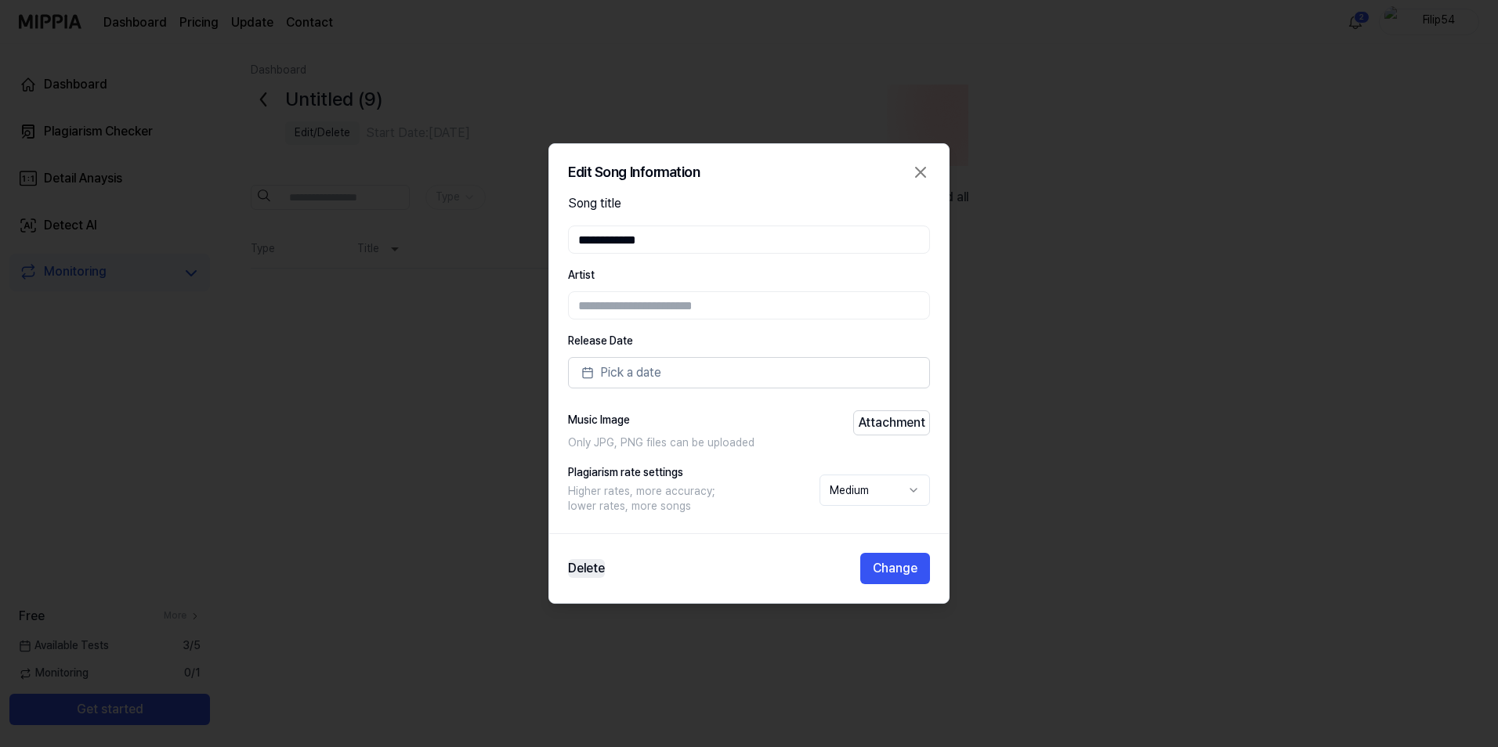
click at [581, 564] on button "Delete" at bounding box center [586, 568] width 37 height 19
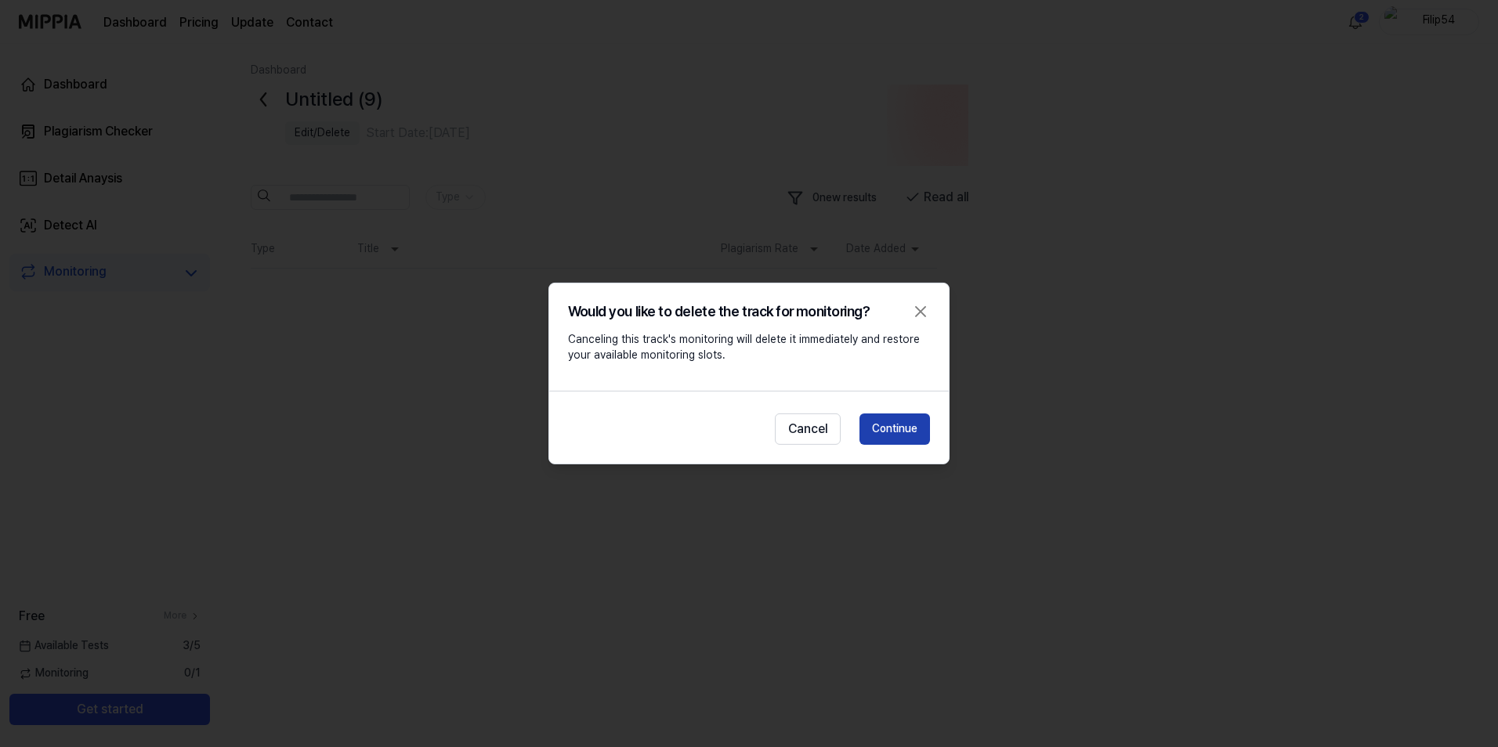
click at [893, 429] on button "Continue" at bounding box center [894, 429] width 71 height 31
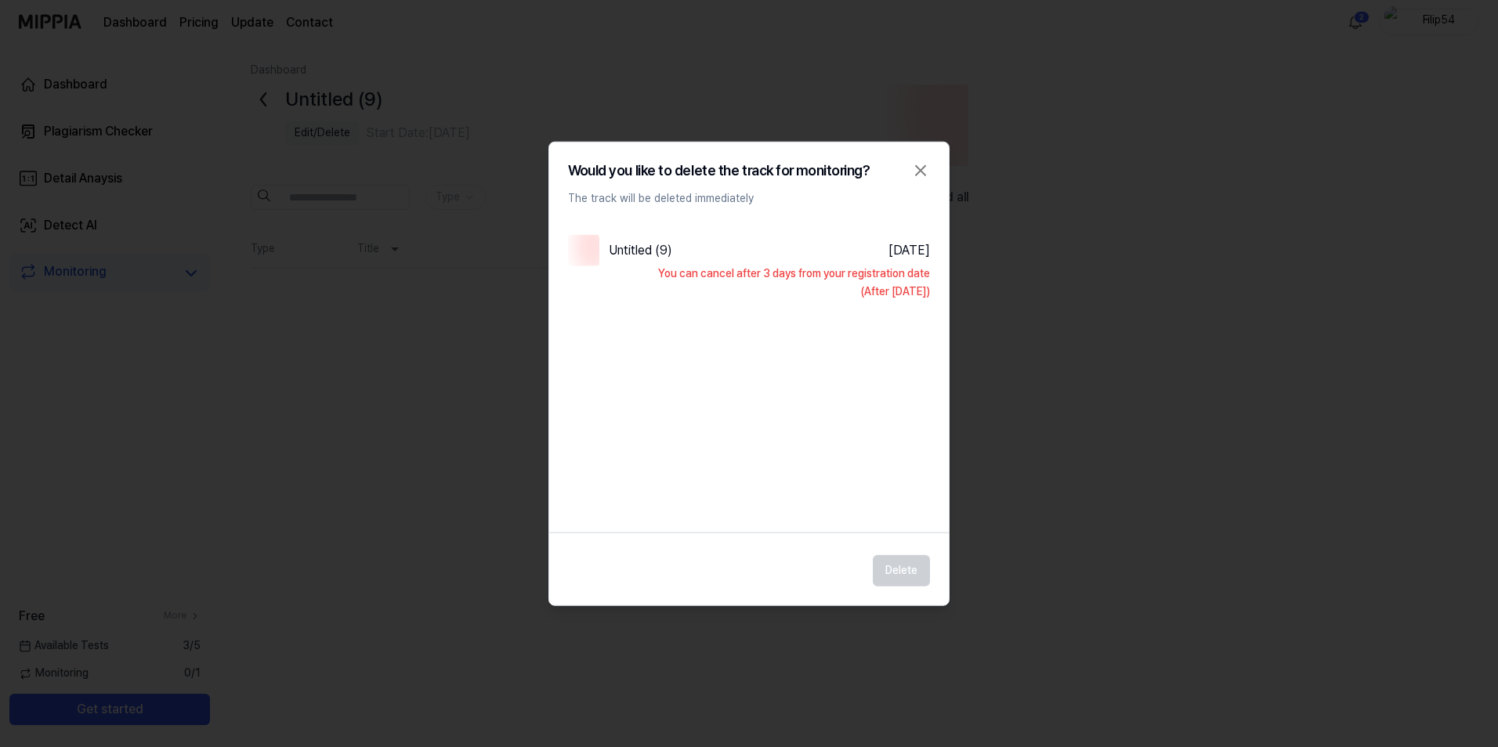
click at [921, 178] on icon "button" at bounding box center [920, 170] width 19 height 19
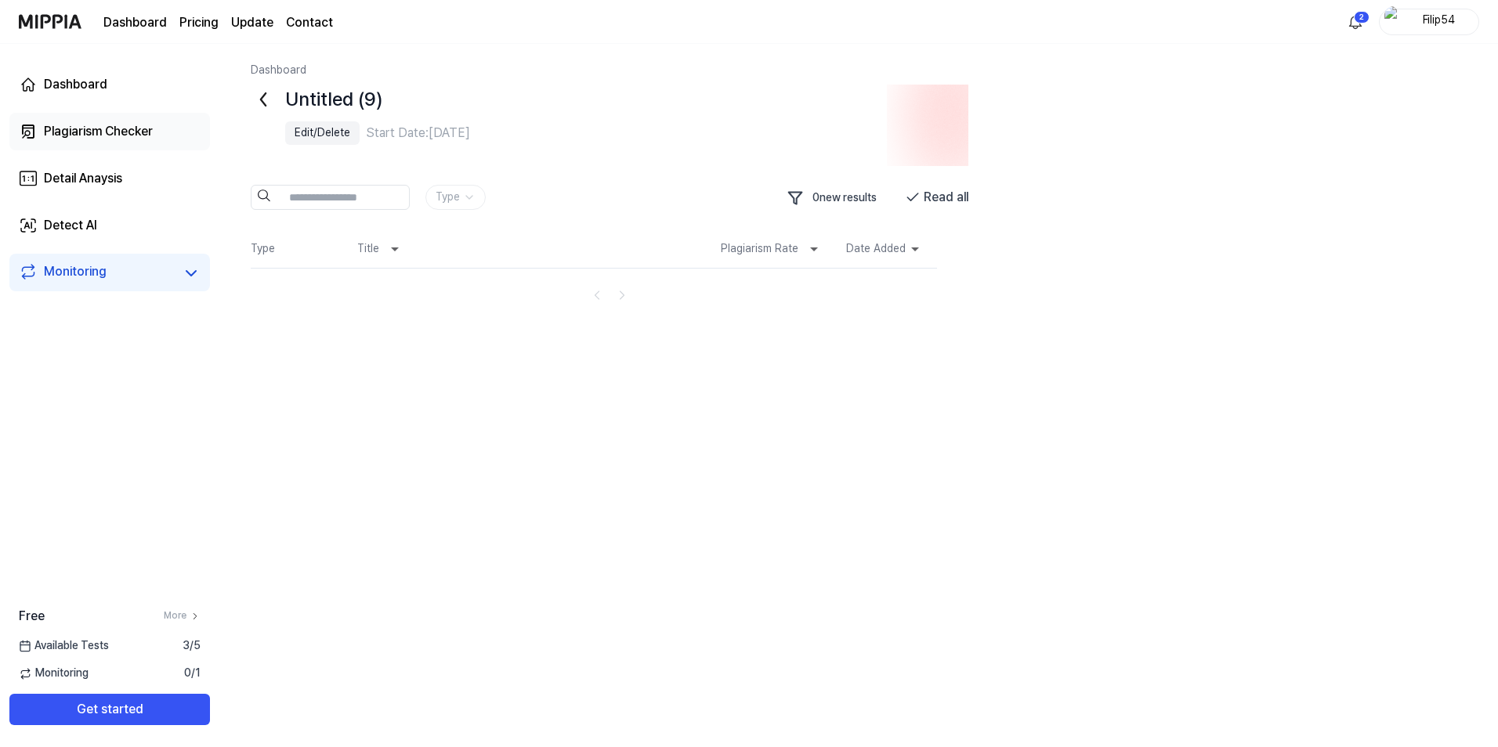
click at [90, 136] on div "Plagiarism Checker" at bounding box center [98, 131] width 109 height 19
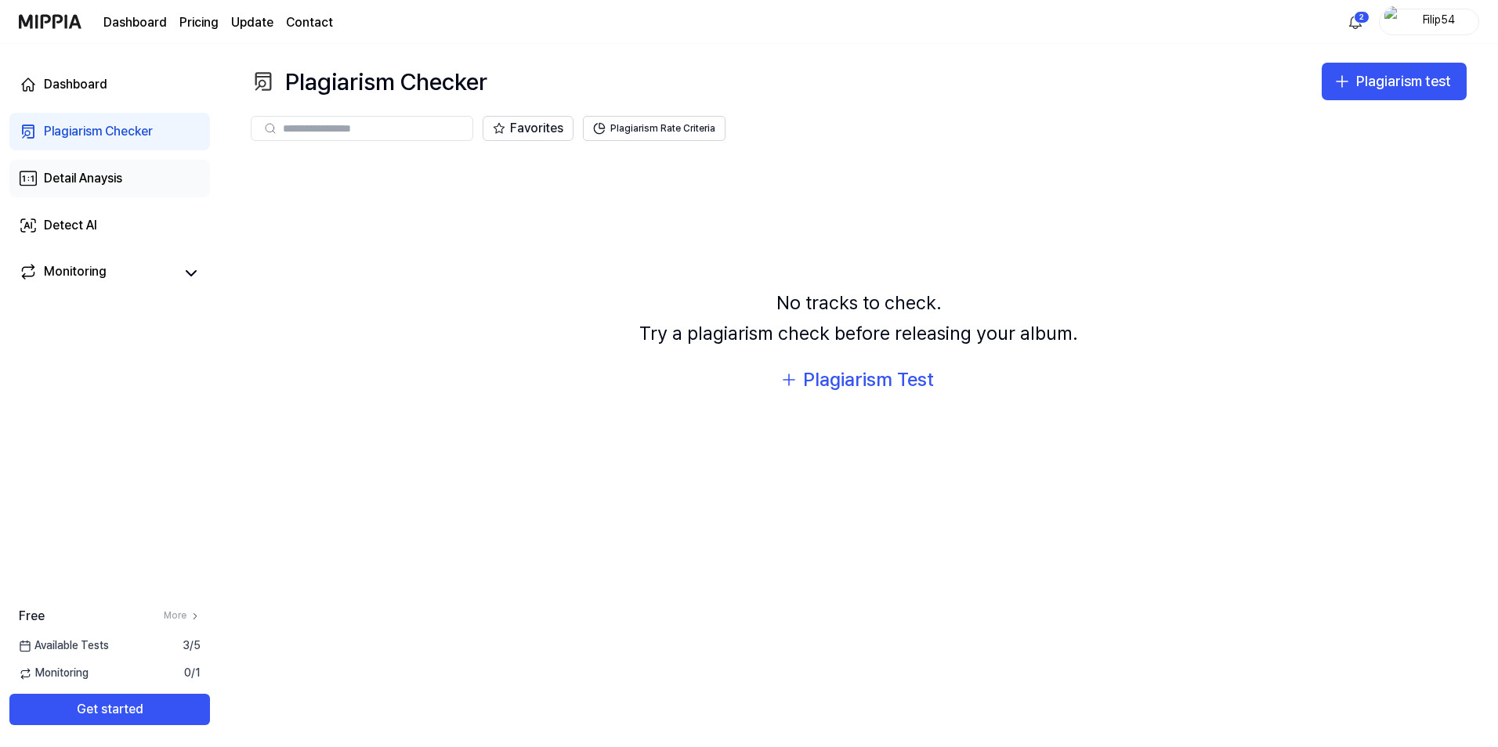
click at [90, 180] on div "Detail Anaysis" at bounding box center [83, 178] width 78 height 19
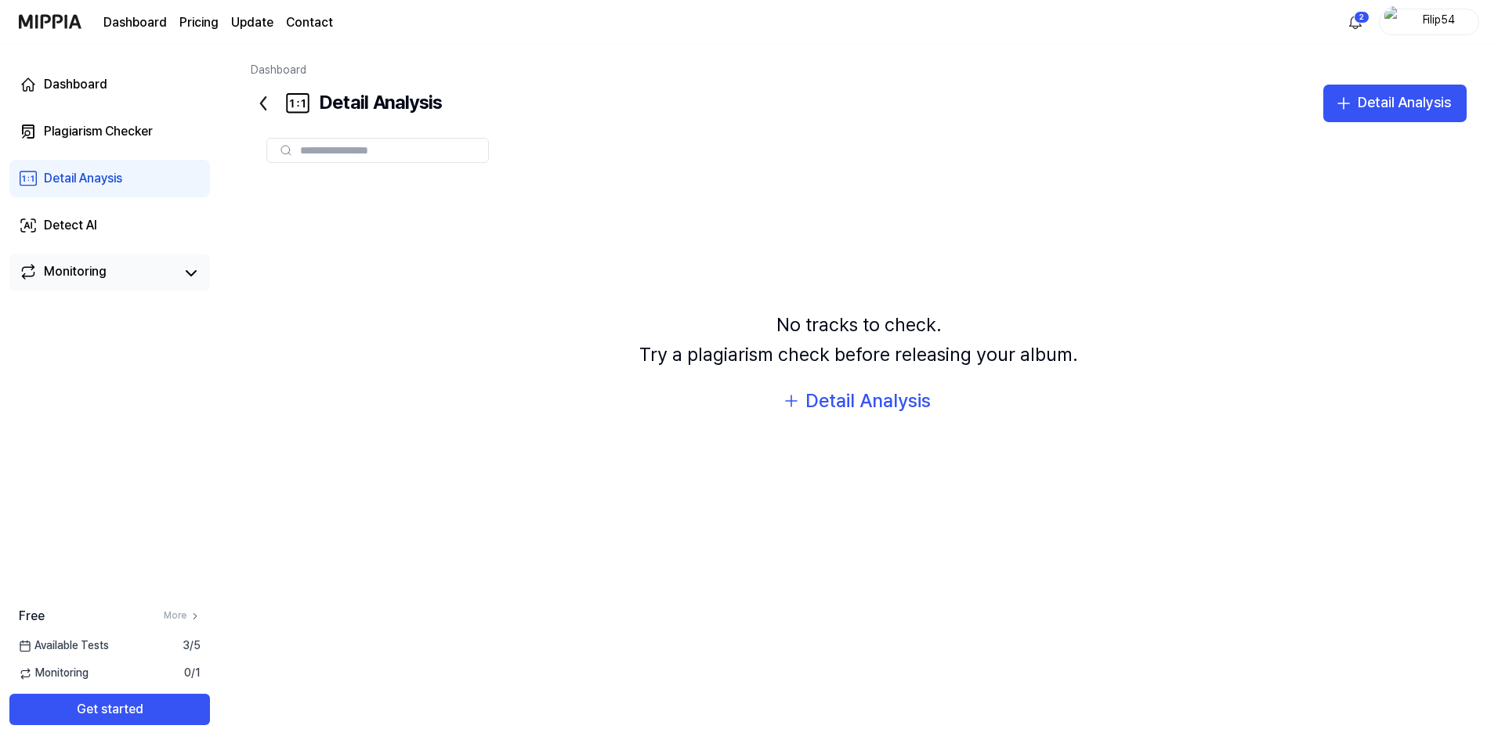
click at [74, 262] on div "Monitoring" at bounding box center [75, 273] width 63 height 22
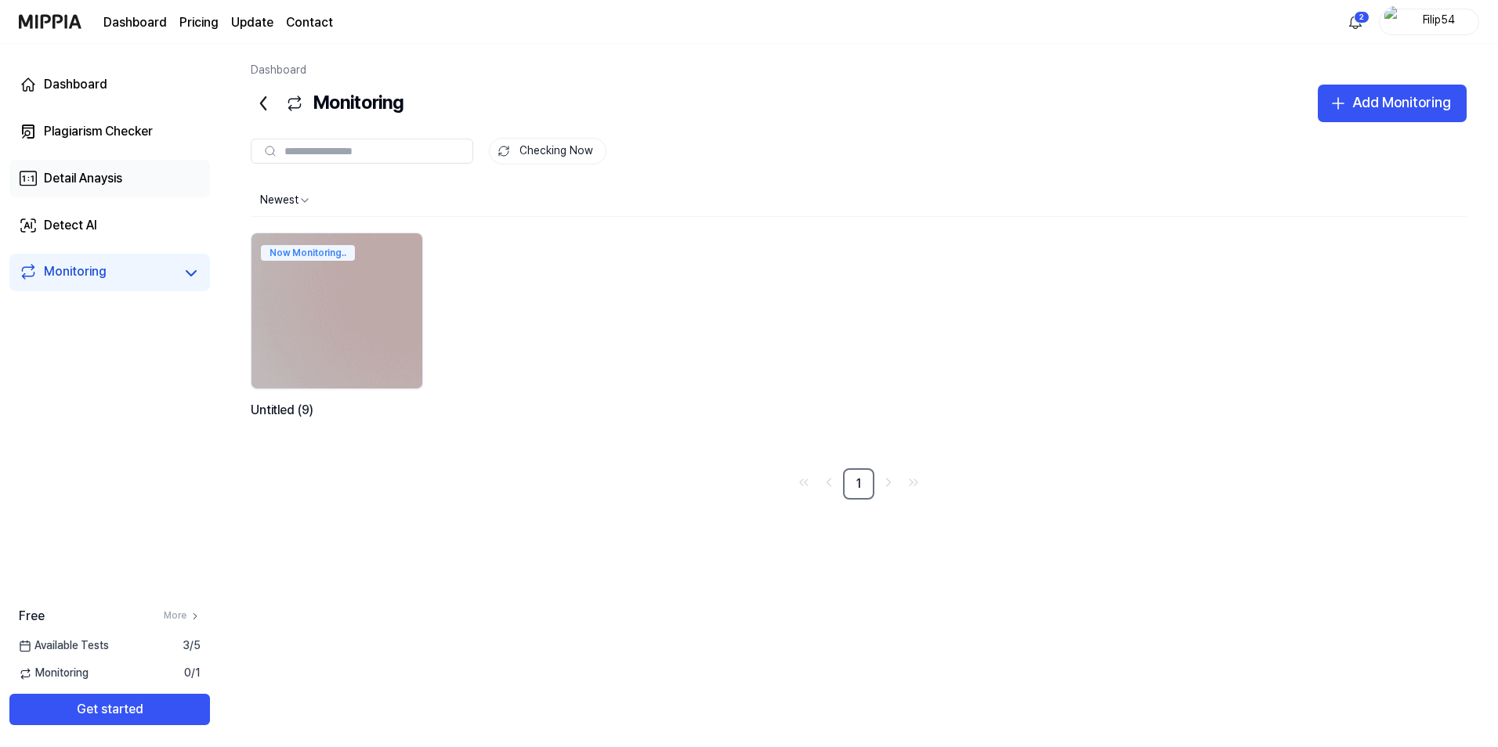
click at [74, 177] on div "Detail Anaysis" at bounding box center [83, 178] width 78 height 19
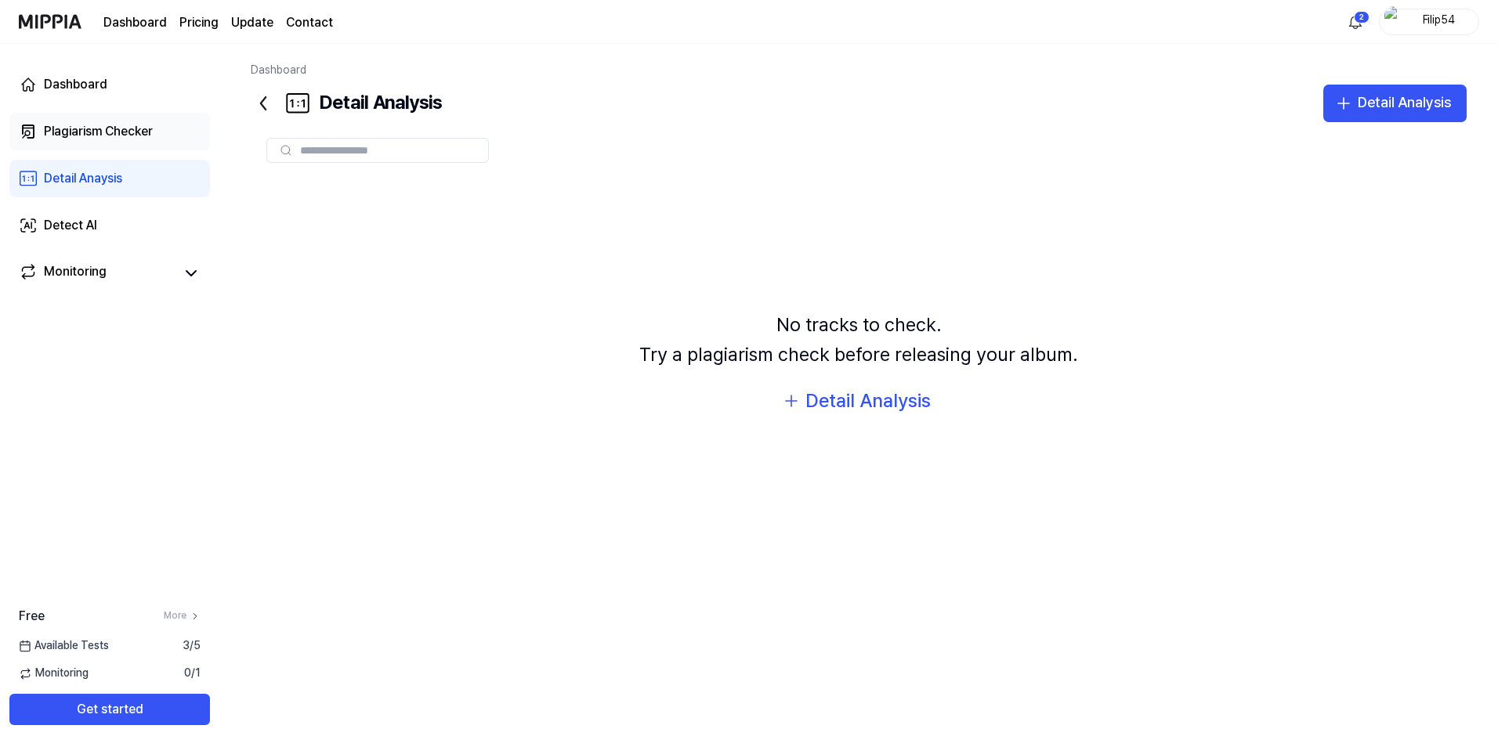
click at [97, 126] on div "Plagiarism Checker" at bounding box center [98, 131] width 109 height 19
